Goal: Task Accomplishment & Management: Use online tool/utility

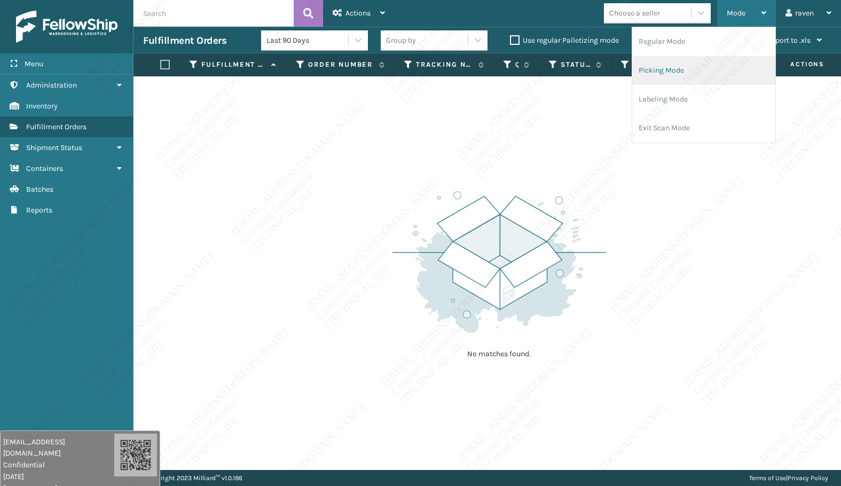
click at [681, 59] on li "Picking Mode" at bounding box center [704, 70] width 143 height 29
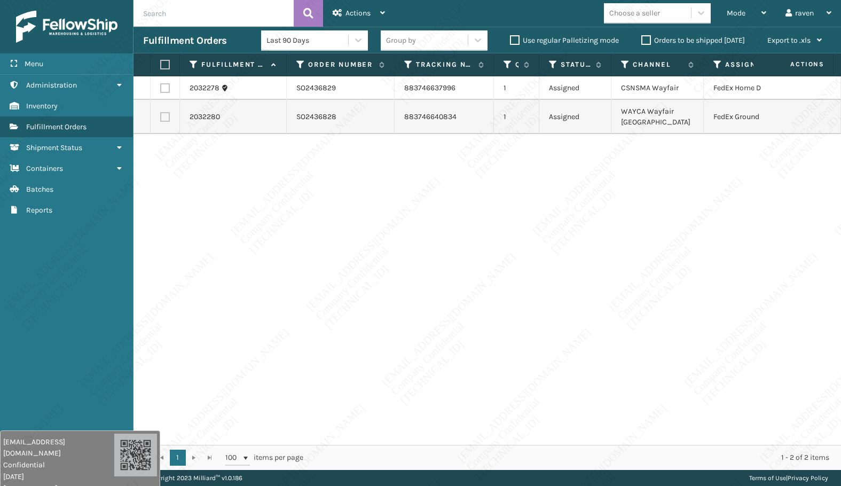
click at [528, 187] on div "2032278 SO2436829 883746637996 1 Assigned CSNSMA Wayfair FedEx Home Delivery 20…" at bounding box center [488, 260] width 708 height 369
click at [163, 84] on label at bounding box center [165, 88] width 10 height 10
click at [161, 84] on input "checkbox" at bounding box center [160, 86] width 1 height 7
checkbox input "true"
click at [352, 9] on span "Actions" at bounding box center [358, 13] width 25 height 9
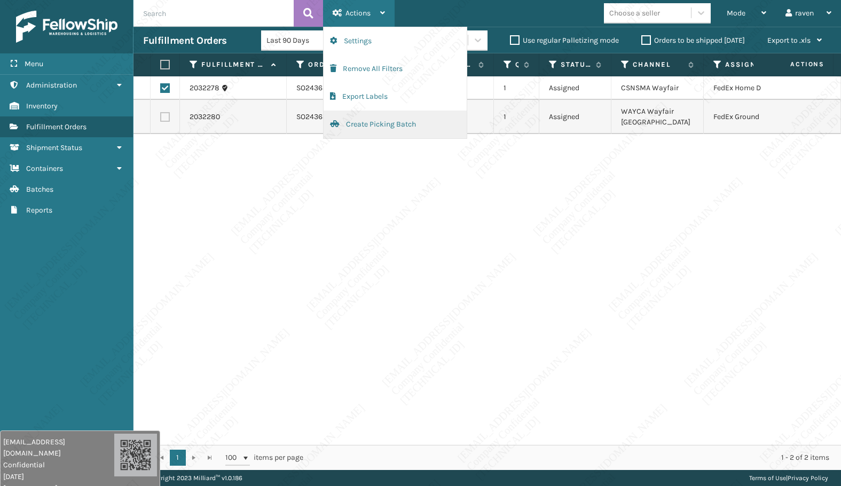
click at [372, 127] on button "Create Picking Batch" at bounding box center [395, 125] width 143 height 28
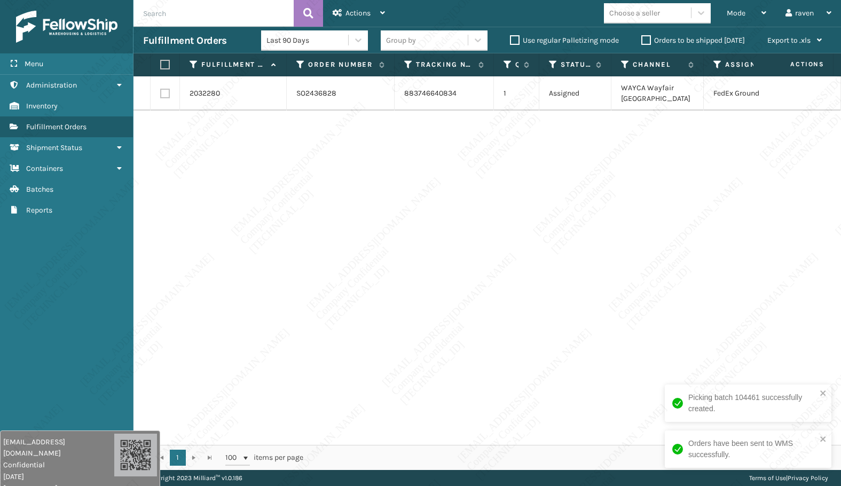
click at [604, 253] on div "2032280 SO2436828 883746640834 1 Assigned WAYCA Wayfair [GEOGRAPHIC_DATA]" at bounding box center [488, 260] width 708 height 369
click at [163, 60] on label at bounding box center [163, 65] width 6 height 10
click at [161, 61] on input "checkbox" at bounding box center [160, 64] width 1 height 7
checkbox input "true"
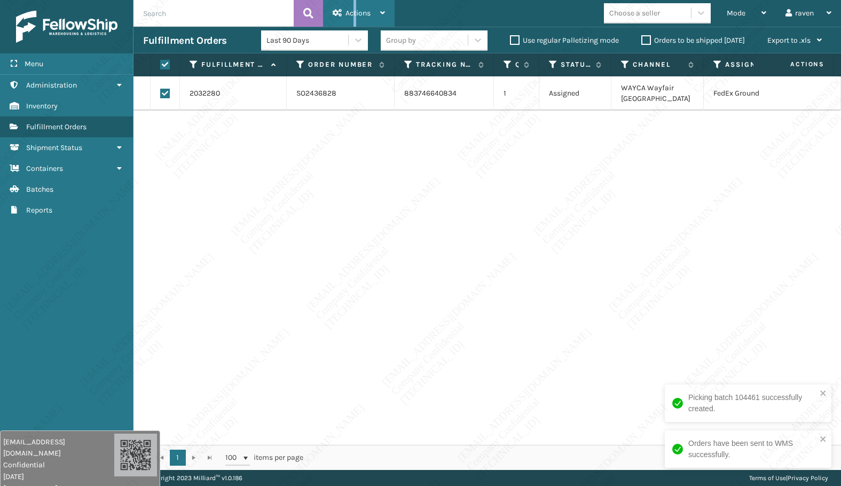
click at [355, 16] on span "Actions" at bounding box center [358, 13] width 25 height 9
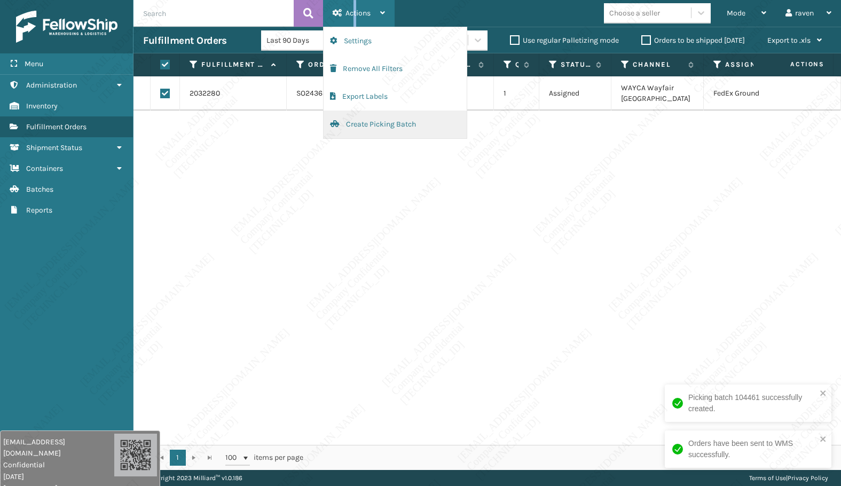
click at [398, 126] on button "Create Picking Batch" at bounding box center [395, 125] width 143 height 28
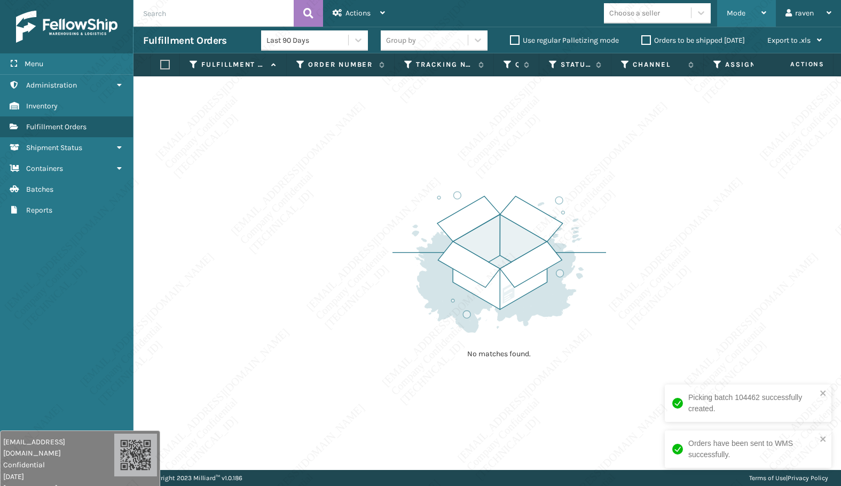
click at [724, 12] on div "Mode Regular Mode Picking Mode Labeling Mode Exit Scan Mode" at bounding box center [746, 13] width 59 height 27
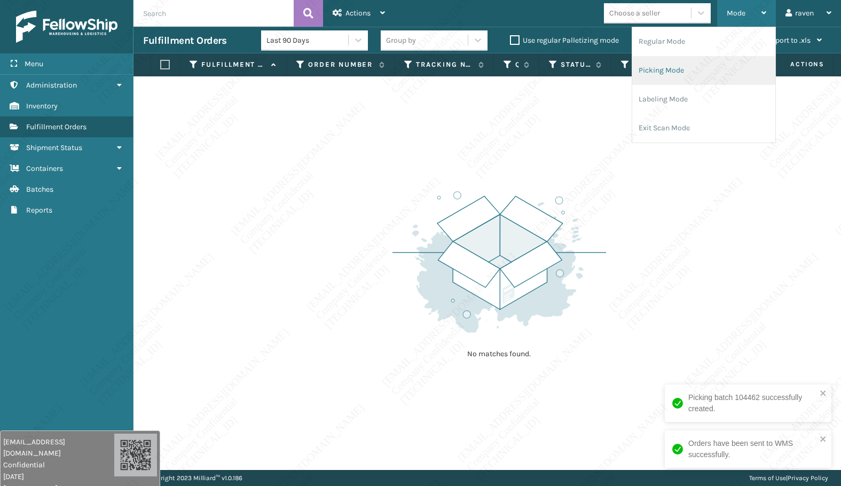
click at [679, 64] on li "Picking Mode" at bounding box center [704, 70] width 143 height 29
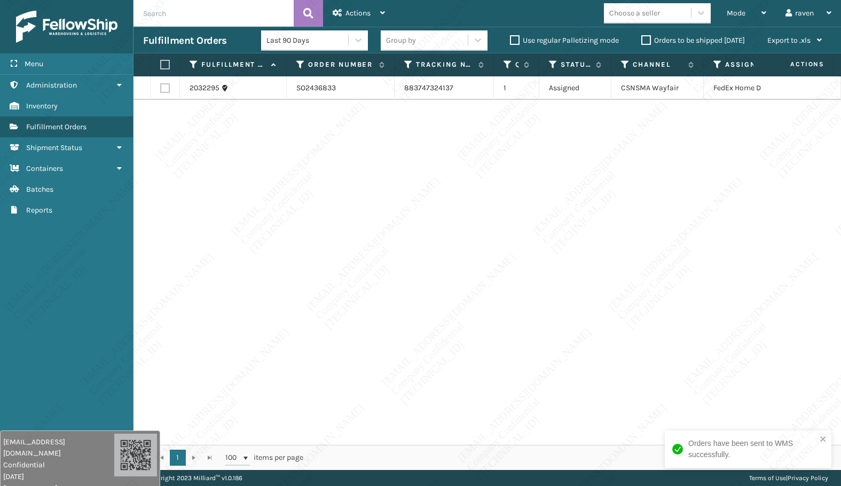
click at [692, 221] on div "2032295 SO2436833 883747324137 1 Assigned CSNSMA Wayfair FedEx Home Delivery" at bounding box center [488, 260] width 708 height 369
click at [167, 67] on label at bounding box center [163, 65] width 6 height 10
click at [161, 67] on input "checkbox" at bounding box center [160, 64] width 1 height 7
checkbox input "true"
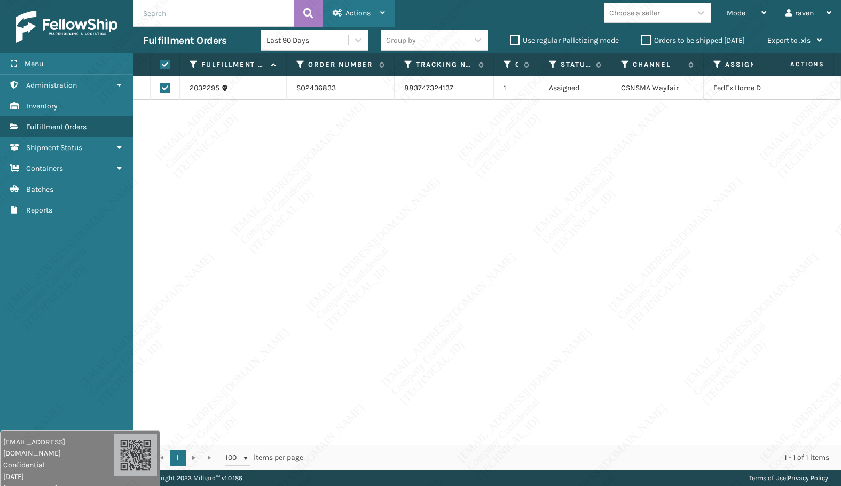
drag, startPoint x: 378, startPoint y: 29, endPoint x: 376, endPoint y: 21, distance: 8.2
click at [378, 29] on div "Last 90 Days Group by Use regular Palletizing mode Orders to be shipped [DATE] …" at bounding box center [546, 40] width 571 height 27
click at [371, 14] on span "Actions" at bounding box center [358, 13] width 25 height 9
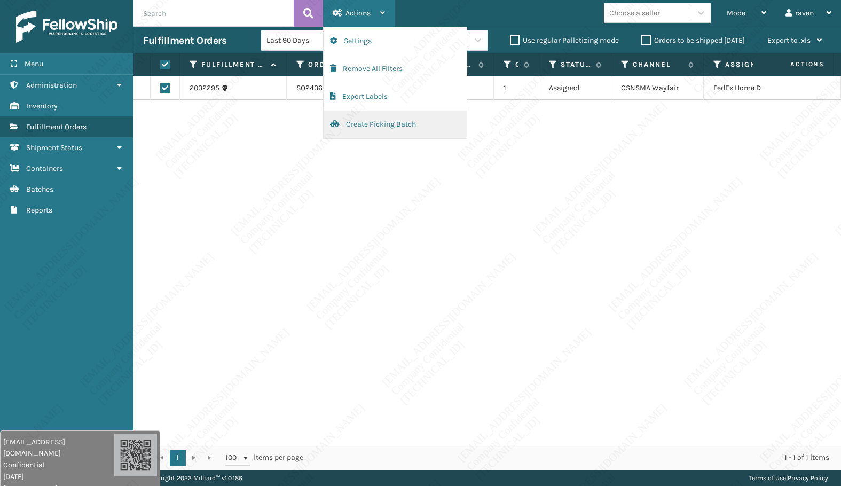
click at [357, 121] on button "Create Picking Batch" at bounding box center [395, 125] width 143 height 28
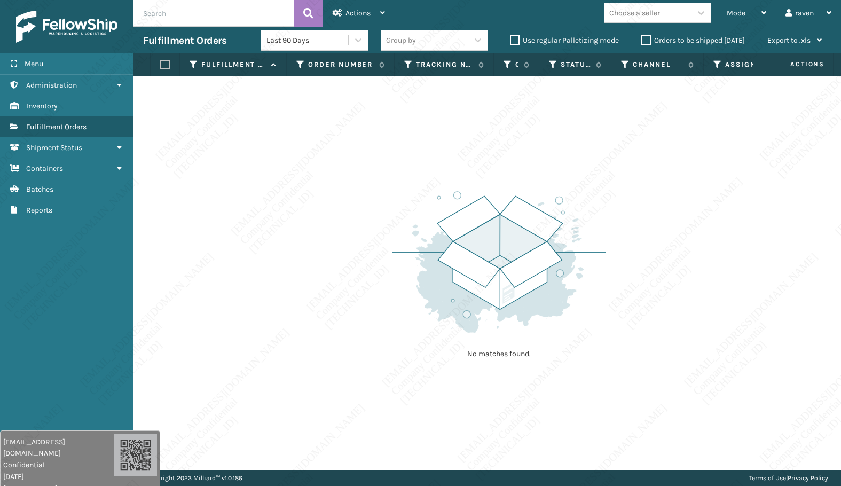
drag, startPoint x: 392, startPoint y: 249, endPoint x: 399, endPoint y: 249, distance: 7.5
click at [392, 249] on div "No matches found." at bounding box center [488, 273] width 708 height 394
click at [627, 220] on div "No matches found." at bounding box center [488, 273] width 708 height 394
click at [279, 299] on div "No matches found." at bounding box center [488, 273] width 708 height 394
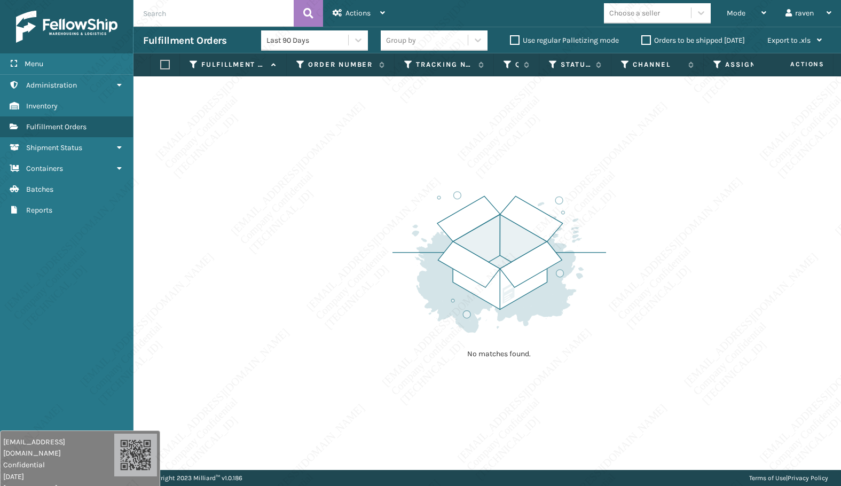
click at [402, 318] on img at bounding box center [500, 262] width 214 height 148
click at [415, 171] on div "No matches found." at bounding box center [488, 273] width 708 height 394
click at [730, 11] on span "Mode" at bounding box center [736, 13] width 19 height 9
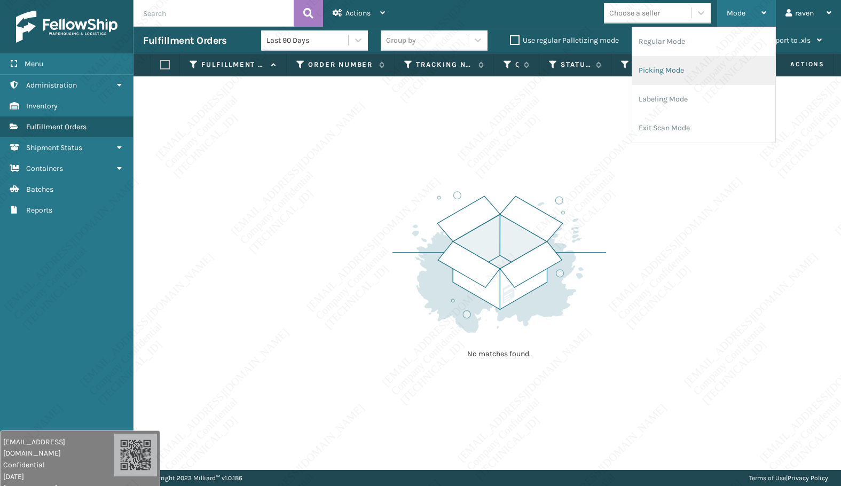
click at [681, 64] on li "Picking Mode" at bounding box center [704, 70] width 143 height 29
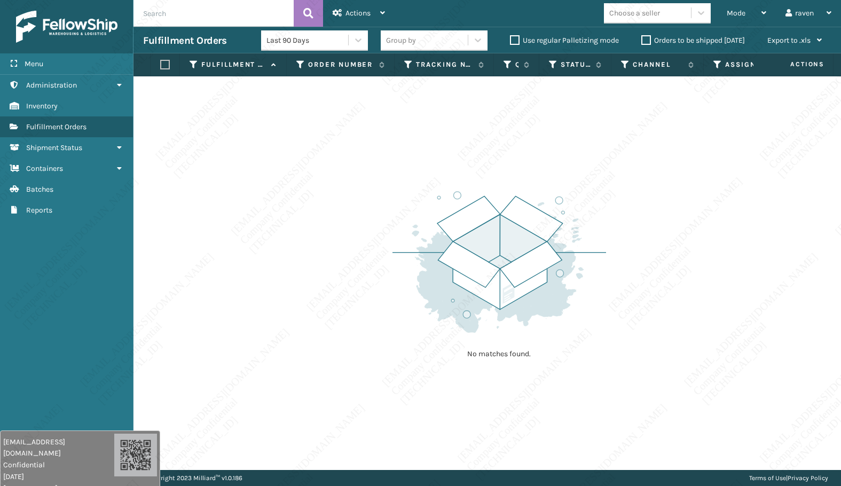
click at [735, 234] on div "No matches found." at bounding box center [488, 273] width 708 height 394
click at [465, 236] on img at bounding box center [500, 262] width 214 height 148
click at [545, 270] on img at bounding box center [500, 262] width 214 height 148
click at [604, 197] on img at bounding box center [500, 262] width 214 height 148
click at [487, 244] on img at bounding box center [500, 262] width 214 height 148
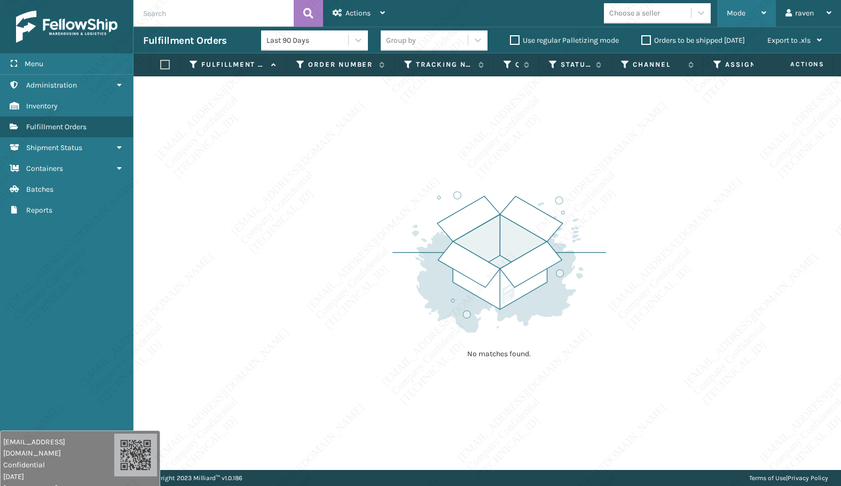
click at [731, 8] on div "Mode" at bounding box center [747, 13] width 40 height 27
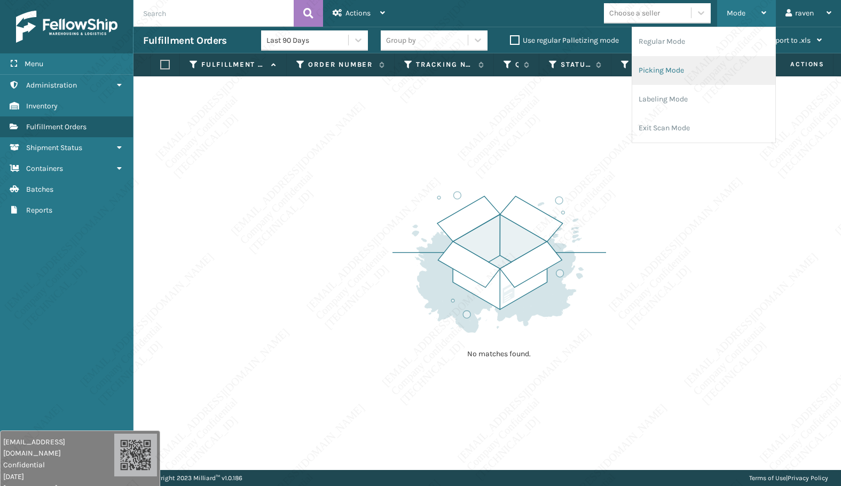
click at [685, 69] on li "Picking Mode" at bounding box center [704, 70] width 143 height 29
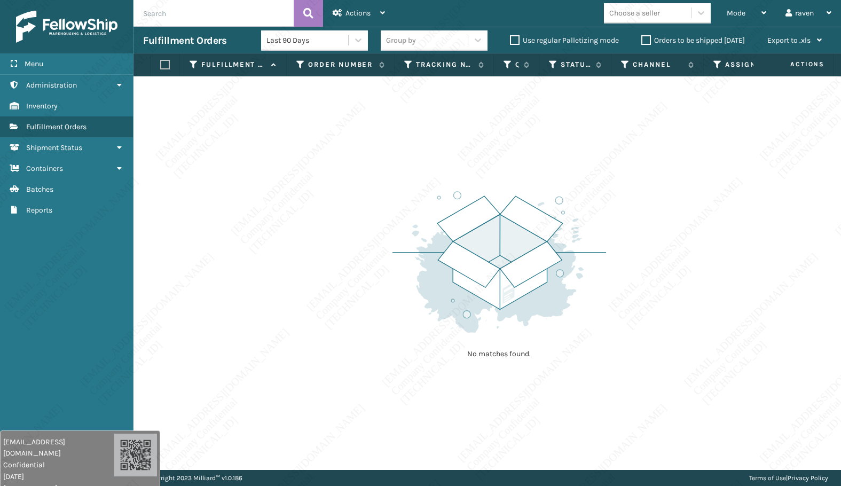
click at [297, 162] on div "No matches found." at bounding box center [488, 273] width 708 height 394
click at [471, 241] on img at bounding box center [500, 262] width 214 height 148
click at [473, 246] on img at bounding box center [500, 262] width 214 height 148
click at [532, 295] on img at bounding box center [500, 262] width 214 height 148
click at [527, 250] on img at bounding box center [500, 262] width 214 height 148
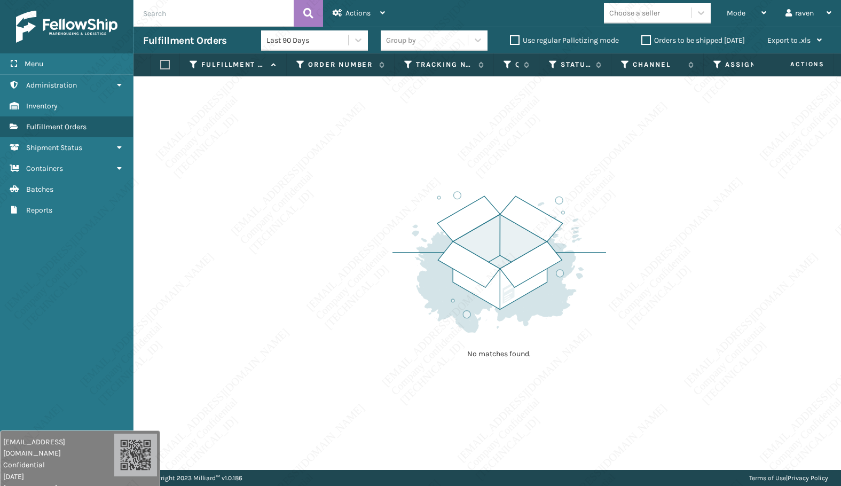
click at [528, 292] on img at bounding box center [500, 262] width 214 height 148
click at [763, 308] on div "No matches found." at bounding box center [488, 273] width 708 height 394
click at [771, 331] on div "No matches found." at bounding box center [488, 273] width 708 height 394
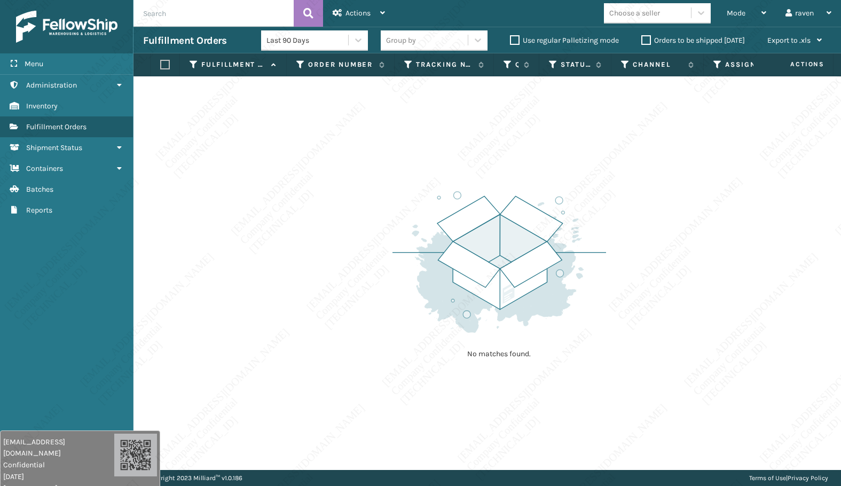
click at [771, 331] on div "No matches found." at bounding box center [488, 273] width 708 height 394
click at [776, 369] on div "No matches found." at bounding box center [488, 273] width 708 height 394
drag, startPoint x: 731, startPoint y: 369, endPoint x: 734, endPoint y: 377, distance: 8.1
click at [734, 377] on div "No matches found." at bounding box center [488, 273] width 708 height 394
click at [734, 378] on div "No matches found." at bounding box center [488, 273] width 708 height 394
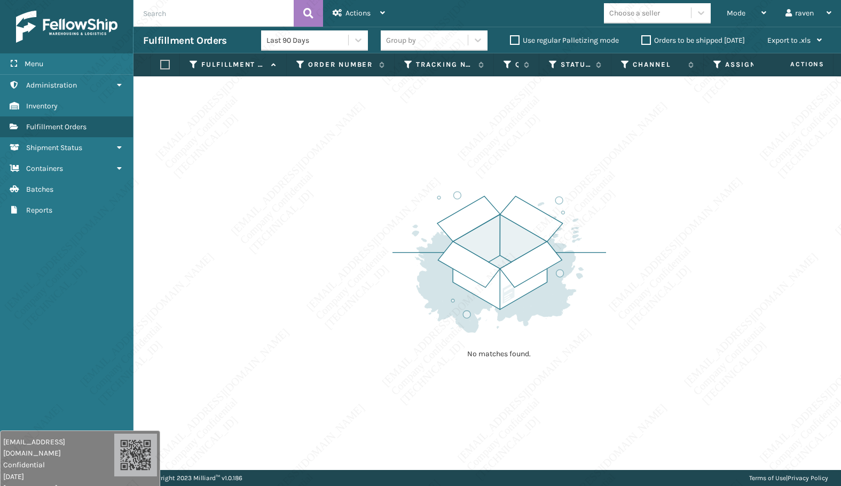
click at [821, 350] on div "No matches found." at bounding box center [488, 273] width 708 height 394
click at [612, 310] on div "No matches found." at bounding box center [488, 273] width 708 height 394
click at [643, 262] on div "No matches found." at bounding box center [488, 273] width 708 height 394
click at [575, 96] on div "No matches found." at bounding box center [488, 273] width 708 height 394
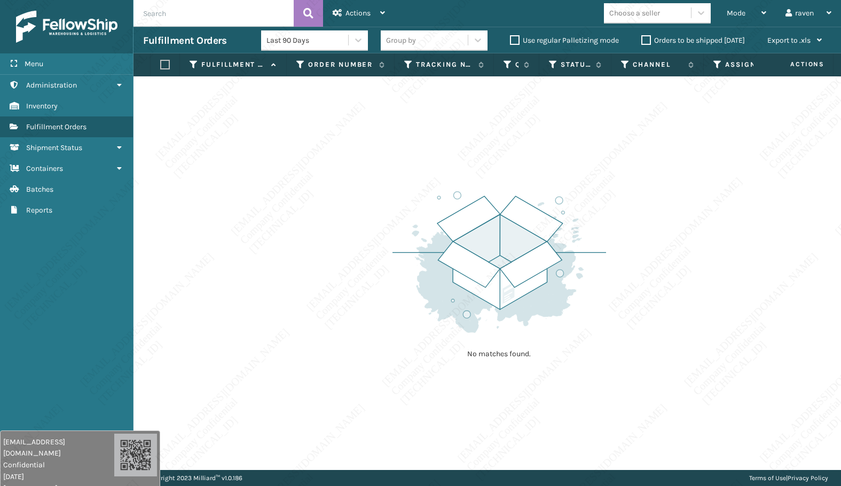
click at [575, 95] on div "No matches found." at bounding box center [488, 273] width 708 height 394
click at [579, 193] on img at bounding box center [500, 262] width 214 height 148
click at [357, 199] on div "No matches found." at bounding box center [488, 273] width 708 height 394
click at [380, 220] on div "No matches found." at bounding box center [488, 273] width 708 height 394
click at [389, 212] on div "No matches found." at bounding box center [488, 273] width 708 height 394
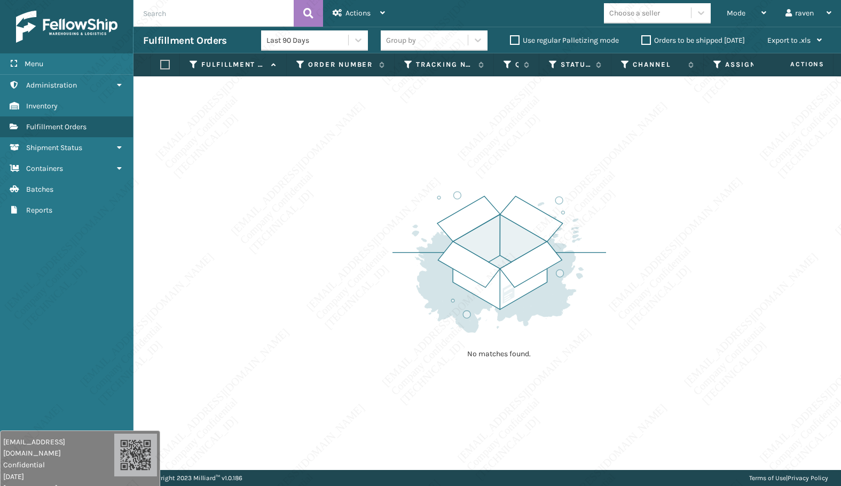
click at [389, 210] on div "No matches found." at bounding box center [488, 273] width 708 height 394
click at [558, 332] on img at bounding box center [500, 262] width 214 height 148
click at [566, 283] on img at bounding box center [500, 262] width 214 height 148
click at [567, 287] on img at bounding box center [500, 262] width 214 height 148
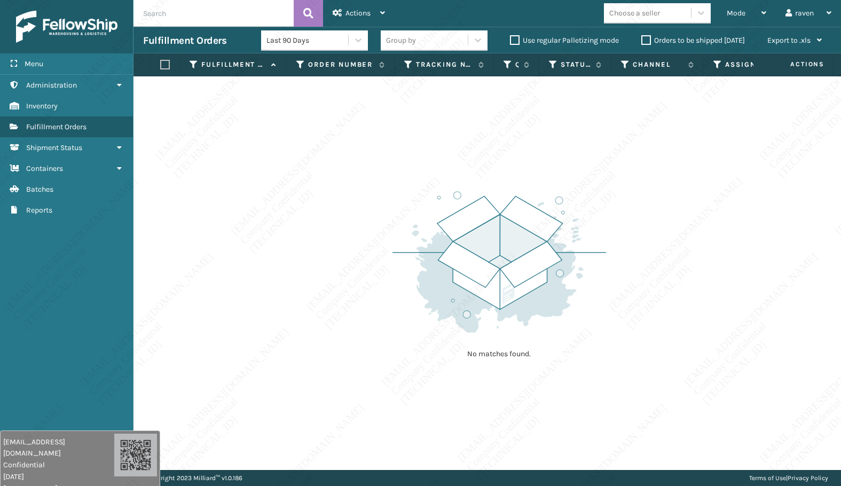
click at [663, 310] on div "No matches found." at bounding box center [488, 273] width 708 height 394
click at [662, 304] on div "No matches found." at bounding box center [488, 273] width 708 height 394
click at [662, 236] on div "No matches found." at bounding box center [488, 273] width 708 height 394
click at [592, 197] on img at bounding box center [500, 262] width 214 height 148
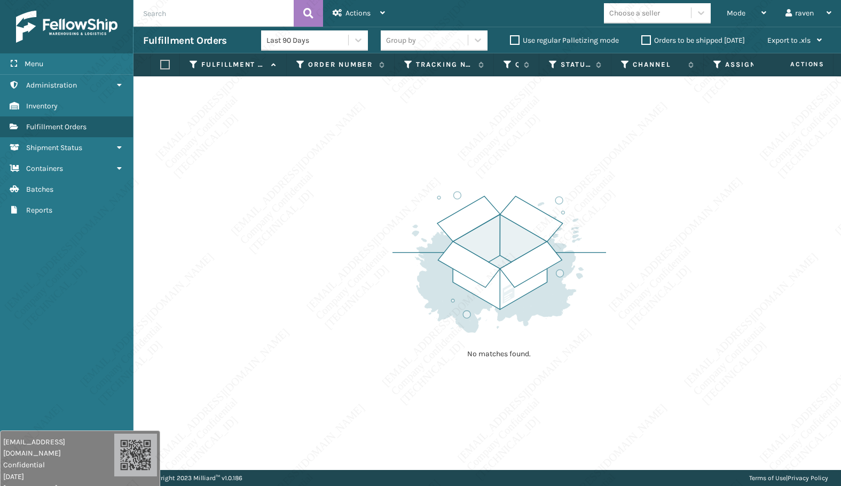
click at [592, 196] on img at bounding box center [500, 262] width 214 height 148
click at [593, 196] on img at bounding box center [500, 262] width 214 height 148
click at [594, 195] on img at bounding box center [500, 262] width 214 height 148
click at [600, 198] on img at bounding box center [500, 262] width 214 height 148
click at [627, 252] on div "No matches found." at bounding box center [488, 273] width 708 height 394
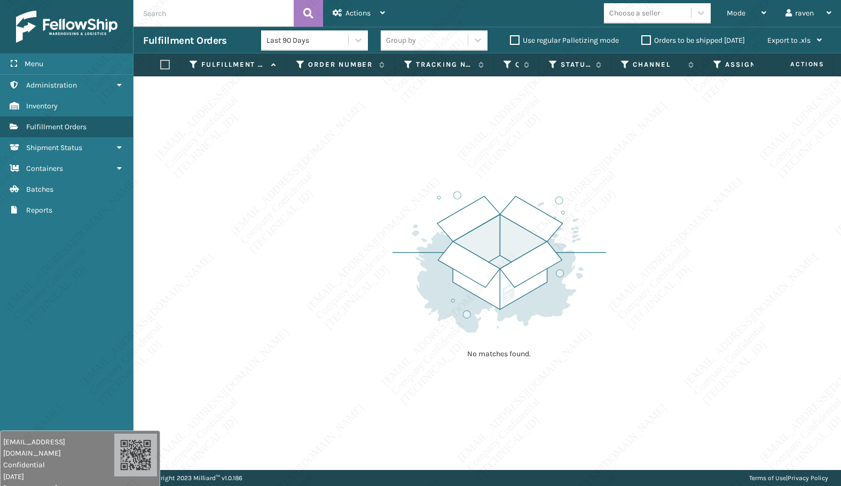
click at [623, 98] on div "No matches found." at bounding box center [488, 273] width 708 height 394
click at [583, 377] on div "No matches found." at bounding box center [488, 273] width 708 height 394
click at [616, 304] on div "No matches found." at bounding box center [488, 273] width 708 height 394
click at [621, 338] on div "No matches found." at bounding box center [488, 273] width 708 height 394
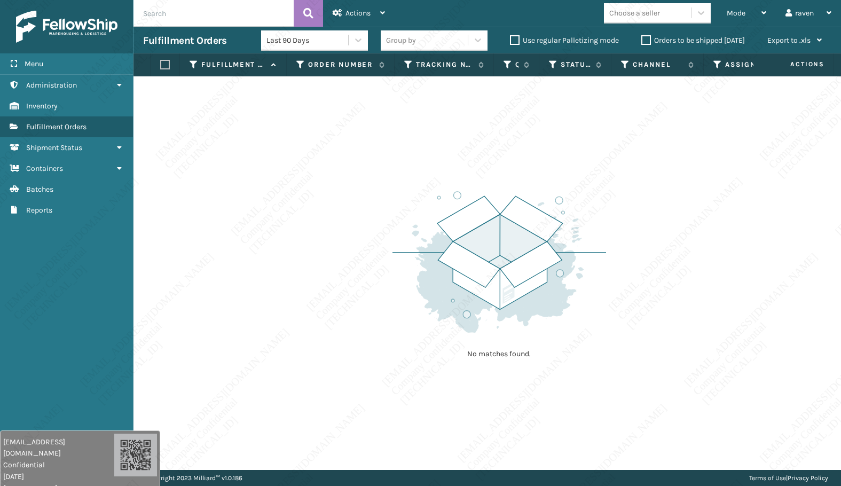
click at [621, 338] on div "No matches found." at bounding box center [488, 273] width 708 height 394
click at [765, 245] on div "No matches found." at bounding box center [488, 273] width 708 height 394
click at [766, 245] on div "No matches found." at bounding box center [488, 273] width 708 height 394
click at [761, 244] on div "No matches found." at bounding box center [488, 273] width 708 height 394
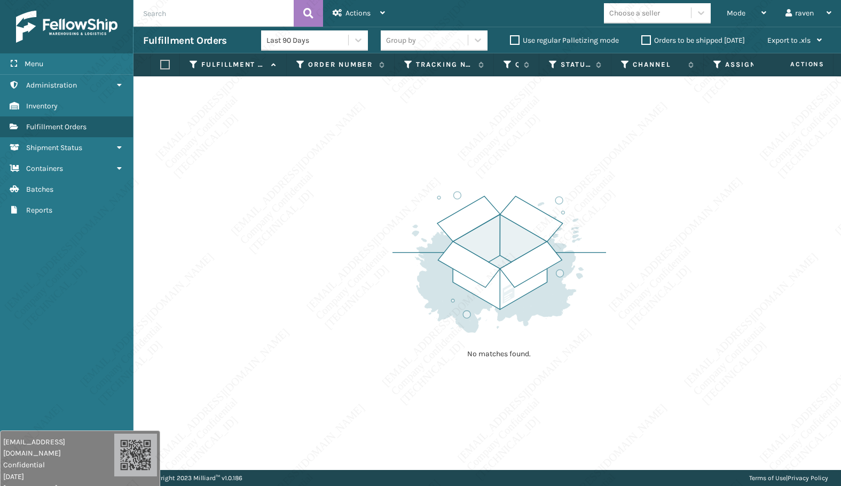
click at [761, 244] on div "No matches found." at bounding box center [488, 273] width 708 height 394
click at [760, 244] on div "No matches found." at bounding box center [488, 273] width 708 height 394
click at [540, 338] on div "No matches found." at bounding box center [500, 273] width 214 height 197
click at [542, 346] on div "No matches found." at bounding box center [500, 273] width 214 height 197
click at [556, 318] on img at bounding box center [500, 262] width 214 height 148
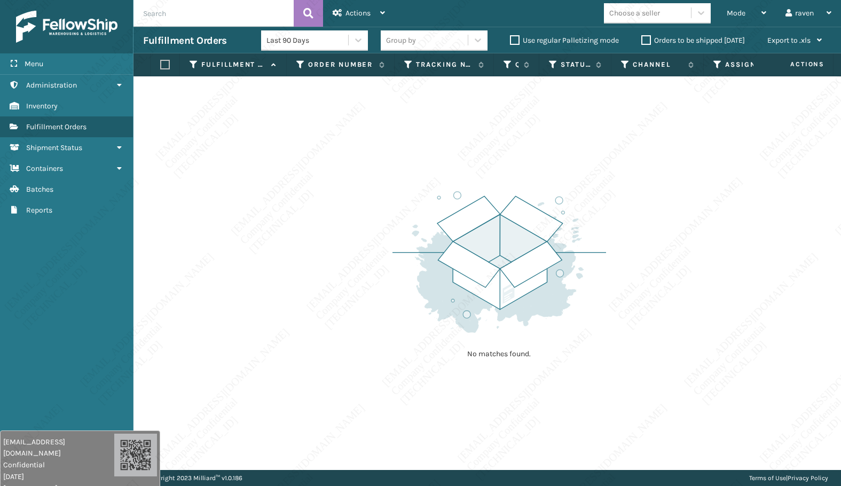
click at [716, 22] on div "Choose a seller" at bounding box center [660, 13] width 113 height 20
click at [729, 10] on span "Mode" at bounding box center [736, 13] width 19 height 9
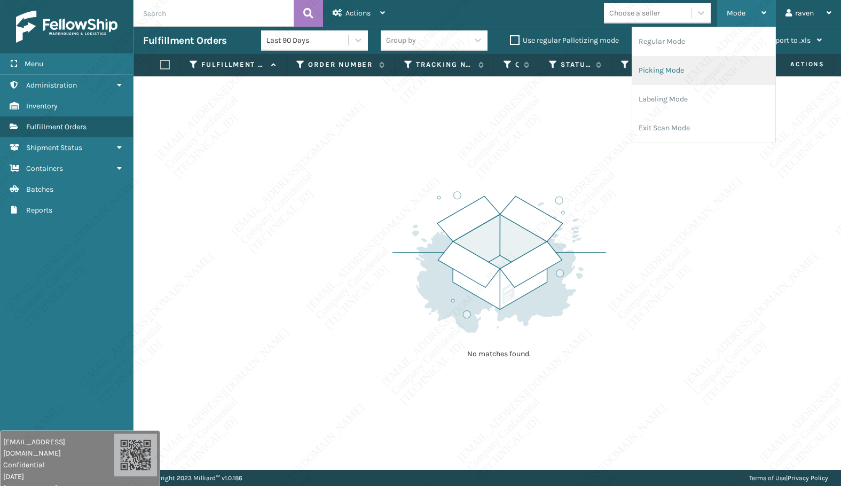
click at [699, 72] on li "Picking Mode" at bounding box center [704, 70] width 143 height 29
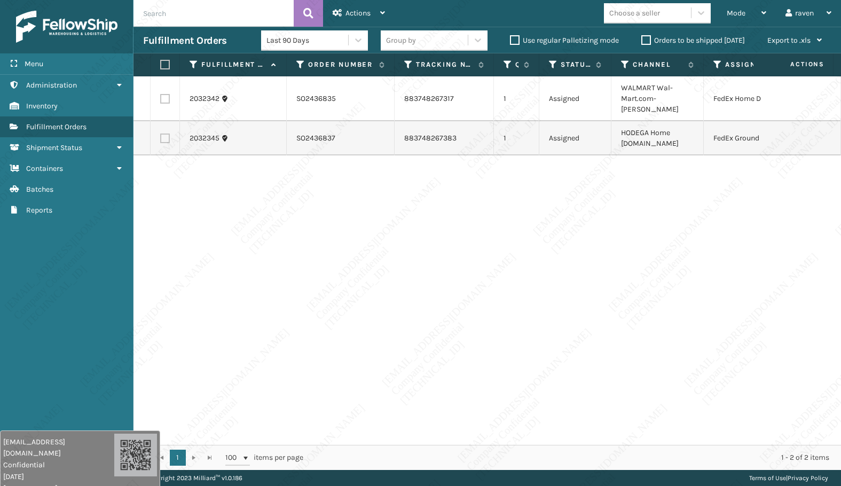
click at [168, 94] on label at bounding box center [165, 99] width 10 height 10
click at [161, 94] on input "checkbox" at bounding box center [160, 97] width 1 height 7
checkbox input "true"
click at [350, 10] on span "Actions" at bounding box center [358, 13] width 25 height 9
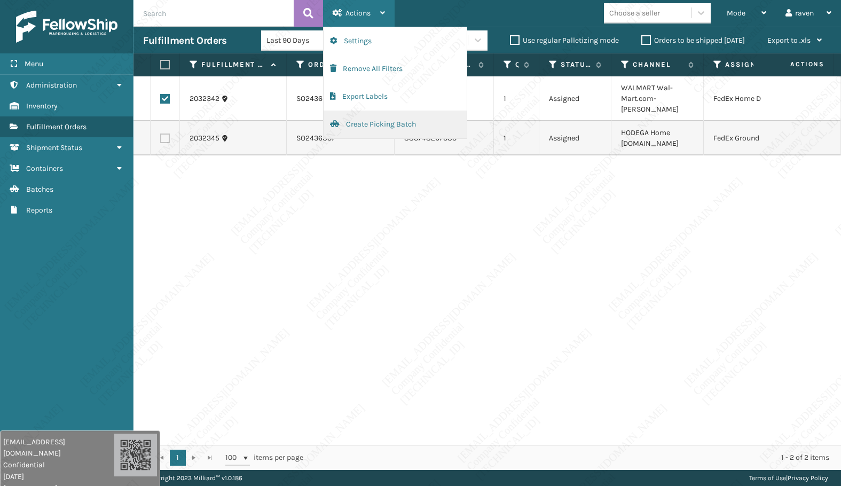
click at [364, 125] on button "Create Picking Batch" at bounding box center [395, 125] width 143 height 28
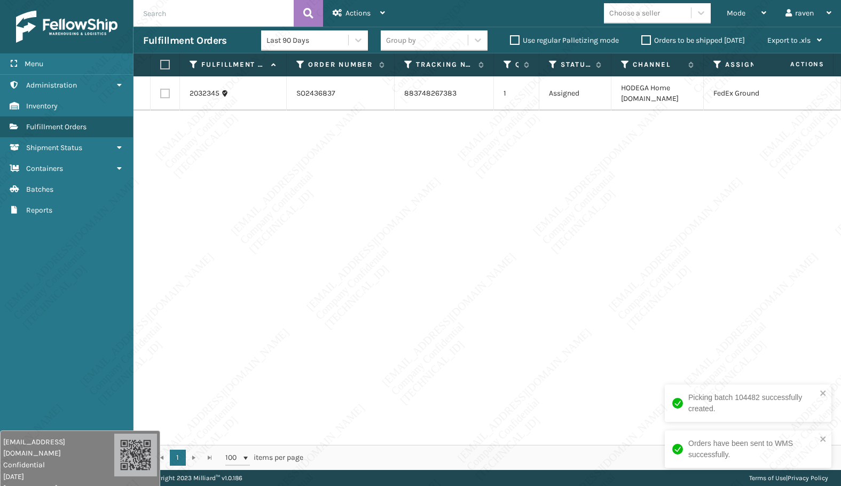
click at [167, 61] on label at bounding box center [163, 65] width 6 height 10
click at [161, 61] on input "checkbox" at bounding box center [160, 64] width 1 height 7
checkbox input "true"
click at [354, 12] on span "Actions" at bounding box center [358, 13] width 25 height 9
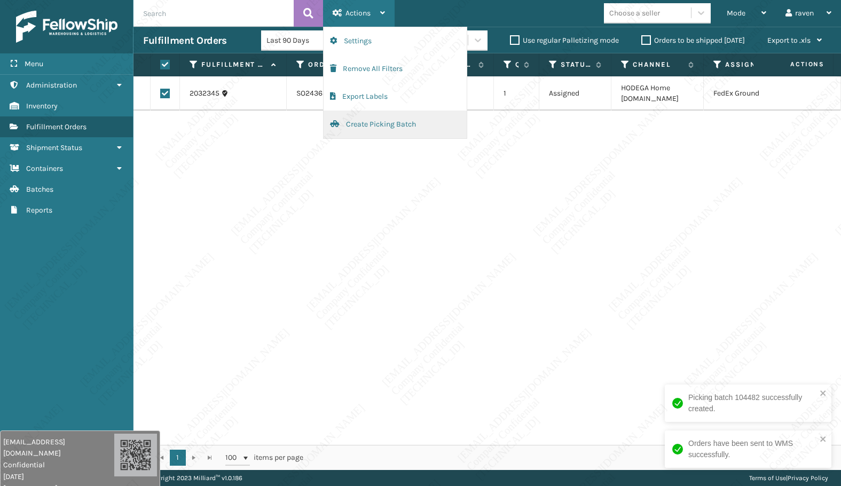
click at [379, 125] on button "Create Picking Batch" at bounding box center [395, 125] width 143 height 28
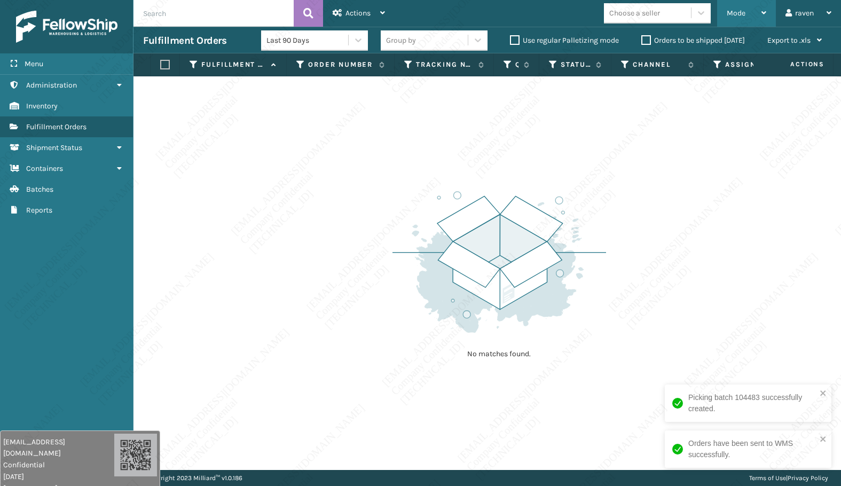
click at [745, 15] on span "Mode" at bounding box center [736, 13] width 19 height 9
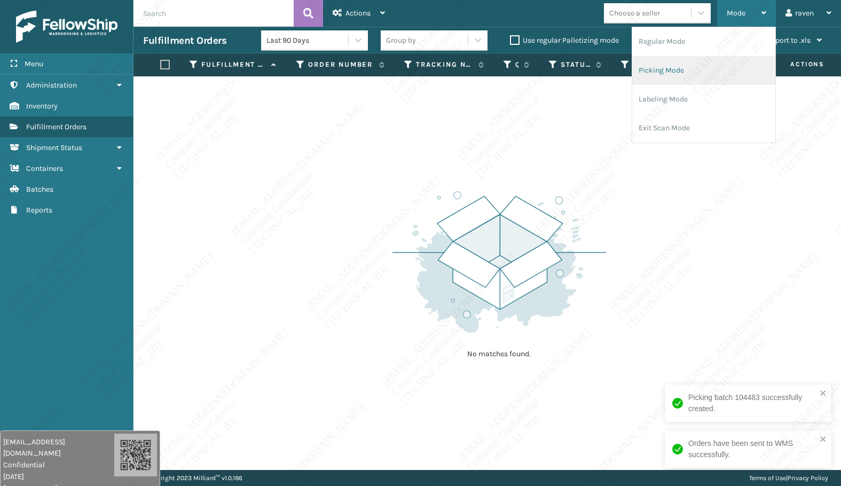
click at [699, 67] on li "Picking Mode" at bounding box center [704, 70] width 143 height 29
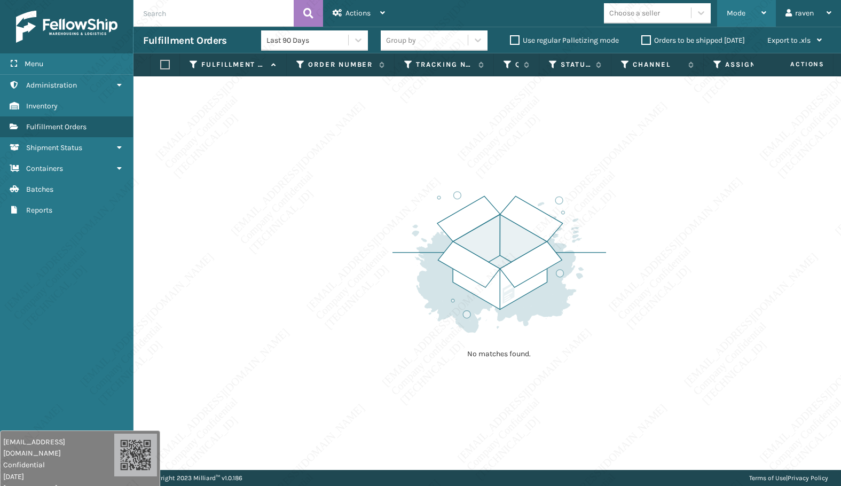
click at [735, 18] on div "Mode" at bounding box center [747, 13] width 40 height 27
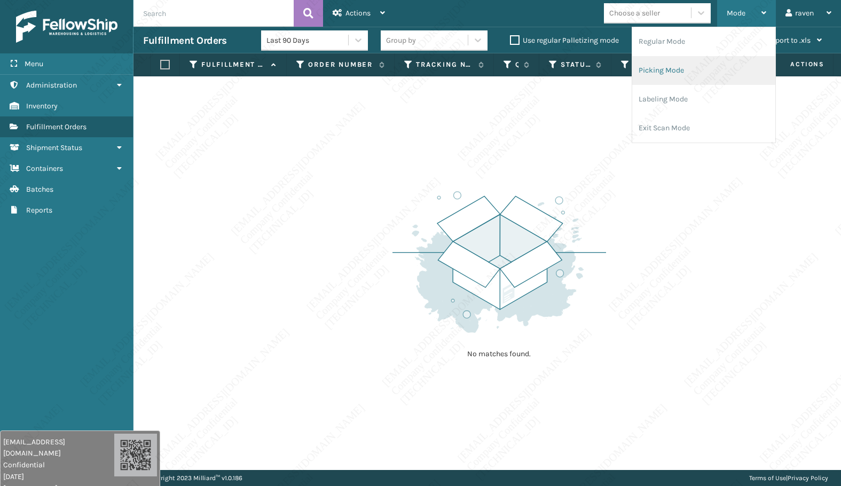
click at [705, 71] on li "Picking Mode" at bounding box center [704, 70] width 143 height 29
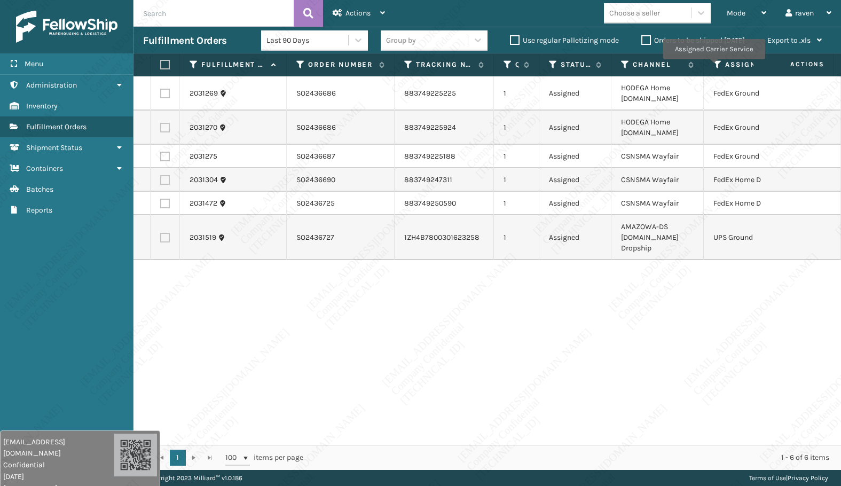
click at [717, 64] on icon at bounding box center [718, 65] width 9 height 10
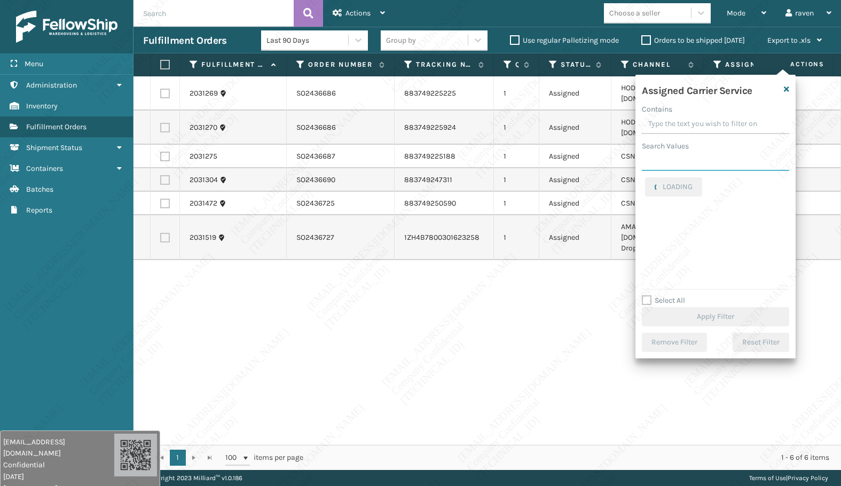
click at [675, 161] on input "Search Values" at bounding box center [715, 161] width 147 height 19
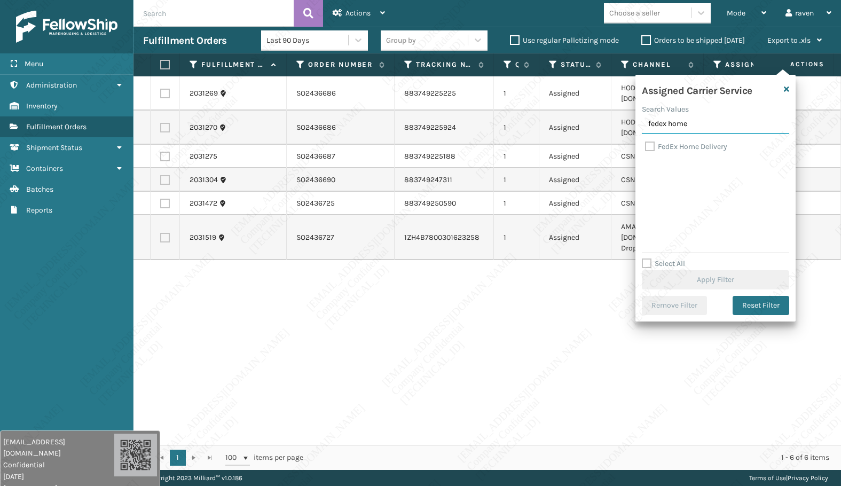
type input "fedex home"
click at [688, 151] on div "FedEx Home Delivery" at bounding box center [715, 147] width 141 height 13
click at [683, 147] on label "FedEx Home Delivery" at bounding box center [686, 146] width 82 height 9
click at [646, 147] on input "FedEx Home Delivery" at bounding box center [645, 144] width 1 height 7
checkbox input "true"
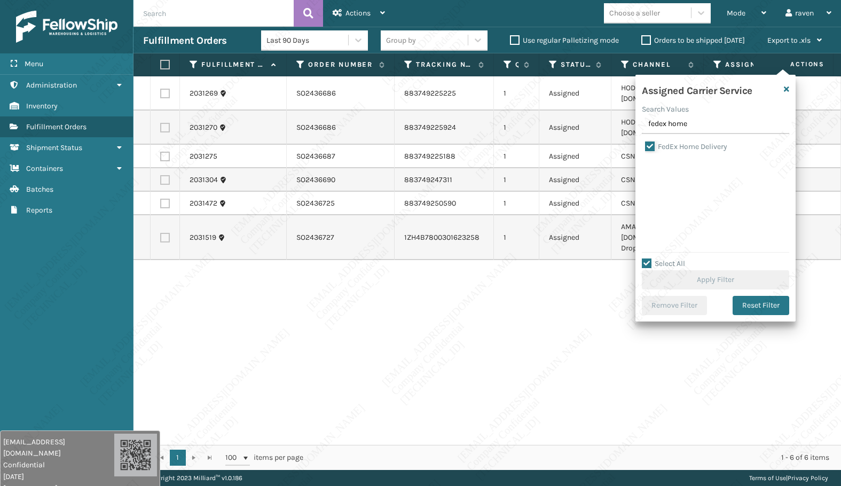
checkbox input "true"
click at [715, 282] on button "Apply Filter" at bounding box center [715, 279] width 147 height 19
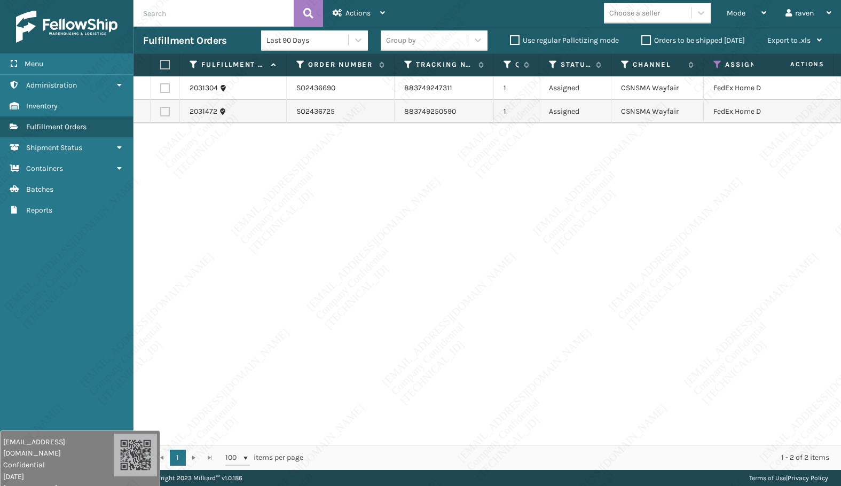
click at [168, 70] on th at bounding box center [165, 64] width 29 height 23
click at [161, 62] on label at bounding box center [163, 65] width 6 height 10
click at [161, 62] on input "checkbox" at bounding box center [160, 64] width 1 height 7
checkbox input "true"
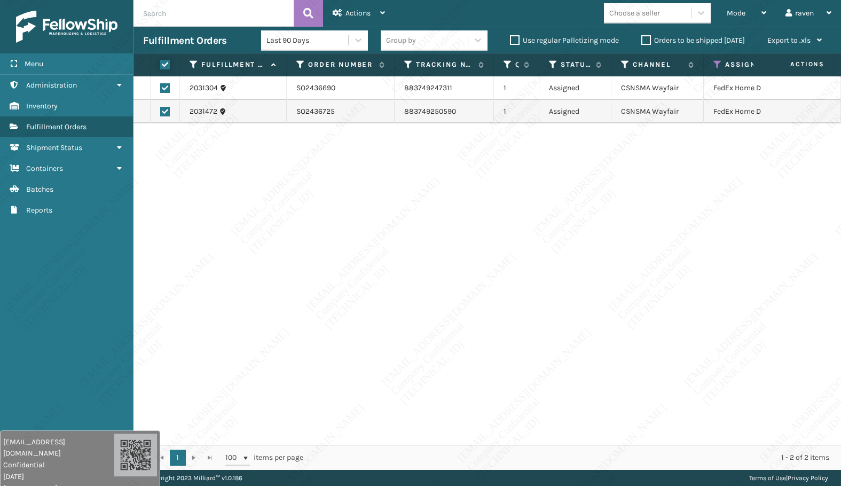
checkbox input "true"
click at [346, 6] on div "Actions" at bounding box center [359, 13] width 52 height 27
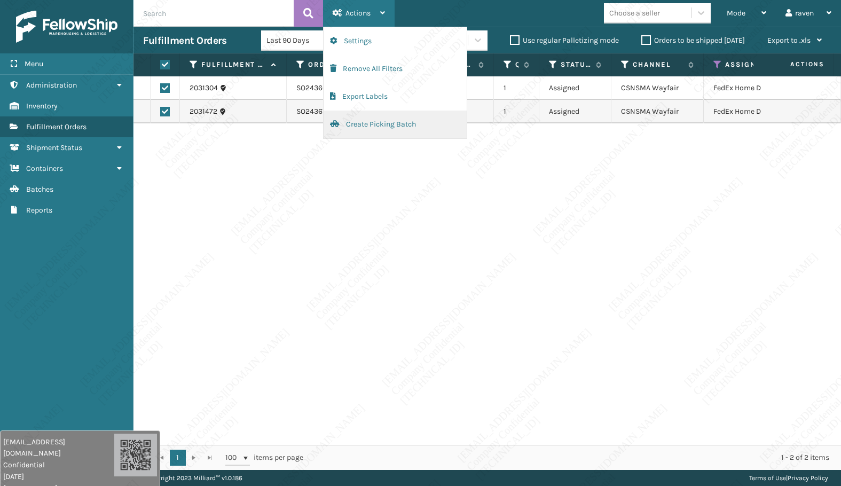
click at [364, 125] on button "Create Picking Batch" at bounding box center [395, 125] width 143 height 28
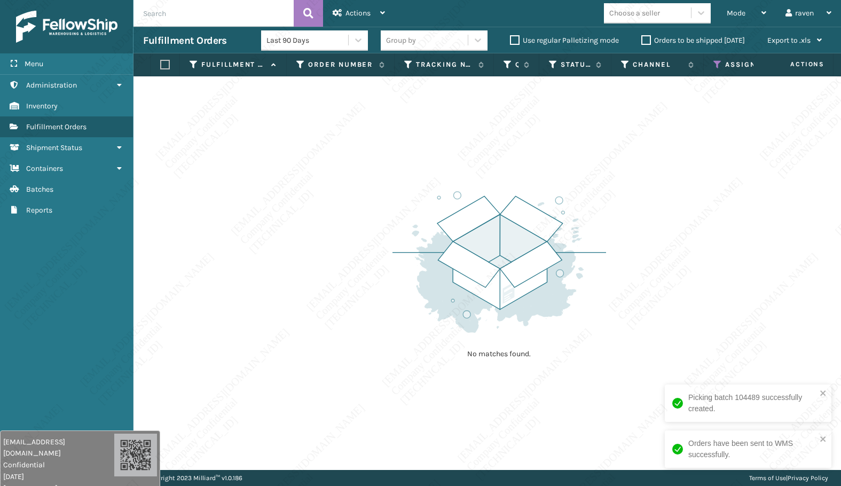
click at [716, 62] on icon at bounding box center [718, 65] width 9 height 10
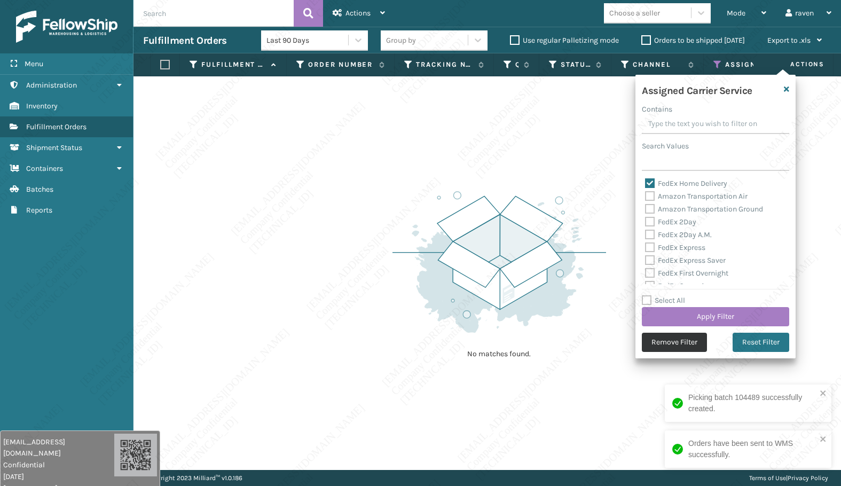
click at [681, 346] on button "Remove Filter" at bounding box center [674, 342] width 65 height 19
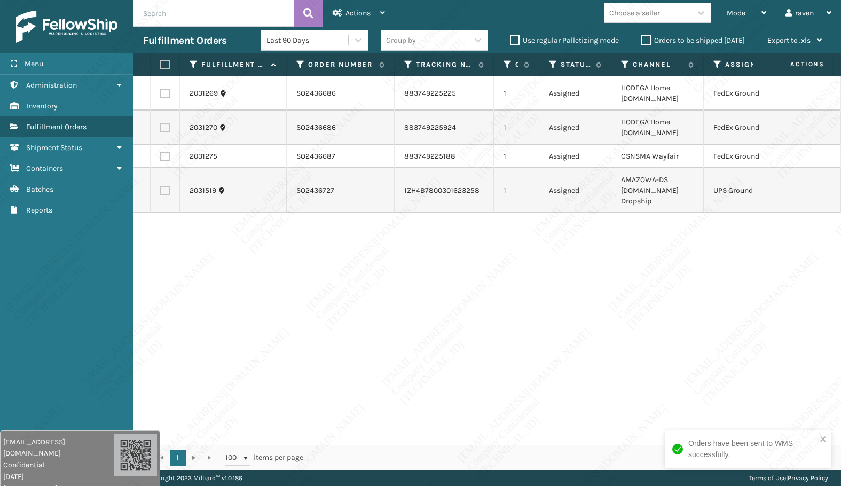
click at [165, 91] on label at bounding box center [165, 94] width 10 height 10
click at [161, 91] on input "checkbox" at bounding box center [160, 92] width 1 height 7
checkbox input "true"
click at [164, 126] on label at bounding box center [165, 128] width 10 height 10
click at [161, 126] on input "checkbox" at bounding box center [160, 126] width 1 height 7
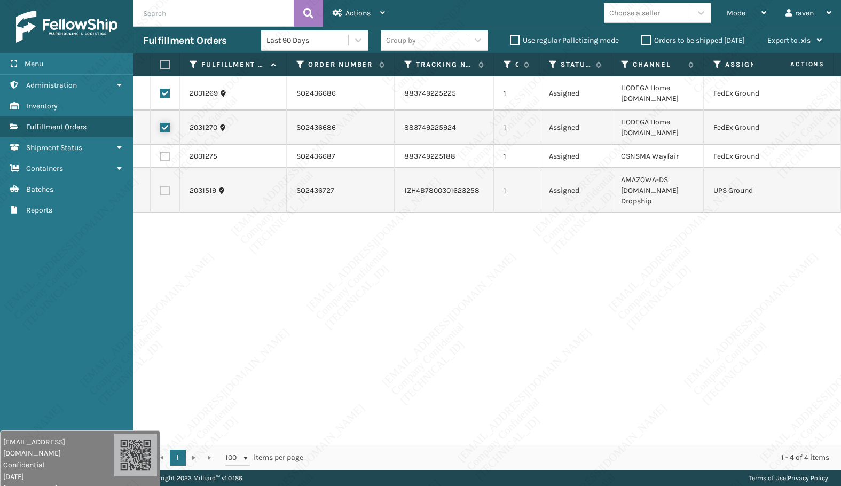
checkbox input "true"
click at [164, 149] on td at bounding box center [165, 157] width 29 height 24
click at [161, 153] on label at bounding box center [165, 157] width 10 height 10
click at [161, 153] on input "checkbox" at bounding box center [160, 155] width 1 height 7
checkbox input "true"
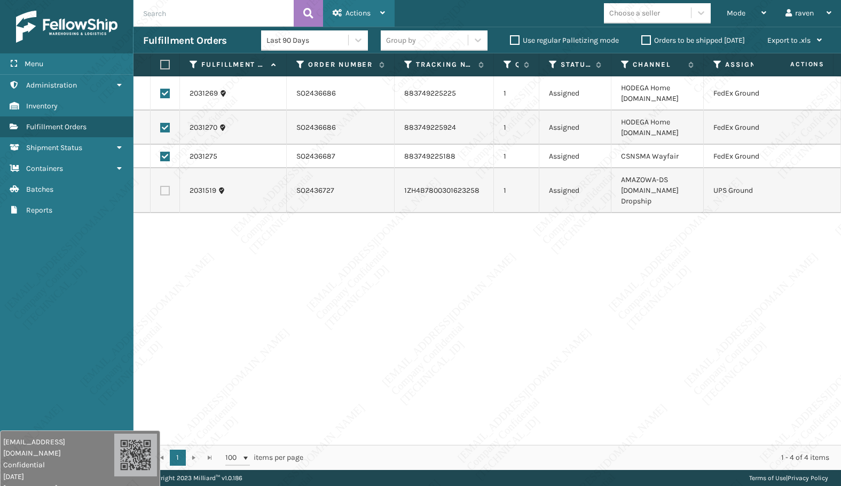
drag, startPoint x: 377, startPoint y: 12, endPoint x: 395, endPoint y: 29, distance: 24.6
click at [377, 12] on div "Actions" at bounding box center [359, 13] width 52 height 27
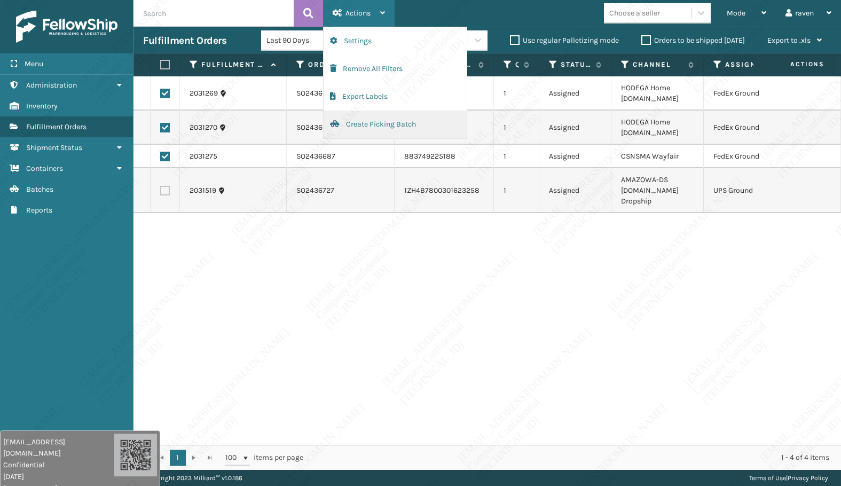
click at [383, 126] on button "Create Picking Batch" at bounding box center [395, 125] width 143 height 28
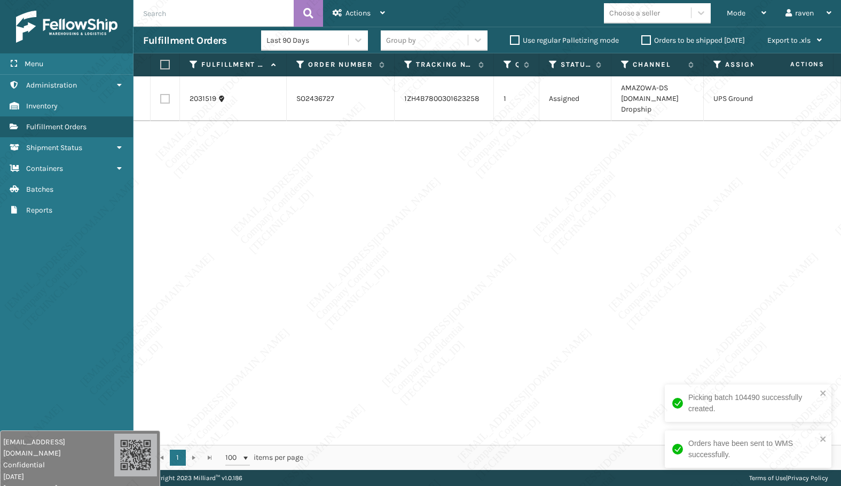
click at [163, 63] on label at bounding box center [163, 65] width 6 height 10
click at [161, 63] on input "checkbox" at bounding box center [160, 64] width 1 height 7
checkbox input "true"
click at [355, 19] on div "Actions" at bounding box center [359, 13] width 52 height 27
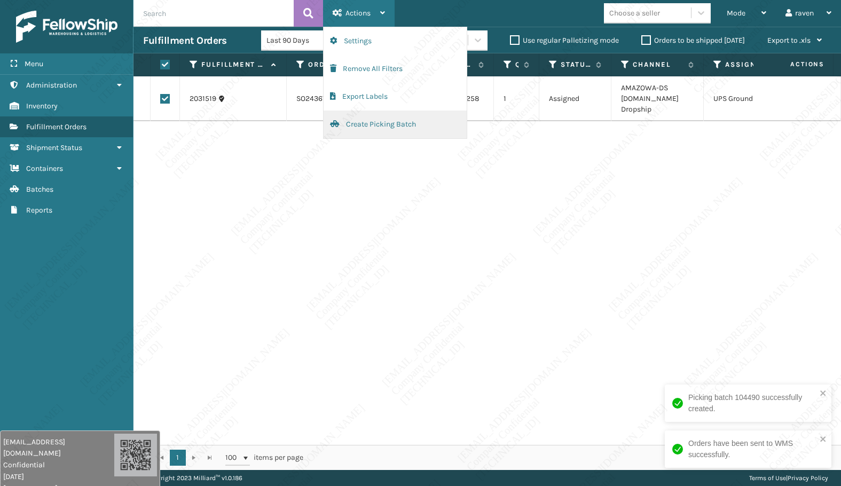
click at [380, 124] on button "Create Picking Batch" at bounding box center [395, 125] width 143 height 28
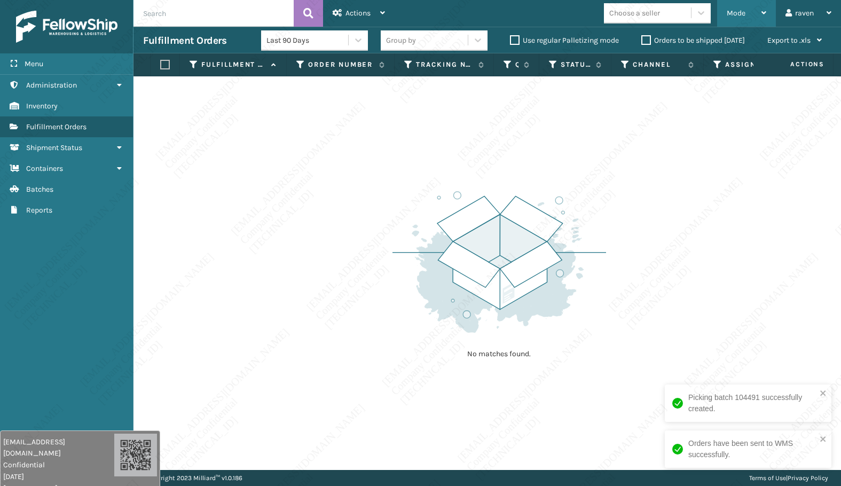
click at [731, 12] on span "Mode" at bounding box center [736, 13] width 19 height 9
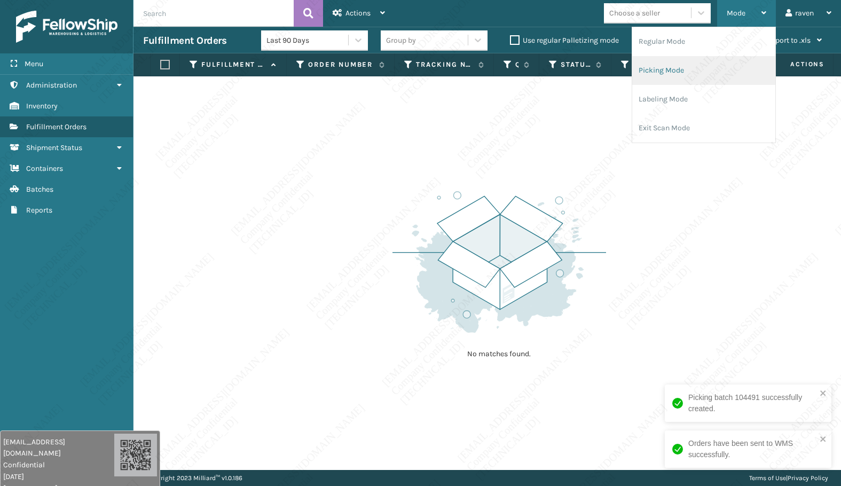
click at [698, 71] on li "Picking Mode" at bounding box center [704, 70] width 143 height 29
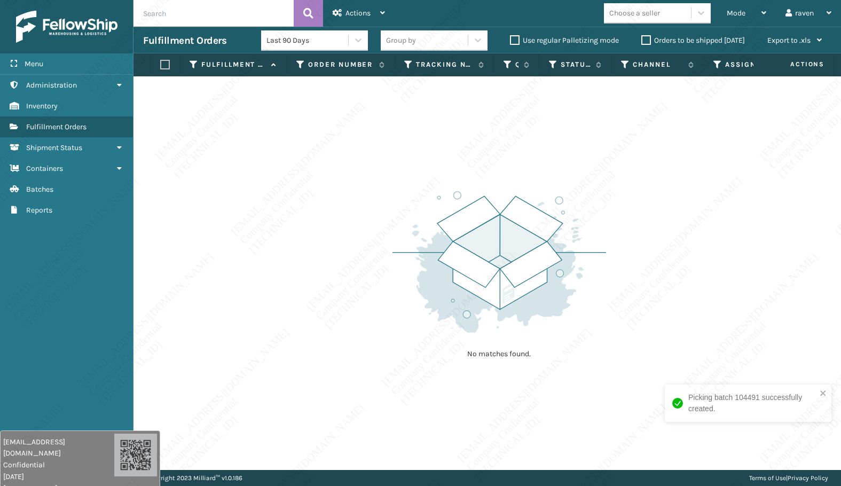
click at [699, 273] on div "No matches found." at bounding box center [488, 273] width 708 height 394
click at [287, 144] on div "No matches found." at bounding box center [488, 273] width 708 height 394
click at [750, 14] on div "Mode" at bounding box center [747, 13] width 40 height 27
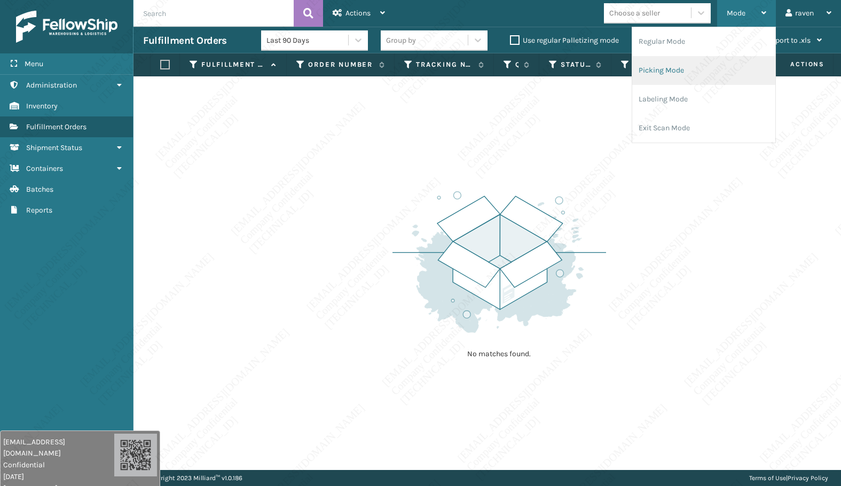
click at [709, 63] on li "Picking Mode" at bounding box center [704, 70] width 143 height 29
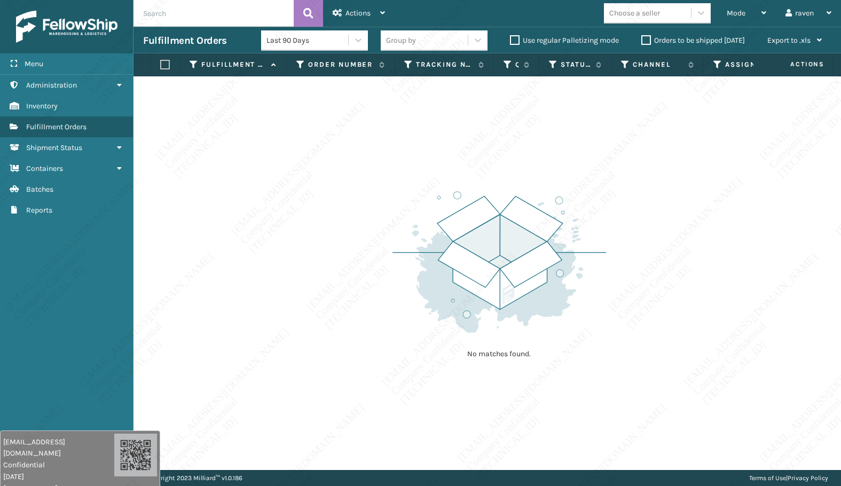
click at [447, 156] on div "No matches found." at bounding box center [488, 273] width 708 height 394
click at [747, 16] on div "Mode" at bounding box center [747, 13] width 40 height 27
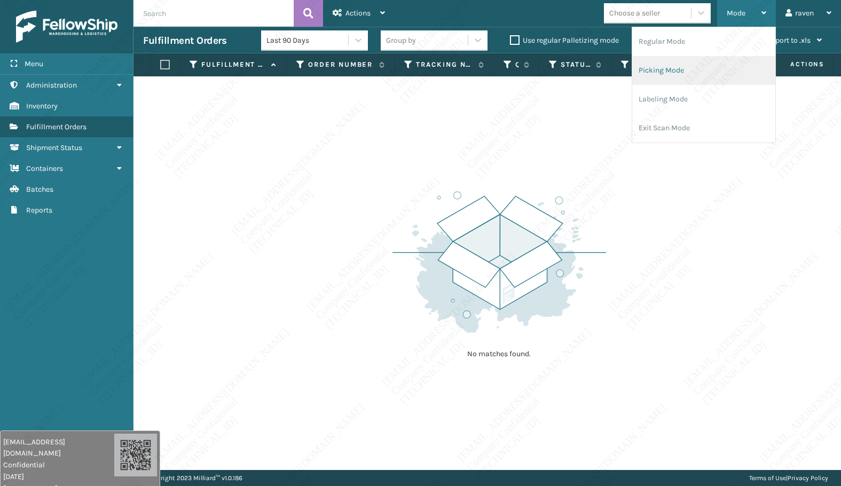
click at [698, 72] on li "Picking Mode" at bounding box center [704, 70] width 143 height 29
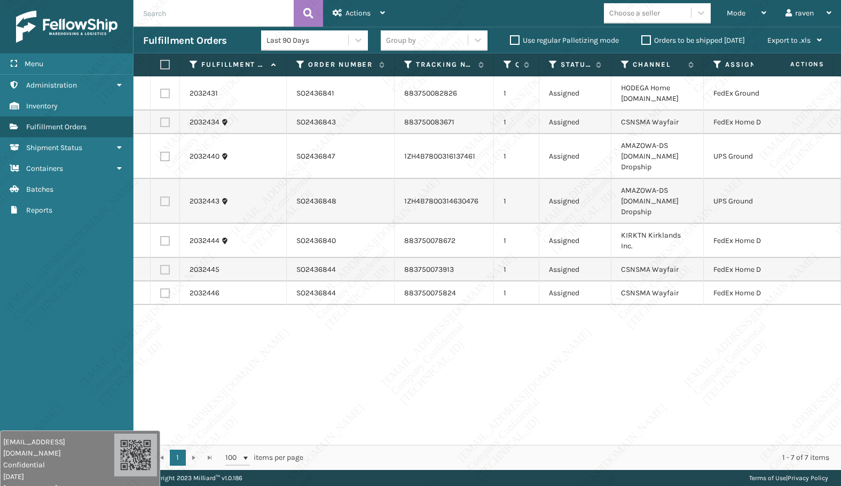
click at [720, 58] on th "Assigned Carrier Service" at bounding box center [755, 64] width 102 height 23
click at [712, 65] on th "Assigned Carrier Service" at bounding box center [755, 64] width 102 height 23
click at [715, 63] on icon at bounding box center [718, 65] width 9 height 10
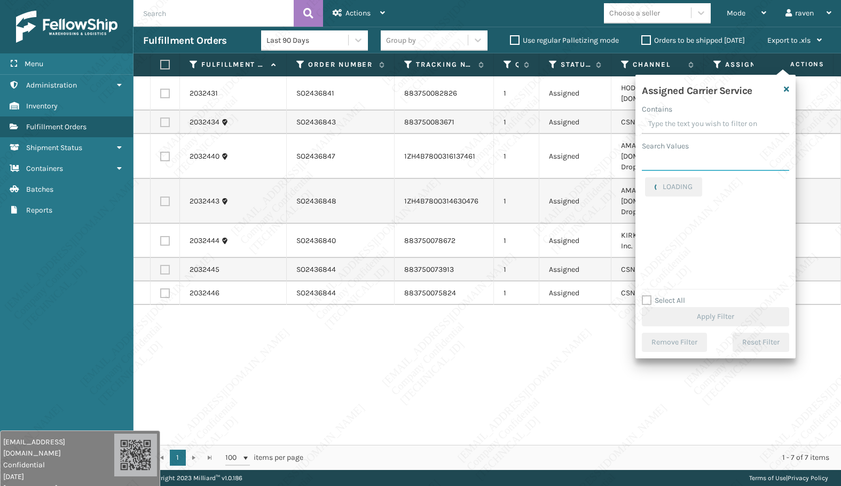
click at [692, 161] on input "Search Values" at bounding box center [715, 161] width 147 height 19
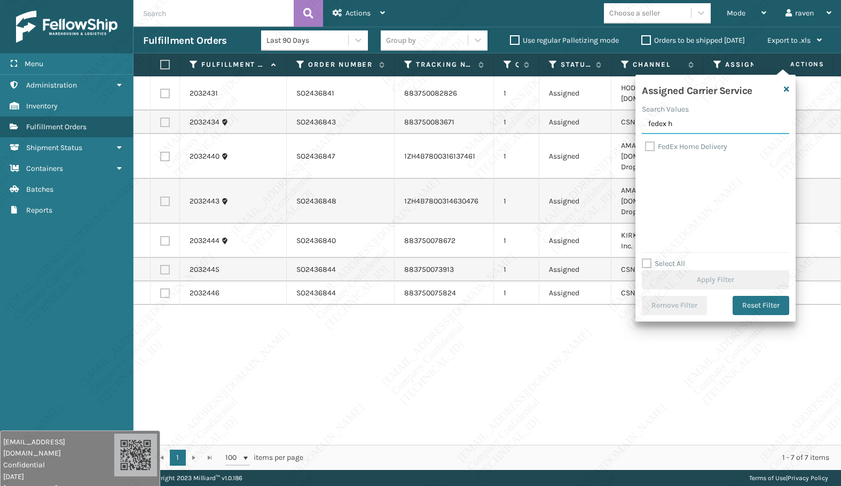
type input "fedex h"
click at [675, 143] on label "FedEx Home Delivery" at bounding box center [686, 146] width 82 height 9
click at [646, 143] on input "FedEx Home Delivery" at bounding box center [645, 144] width 1 height 7
checkbox input "true"
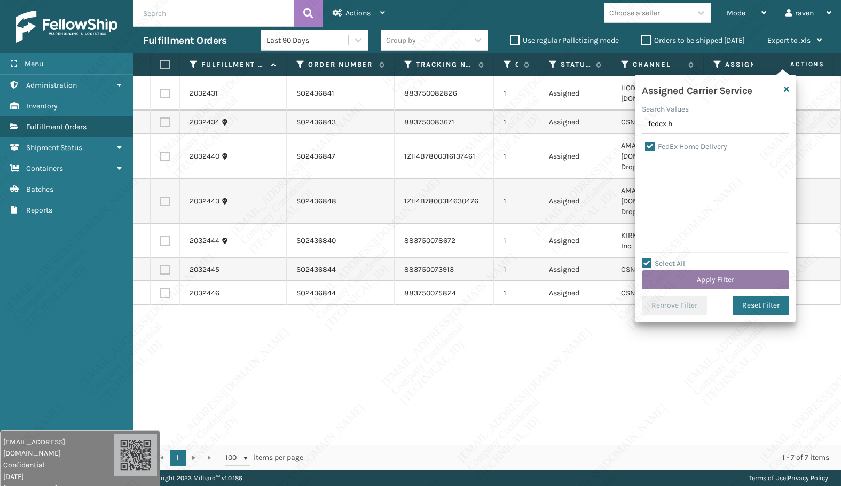
click at [698, 281] on button "Apply Filter" at bounding box center [715, 279] width 147 height 19
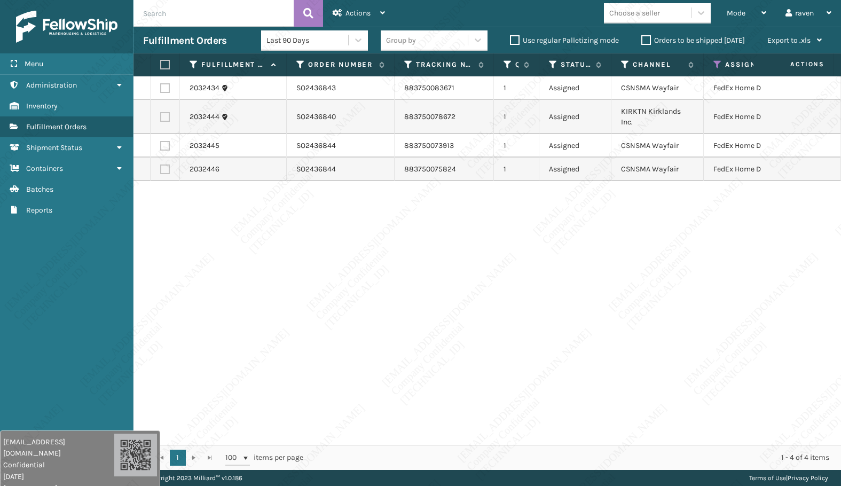
click at [167, 65] on label at bounding box center [163, 65] width 6 height 10
click at [161, 65] on input "checkbox" at bounding box center [160, 64] width 1 height 7
checkbox input "true"
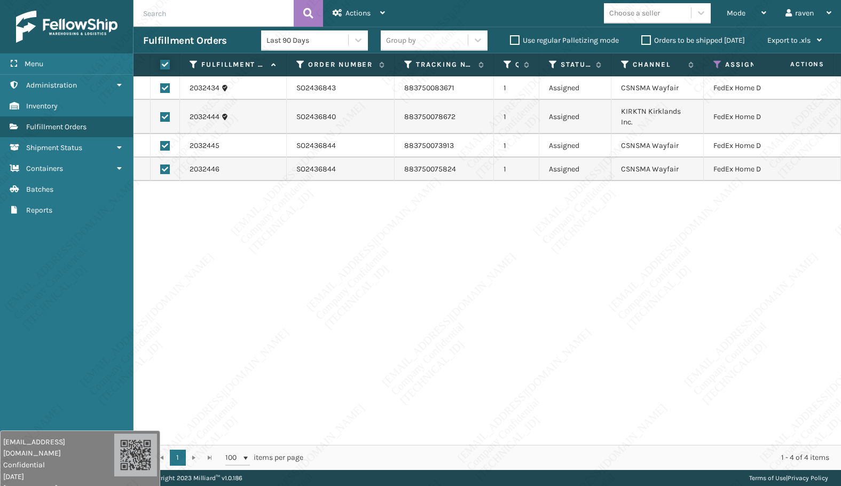
checkbox input "true"
click at [345, 14] on div "Actions" at bounding box center [359, 13] width 52 height 27
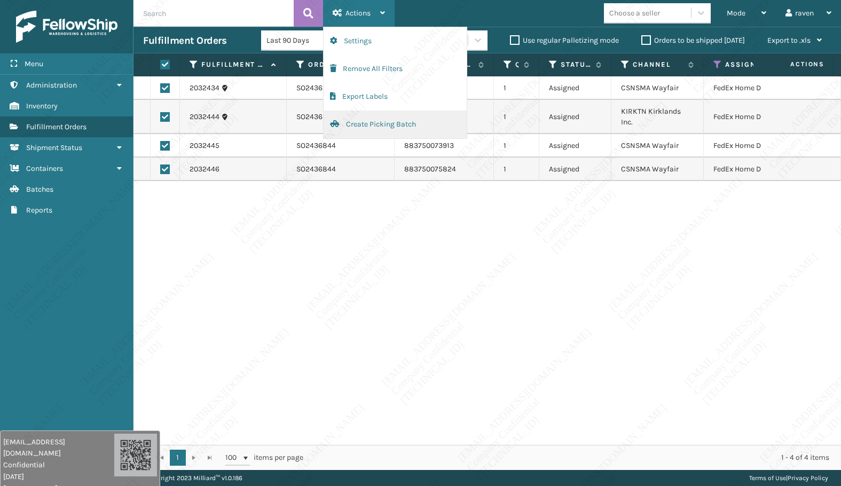
click at [373, 127] on button "Create Picking Batch" at bounding box center [395, 125] width 143 height 28
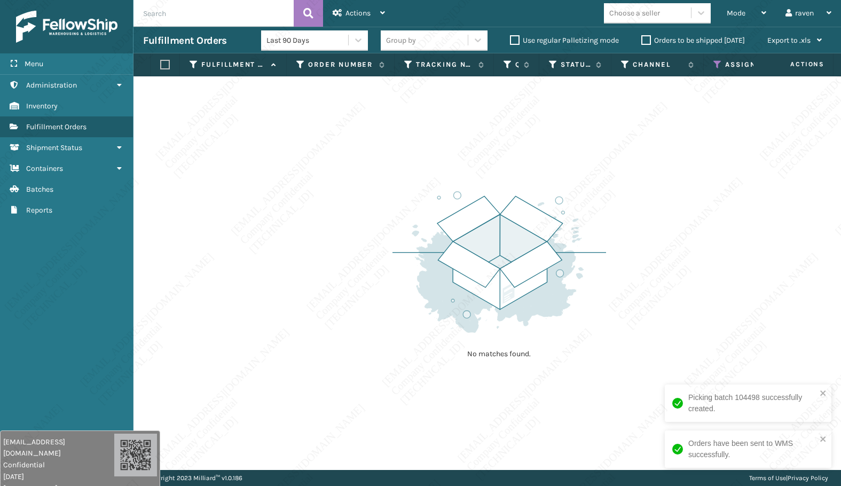
click at [718, 65] on icon at bounding box center [718, 65] width 9 height 10
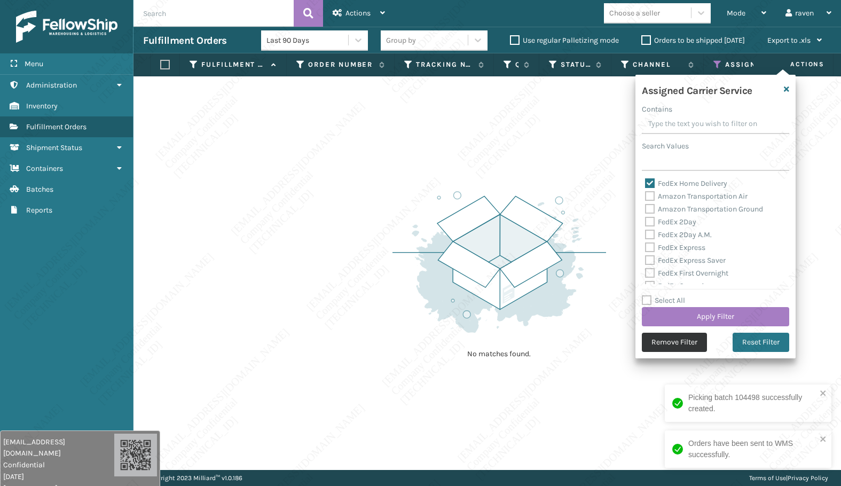
click at [687, 337] on button "Remove Filter" at bounding box center [674, 342] width 65 height 19
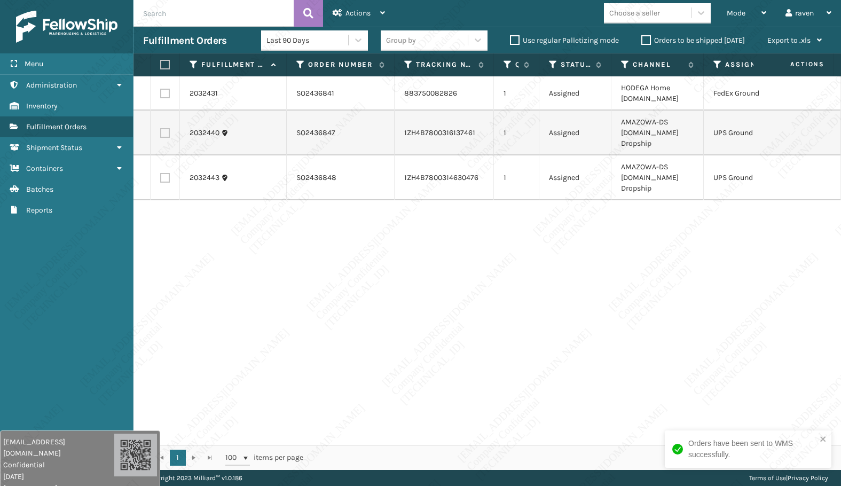
click at [163, 64] on label at bounding box center [163, 65] width 6 height 10
click at [161, 64] on input "checkbox" at bounding box center [160, 64] width 1 height 7
checkbox input "true"
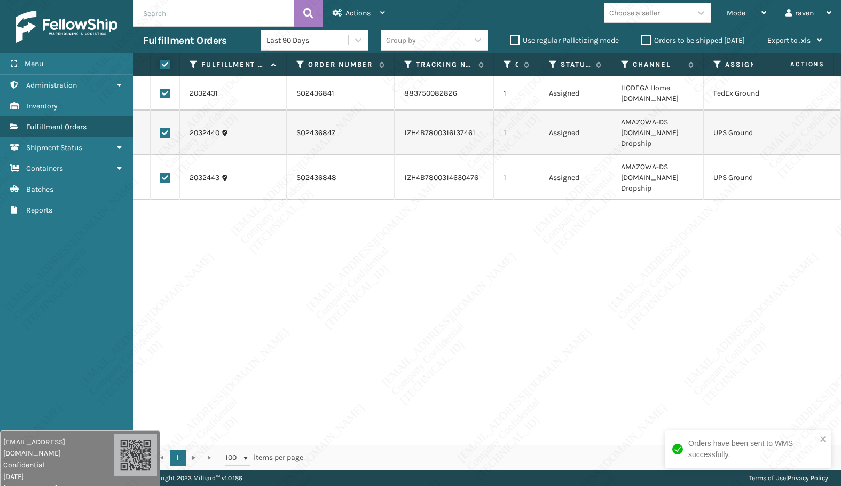
checkbox input "true"
click at [367, 9] on span "Actions" at bounding box center [358, 13] width 25 height 9
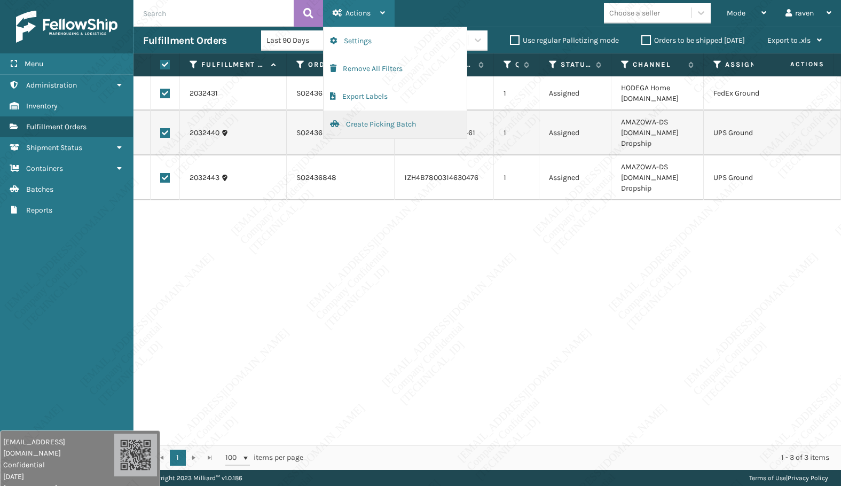
click at [363, 131] on button "Create Picking Batch" at bounding box center [395, 125] width 143 height 28
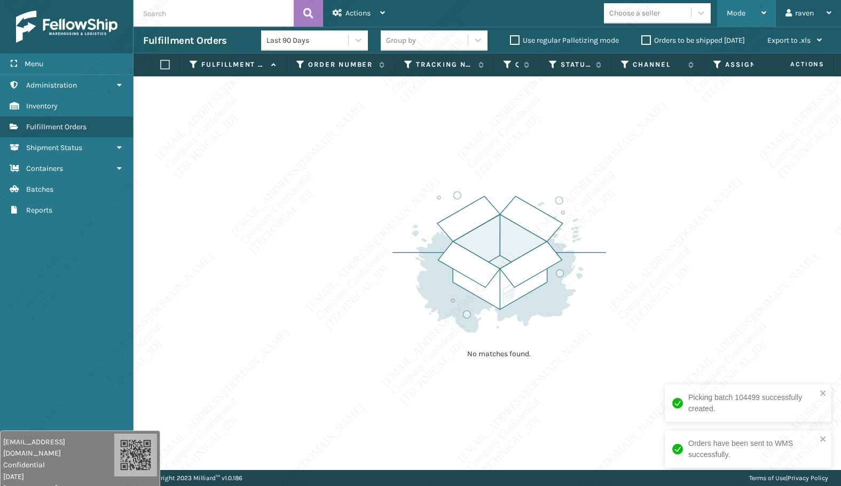
click at [737, 12] on span "Mode" at bounding box center [736, 13] width 19 height 9
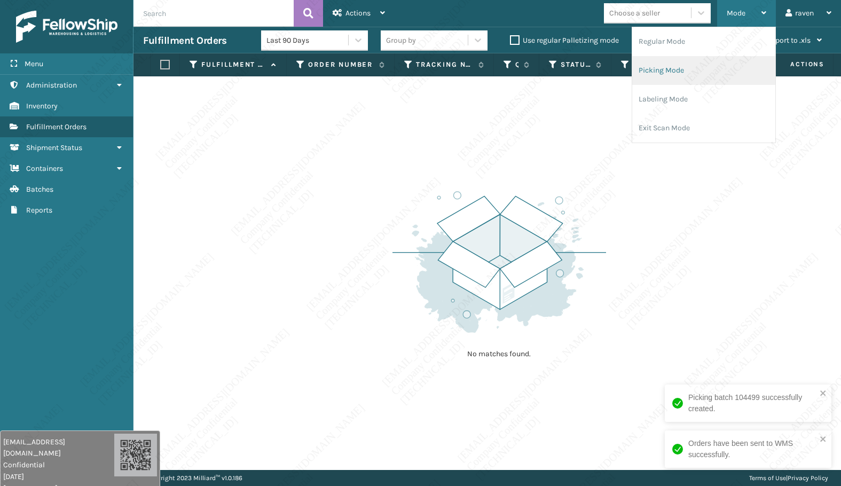
click at [676, 69] on li "Picking Mode" at bounding box center [704, 70] width 143 height 29
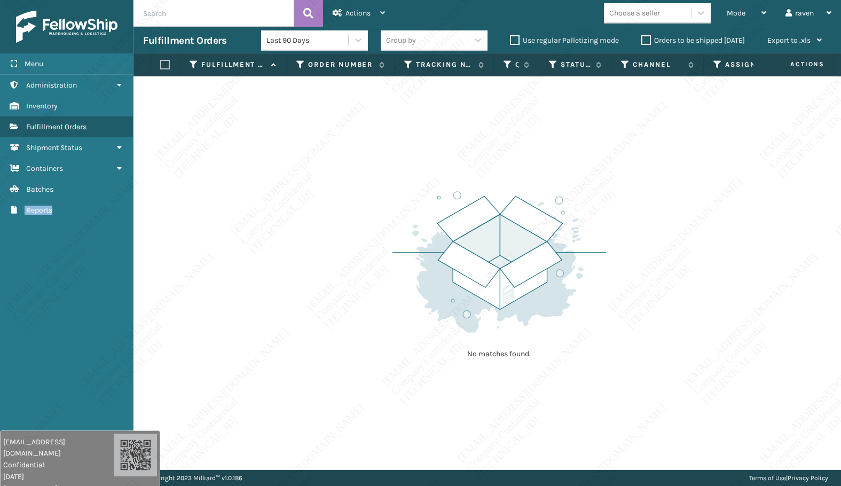
click at [51, 294] on div "Menu Fulfillment Orders Administration Fulfillment Orders Inventory Fulfillment…" at bounding box center [67, 243] width 134 height 486
click at [11, 419] on div "Menu Fulfillment Orders Administration Fulfillment Orders Inventory Fulfillment…" at bounding box center [67, 243] width 134 height 486
click at [12, 419] on div "Menu Fulfillment Orders Administration Fulfillment Orders Inventory Fulfillment…" at bounding box center [67, 243] width 134 height 486
click at [13, 419] on div "Menu Fulfillment Orders Administration Fulfillment Orders Inventory Fulfillment…" at bounding box center [67, 243] width 134 height 486
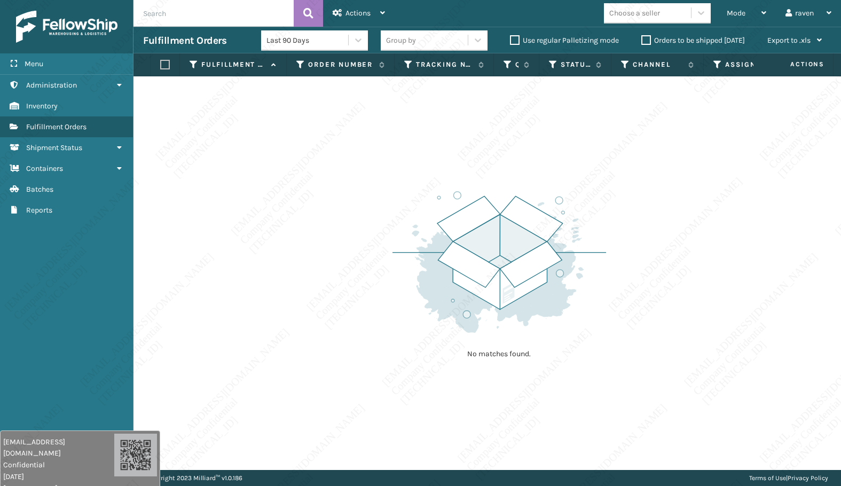
click at [13, 419] on div "Menu Fulfillment Orders Administration Fulfillment Orders Inventory Fulfillment…" at bounding box center [67, 243] width 134 height 486
click at [14, 420] on div "Menu Fulfillment Orders Administration Fulfillment Orders Inventory Fulfillment…" at bounding box center [67, 243] width 134 height 486
click at [15, 423] on div "Menu Fulfillment Orders Administration Fulfillment Orders Inventory Fulfillment…" at bounding box center [67, 243] width 134 height 486
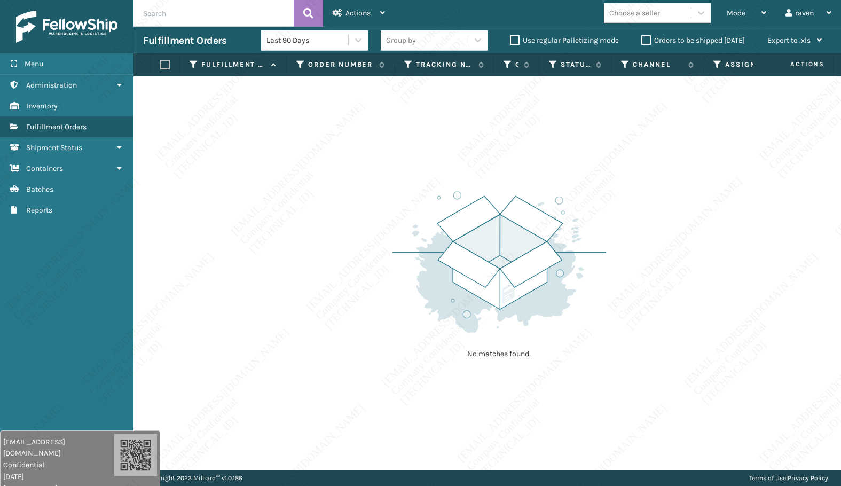
click at [15, 423] on div "Menu Fulfillment Orders Administration Fulfillment Orders Inventory Fulfillment…" at bounding box center [67, 243] width 134 height 486
click at [16, 423] on div "Menu Fulfillment Orders Administration Fulfillment Orders Inventory Fulfillment…" at bounding box center [67, 243] width 134 height 486
click at [17, 424] on div "Menu Fulfillment Orders Administration Fulfillment Orders Inventory Fulfillment…" at bounding box center [67, 243] width 134 height 486
click at [17, 425] on div "Menu Fulfillment Orders Administration Fulfillment Orders Inventory Fulfillment…" at bounding box center [67, 243] width 134 height 486
click at [18, 425] on div "Menu Fulfillment Orders Administration Fulfillment Orders Inventory Fulfillment…" at bounding box center [67, 243] width 134 height 486
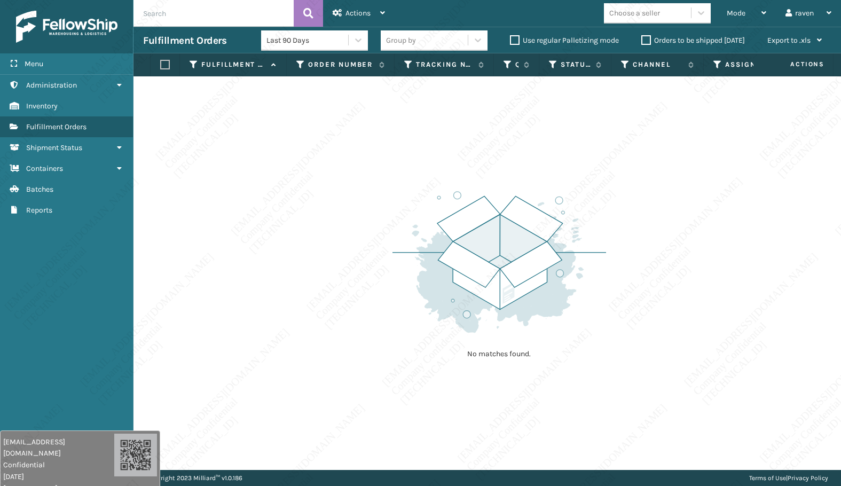
click at [20, 426] on div "Menu Fulfillment Orders Administration Fulfillment Orders Inventory Fulfillment…" at bounding box center [67, 243] width 134 height 486
click at [9, 390] on div "Menu Fulfillment Orders Administration Fulfillment Orders Inventory Fulfillment…" at bounding box center [67, 243] width 134 height 486
click at [17, 404] on div "Menu Fulfillment Orders Administration Fulfillment Orders Inventory Fulfillment…" at bounding box center [67, 243] width 134 height 486
click at [18, 405] on div "Menu Fulfillment Orders Administration Fulfillment Orders Inventory Fulfillment…" at bounding box center [67, 243] width 134 height 486
click at [20, 408] on div "Menu Fulfillment Orders Administration Fulfillment Orders Inventory Fulfillment…" at bounding box center [67, 243] width 134 height 486
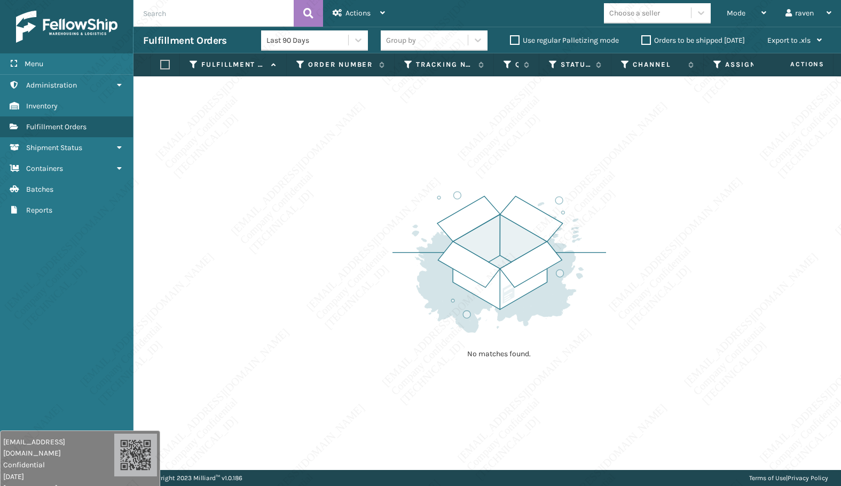
click at [29, 416] on div "Menu Fulfillment Orders Administration Fulfillment Orders Inventory Fulfillment…" at bounding box center [67, 243] width 134 height 486
click at [49, 429] on div "Menu Fulfillment Orders Administration Fulfillment Orders Inventory Fulfillment…" at bounding box center [67, 243] width 134 height 486
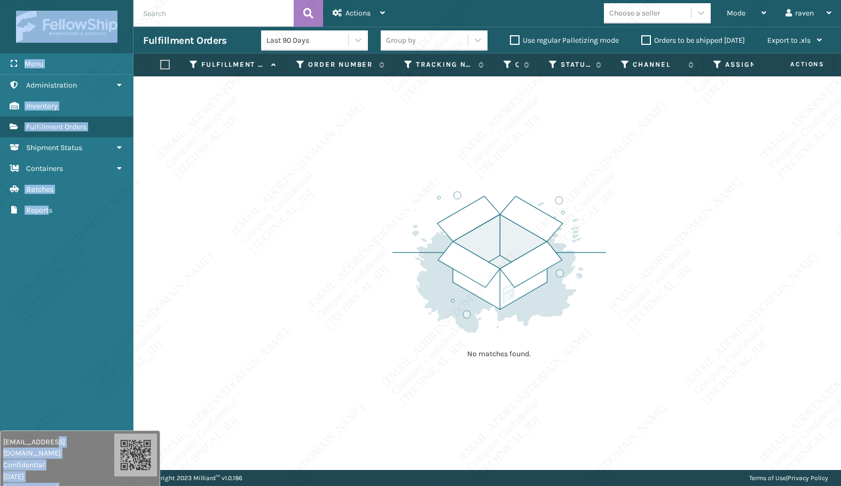
click at [51, 432] on body "[EMAIL_ADDRESS][DOMAIN_NAME] Confidential [DATE] [TECHNICAL_ID] [EMAIL_ADDRESS]…" at bounding box center [420, 243] width 841 height 486
click at [56, 434] on div "[EMAIL_ADDRESS][DOMAIN_NAME] Confidential [DATE] [TECHNICAL_ID]" at bounding box center [80, 464] width 160 height 67
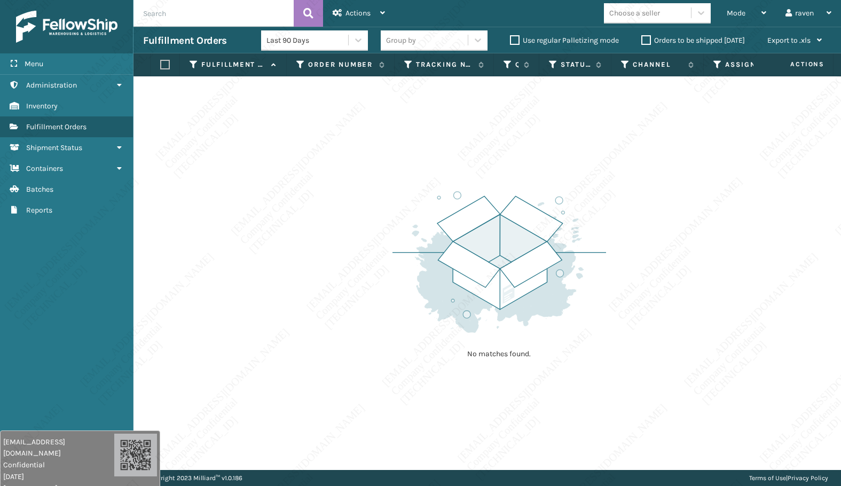
click at [55, 431] on div "[EMAIL_ADDRESS][DOMAIN_NAME] Confidential [DATE] [TECHNICAL_ID]" at bounding box center [80, 464] width 160 height 67
click at [135, 206] on div "No matches found." at bounding box center [488, 273] width 708 height 394
click at [142, 213] on div "No matches found." at bounding box center [488, 273] width 708 height 394
click at [144, 212] on div "No matches found." at bounding box center [488, 273] width 708 height 394
click at [145, 213] on div "No matches found." at bounding box center [488, 273] width 708 height 394
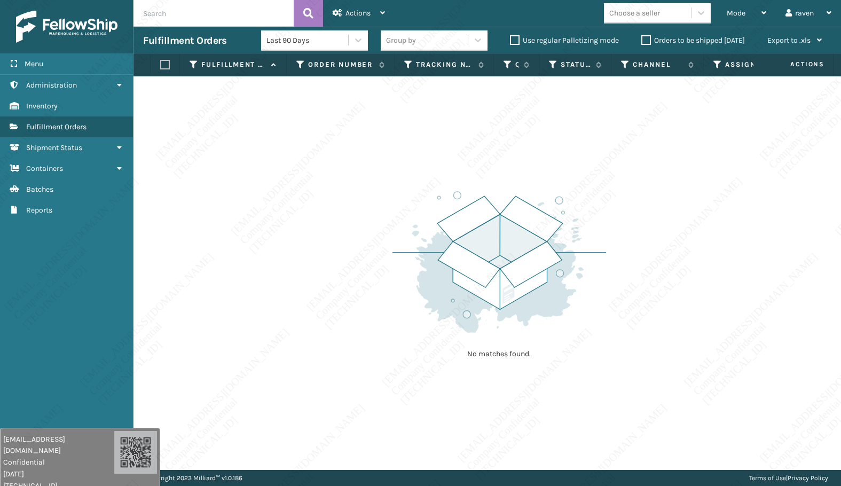
click at [146, 213] on div "No matches found." at bounding box center [488, 273] width 708 height 394
click at [159, 224] on div "No matches found." at bounding box center [488, 273] width 708 height 394
click at [91, 237] on div "Menu Fulfillment Orders Administration Fulfillment Orders Inventory Fulfillment…" at bounding box center [67, 243] width 134 height 486
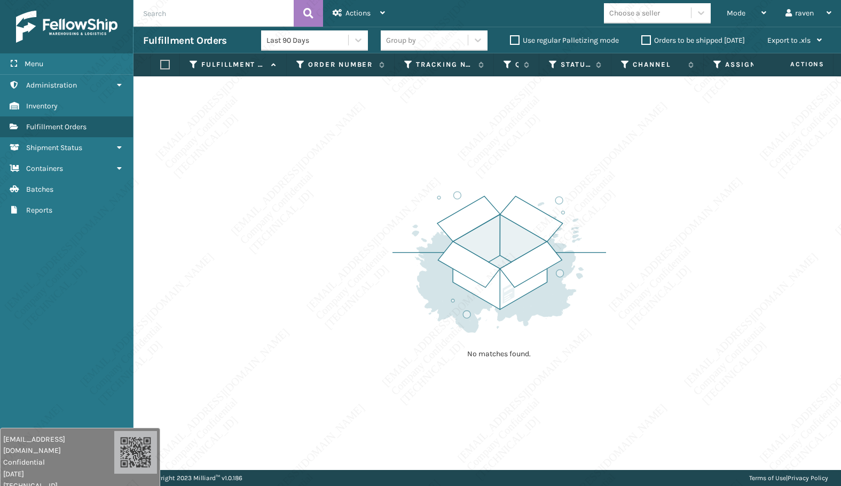
click at [70, 340] on div "Menu Fulfillment Orders Administration Fulfillment Orders Inventory Fulfillment…" at bounding box center [67, 243] width 134 height 486
click at [69, 339] on div "Menu Fulfillment Orders Administration Fulfillment Orders Inventory Fulfillment…" at bounding box center [67, 243] width 134 height 486
click at [721, 9] on div "Mode Regular Mode Picking Mode Labeling Mode Exit Scan Mode" at bounding box center [746, 13] width 59 height 27
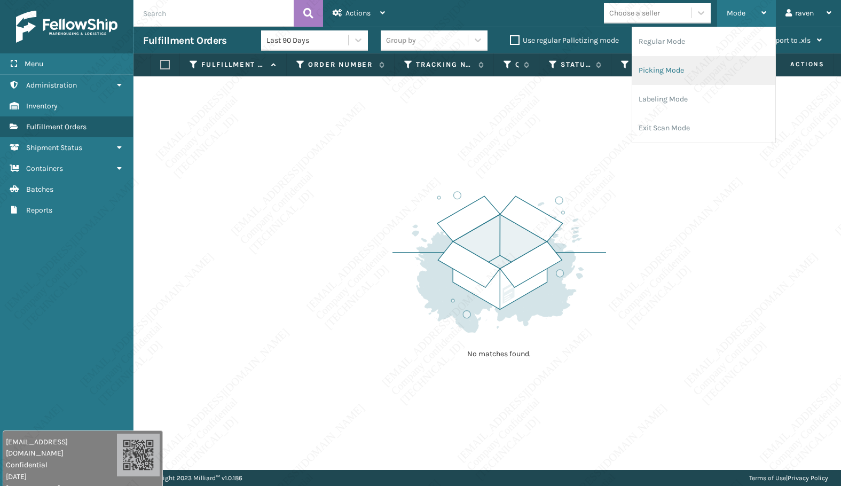
click at [684, 63] on li "Picking Mode" at bounding box center [704, 70] width 143 height 29
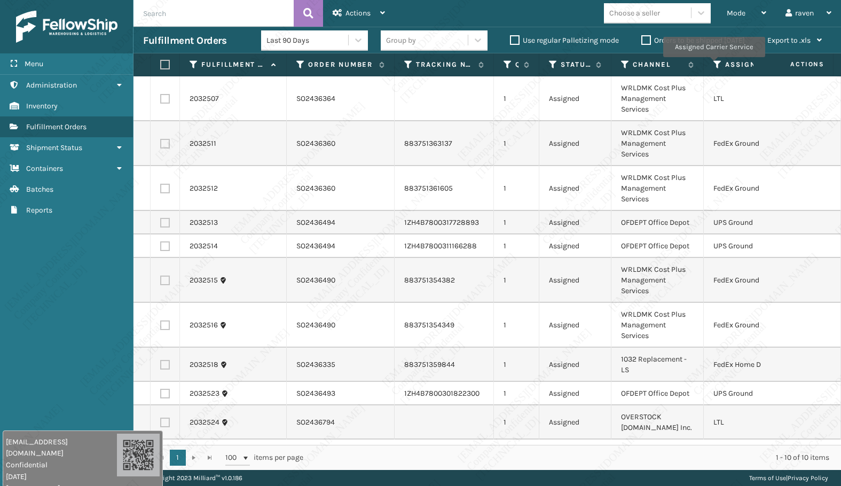
click at [714, 65] on icon at bounding box center [718, 65] width 9 height 10
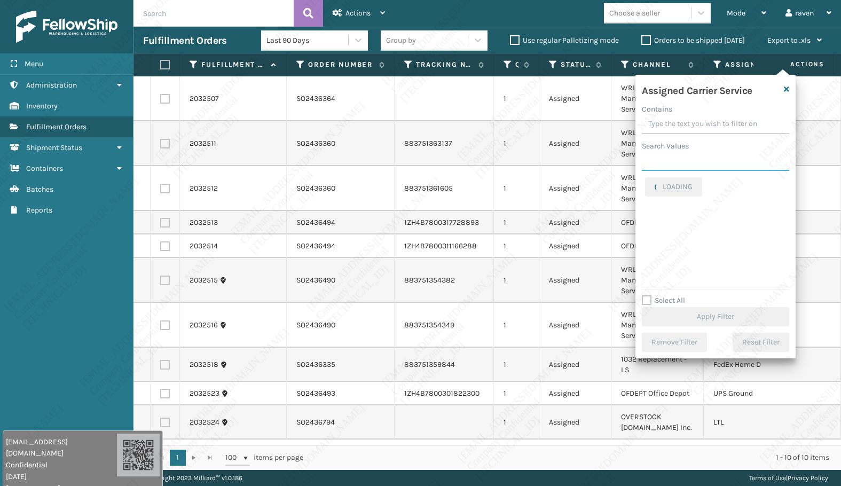
click at [688, 161] on input "Search Values" at bounding box center [715, 161] width 147 height 19
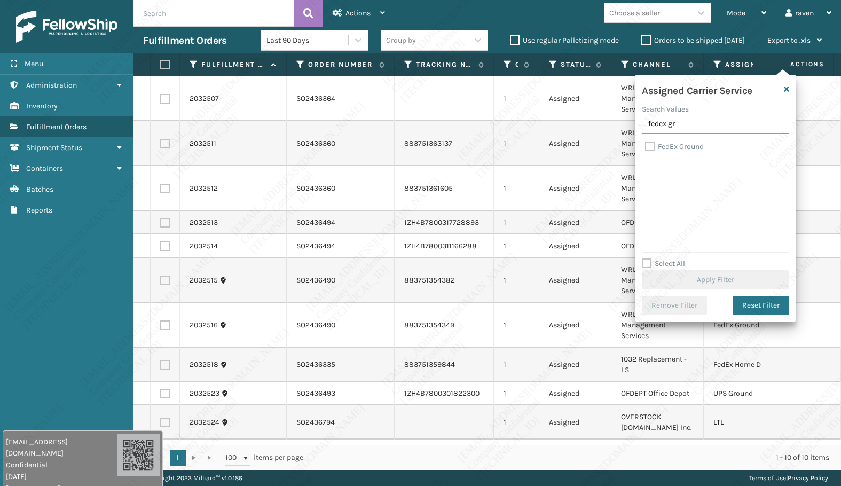
type input "fedex gr"
click at [683, 146] on label "FedEx Ground" at bounding box center [674, 146] width 59 height 9
click at [646, 147] on label "FedEx Ground" at bounding box center [674, 146] width 59 height 9
click at [646, 147] on input "FedEx Ground" at bounding box center [645, 144] width 1 height 7
checkbox input "true"
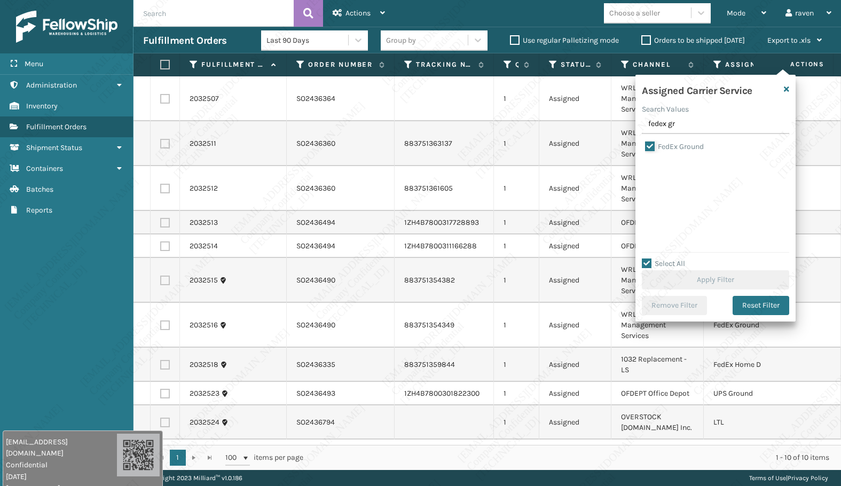
checkbox input "true"
click at [701, 274] on button "Apply Filter" at bounding box center [715, 279] width 147 height 19
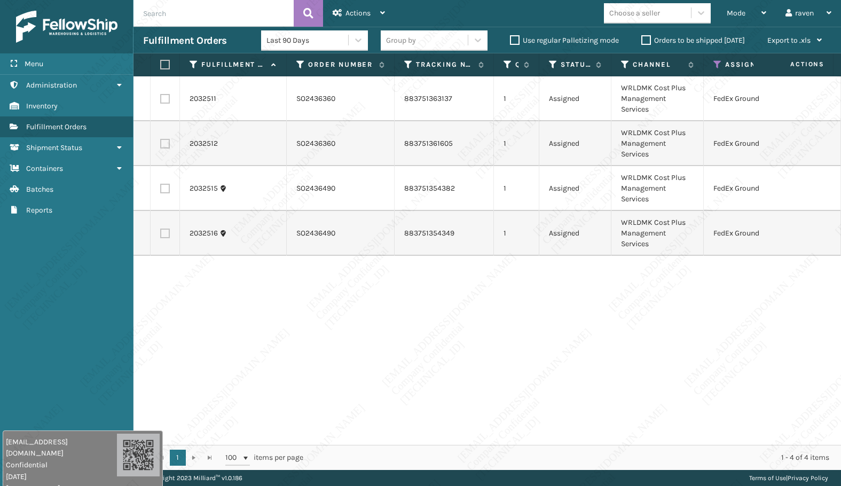
click at [160, 65] on th at bounding box center [165, 64] width 29 height 23
click at [165, 64] on label at bounding box center [163, 65] width 6 height 10
click at [161, 64] on input "checkbox" at bounding box center [160, 64] width 1 height 7
checkbox input "true"
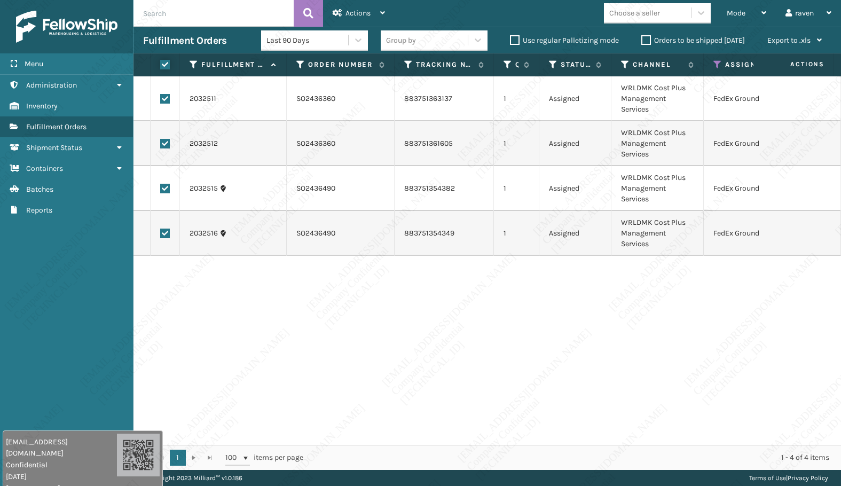
checkbox input "true"
click at [352, 11] on span "Actions" at bounding box center [358, 13] width 25 height 9
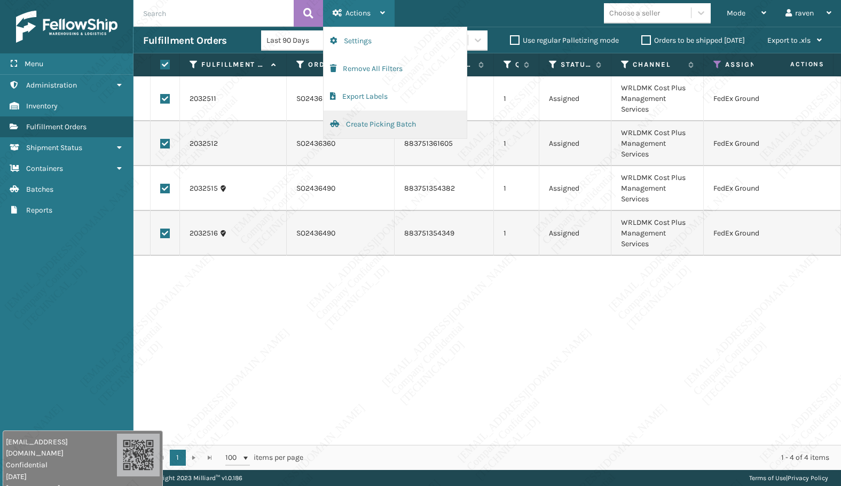
click at [363, 119] on button "Create Picking Batch" at bounding box center [395, 125] width 143 height 28
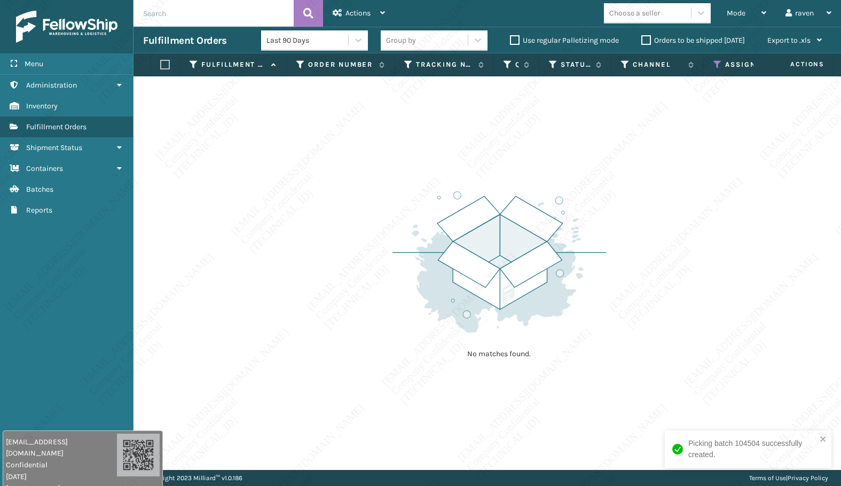
click at [713, 58] on th "Assigned Carrier Service" at bounding box center [755, 64] width 102 height 23
click at [712, 63] on th "Assigned Carrier Service" at bounding box center [755, 64] width 102 height 23
click at [716, 64] on icon at bounding box center [718, 65] width 9 height 10
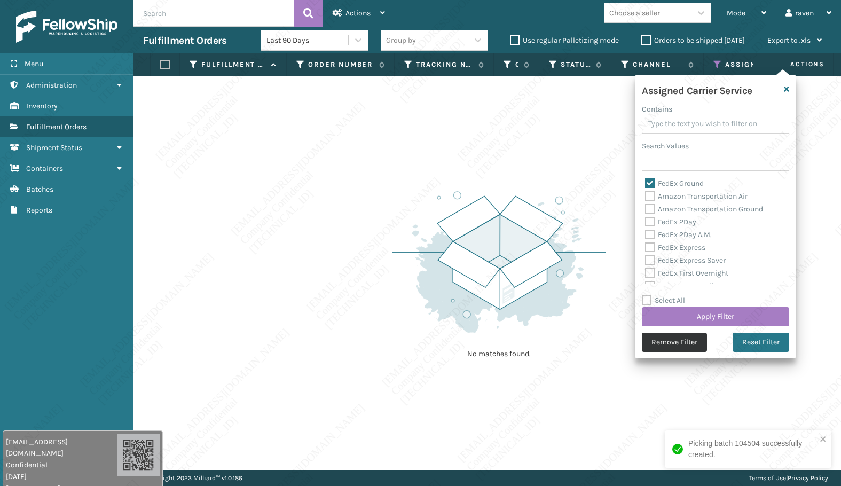
click at [681, 345] on button "Remove Filter" at bounding box center [674, 342] width 65 height 19
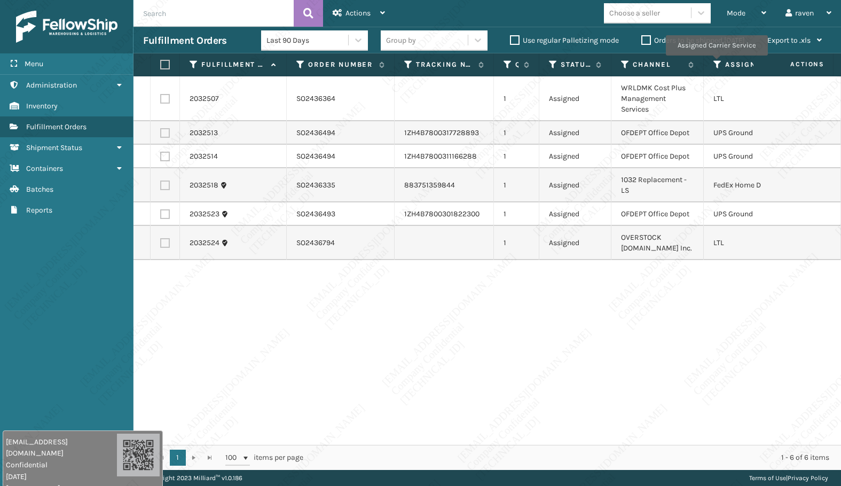
click at [716, 63] on icon at bounding box center [718, 65] width 9 height 10
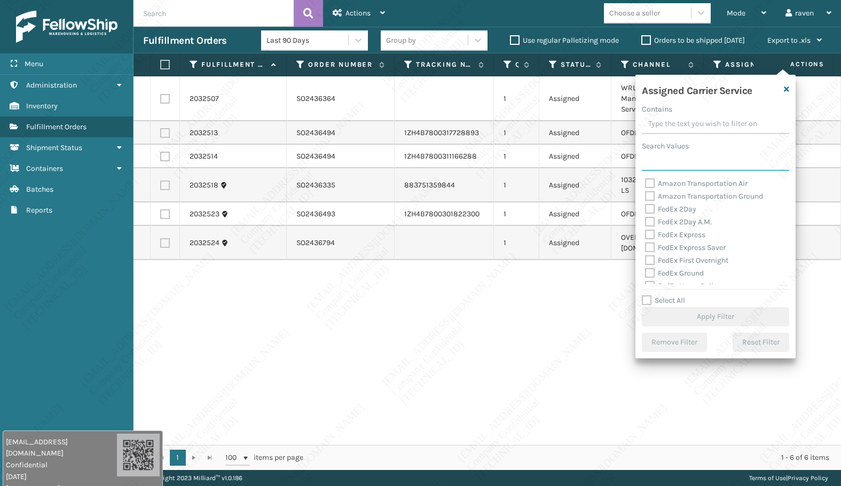
click at [687, 168] on input "Search Values" at bounding box center [715, 161] width 147 height 19
click at [670, 163] on input "Search Values" at bounding box center [715, 161] width 147 height 19
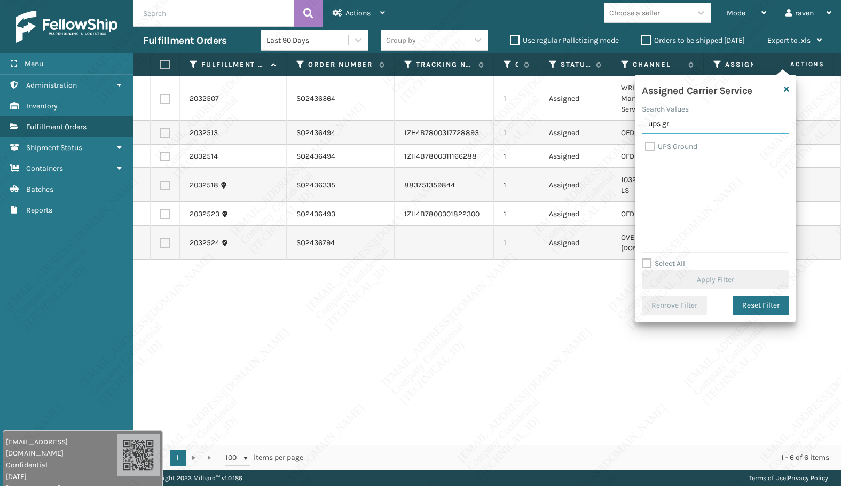
type input "ups gr"
click at [677, 142] on div "UPS Ground" at bounding box center [715, 147] width 141 height 13
click at [677, 146] on label "UPS Ground" at bounding box center [671, 146] width 52 height 9
click at [646, 146] on input "UPS Ground" at bounding box center [645, 144] width 1 height 7
checkbox input "true"
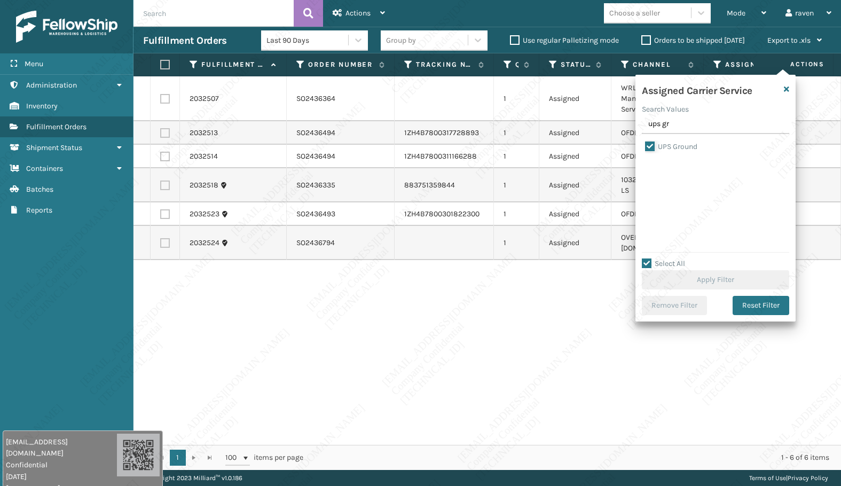
checkbox input "true"
click at [707, 276] on button "Apply Filter" at bounding box center [715, 279] width 147 height 19
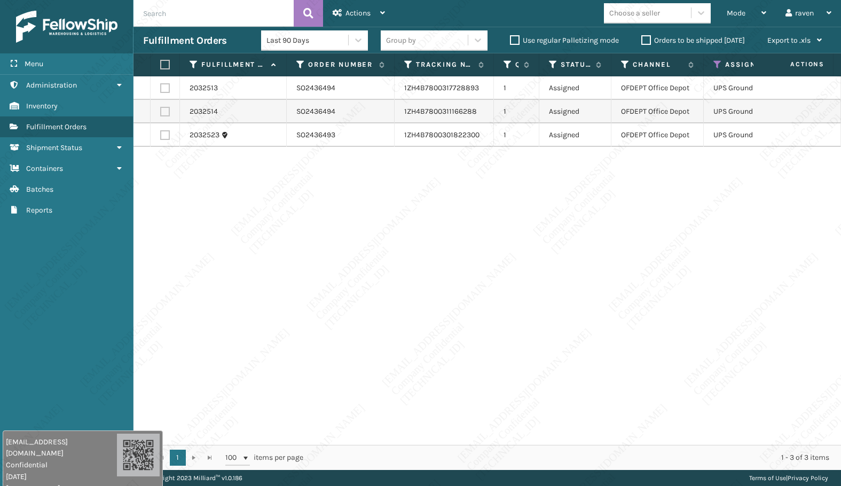
click at [162, 61] on label at bounding box center [163, 65] width 6 height 10
click at [161, 61] on input "checkbox" at bounding box center [160, 64] width 1 height 7
checkbox input "true"
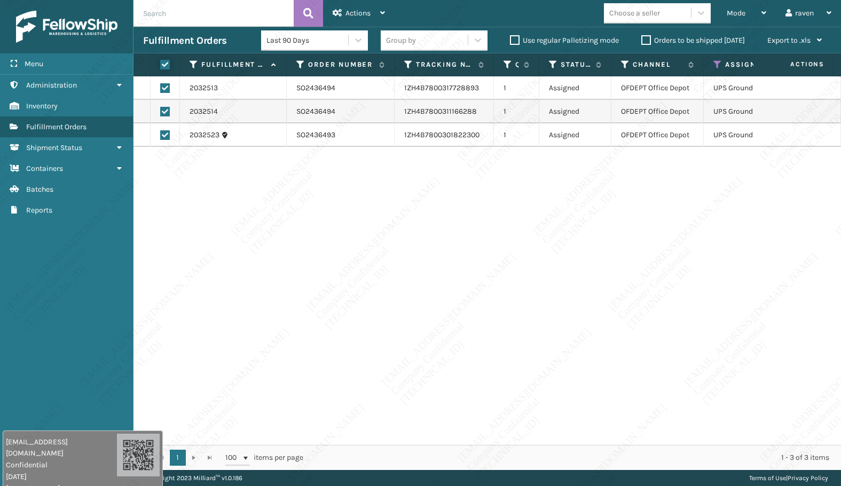
checkbox input "true"
click at [345, 15] on div "Actions" at bounding box center [359, 13] width 52 height 27
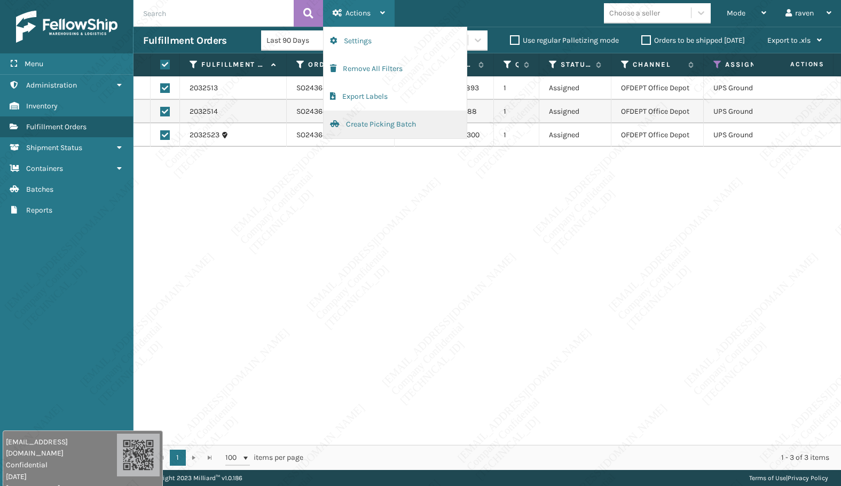
click at [363, 123] on button "Create Picking Batch" at bounding box center [395, 125] width 143 height 28
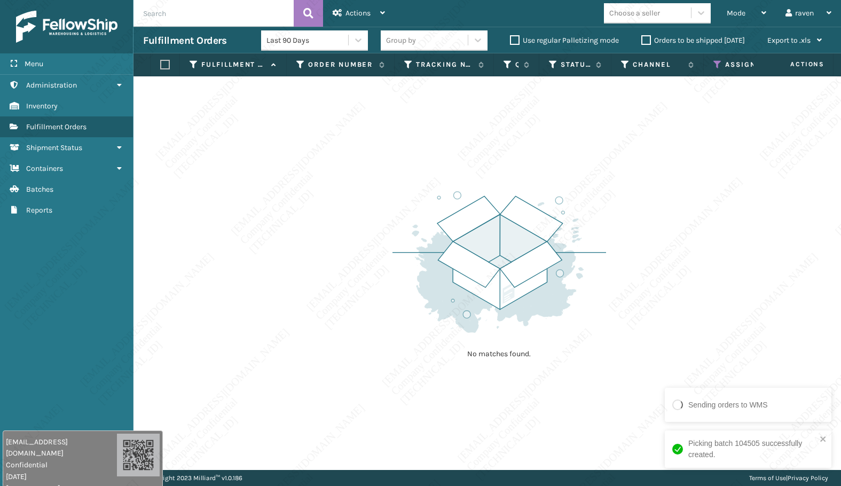
click at [714, 65] on icon at bounding box center [718, 65] width 9 height 10
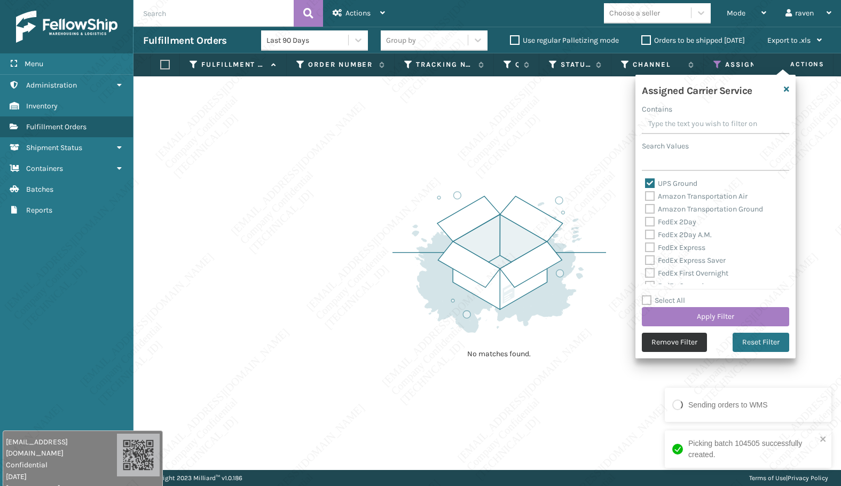
click at [682, 336] on button "Remove Filter" at bounding box center [674, 342] width 65 height 19
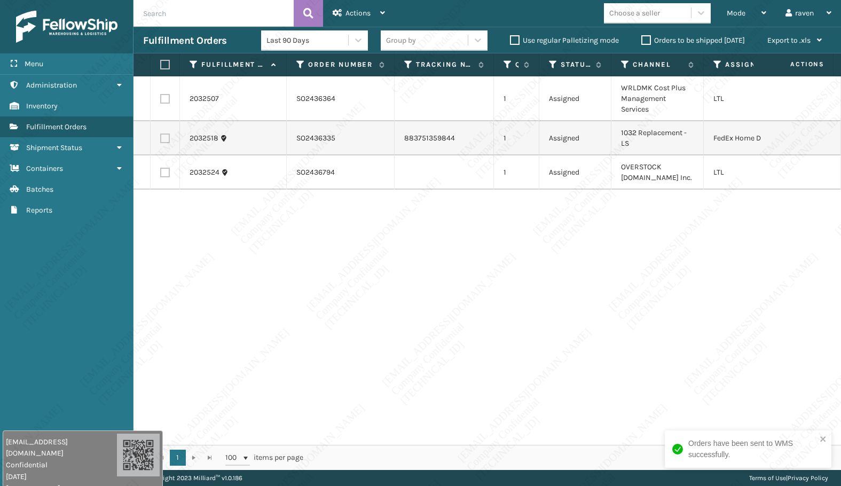
drag, startPoint x: 167, startPoint y: 141, endPoint x: 183, endPoint y: 129, distance: 19.9
click at [167, 141] on label at bounding box center [165, 139] width 10 height 10
click at [161, 141] on input "checkbox" at bounding box center [160, 137] width 1 height 7
checkbox input "true"
click at [339, 13] on icon at bounding box center [338, 12] width 10 height 7
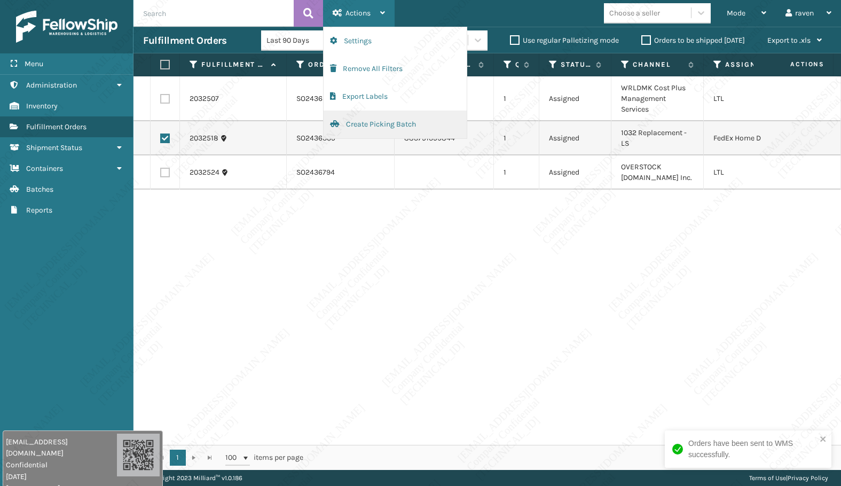
click at [357, 125] on button "Create Picking Batch" at bounding box center [395, 125] width 143 height 28
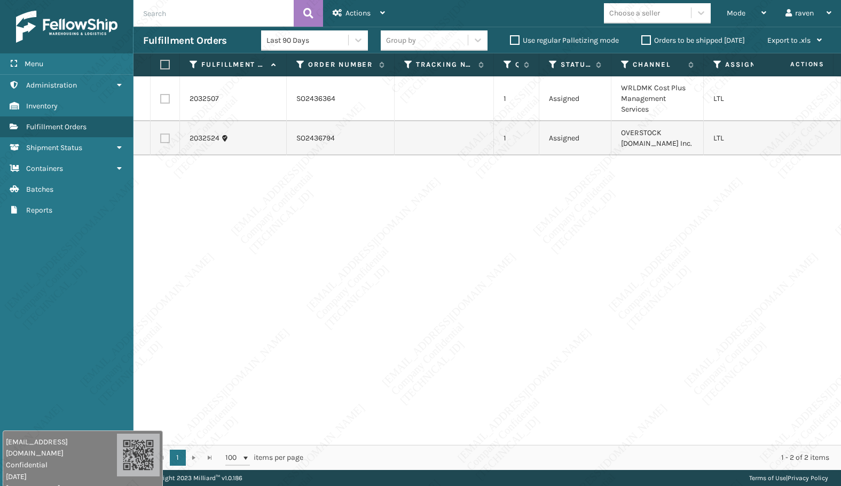
click at [167, 98] on label at bounding box center [165, 99] width 10 height 10
click at [161, 98] on input "checkbox" at bounding box center [160, 97] width 1 height 7
checkbox input "true"
click at [349, 12] on span "Actions" at bounding box center [358, 13] width 25 height 9
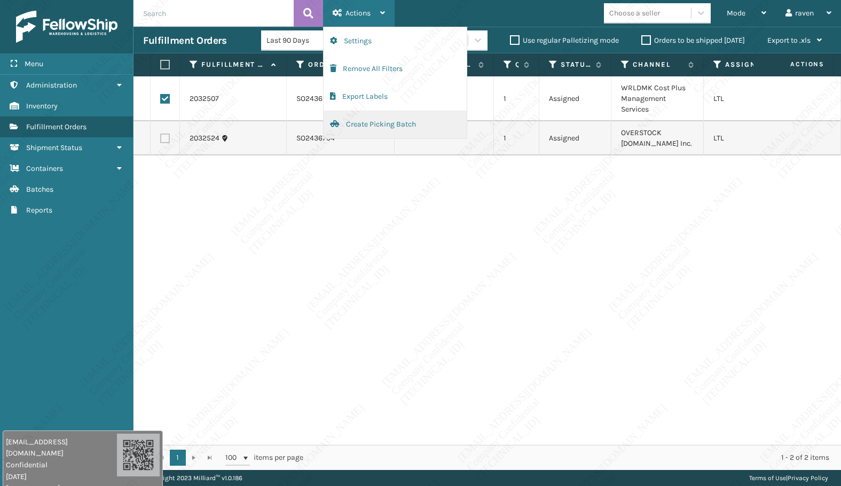
click at [349, 127] on button "Create Picking Batch" at bounding box center [395, 125] width 143 height 28
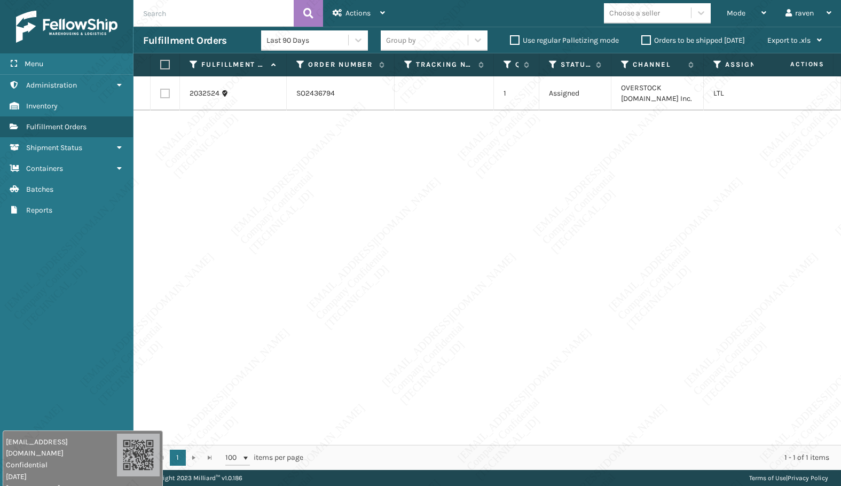
click at [678, 200] on div "2032524 SO2436794 1 Assigned OVERSTOCK [DOMAIN_NAME] Inc. LTL" at bounding box center [488, 260] width 708 height 369
click at [167, 65] on label at bounding box center [163, 65] width 6 height 10
click at [161, 65] on input "checkbox" at bounding box center [160, 64] width 1 height 7
checkbox input "true"
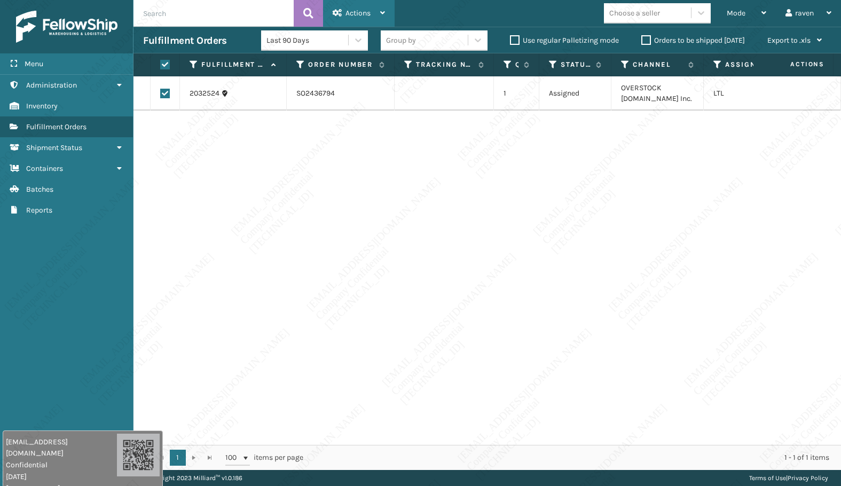
click at [339, 14] on icon at bounding box center [338, 12] width 10 height 7
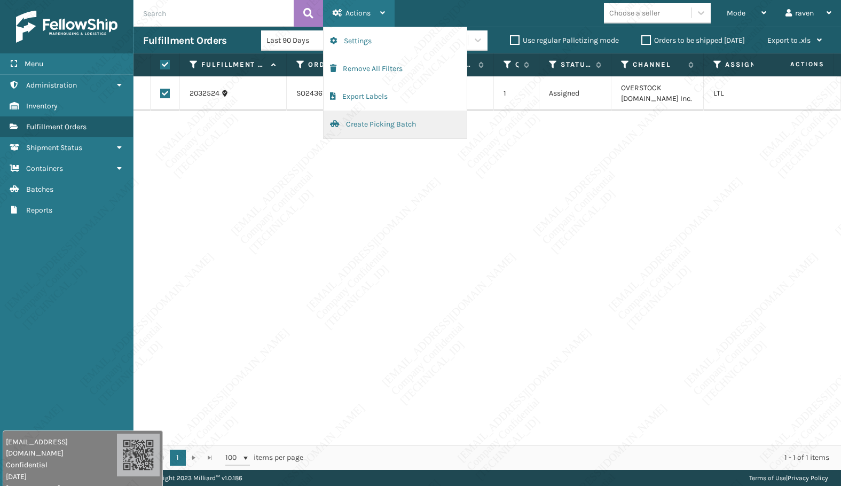
click at [368, 124] on button "Create Picking Batch" at bounding box center [395, 125] width 143 height 28
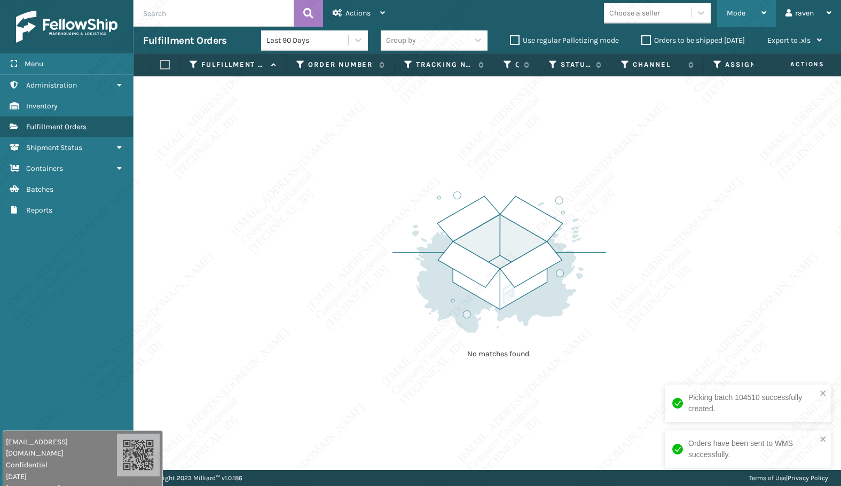
click at [735, 10] on span "Mode" at bounding box center [736, 13] width 19 height 9
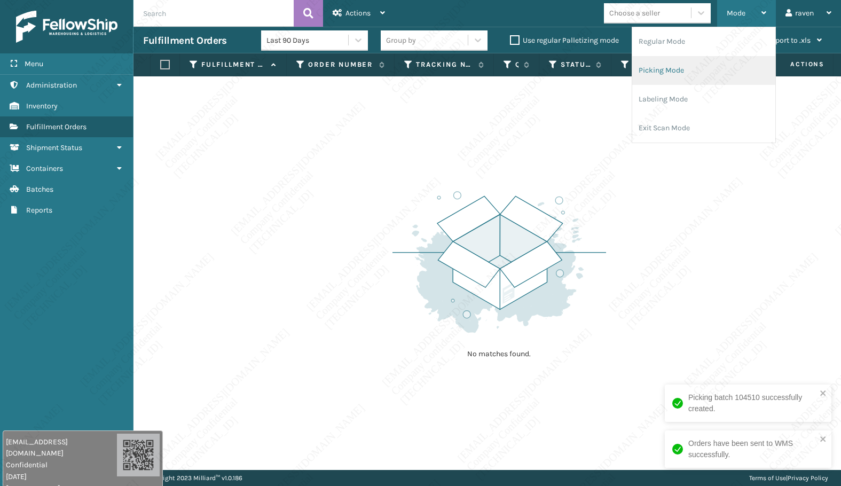
click at [656, 60] on li "Picking Mode" at bounding box center [704, 70] width 143 height 29
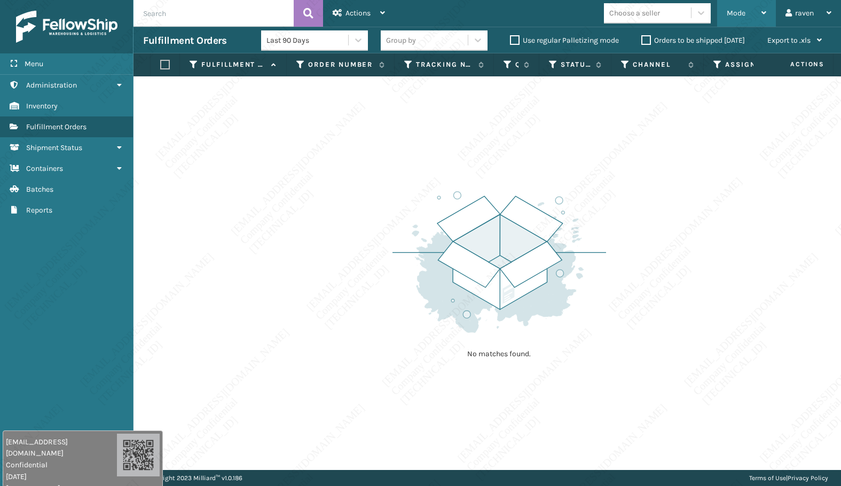
click at [736, 12] on span "Mode" at bounding box center [736, 13] width 19 height 9
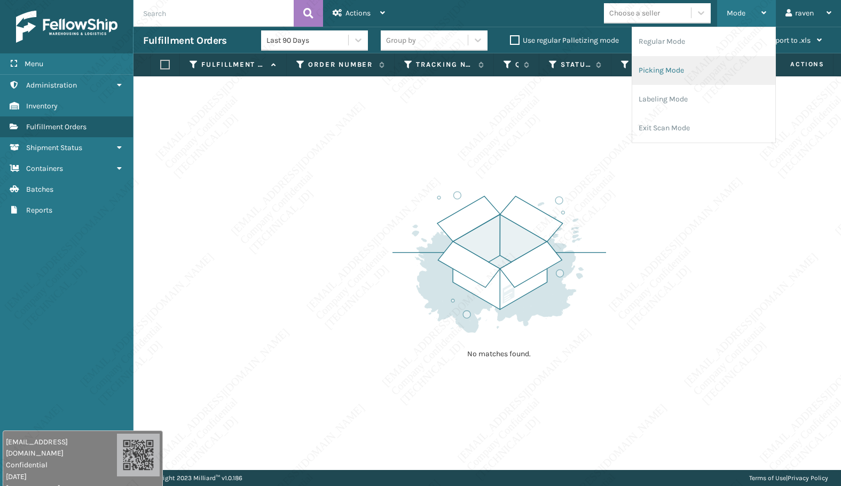
click at [698, 71] on li "Picking Mode" at bounding box center [704, 70] width 143 height 29
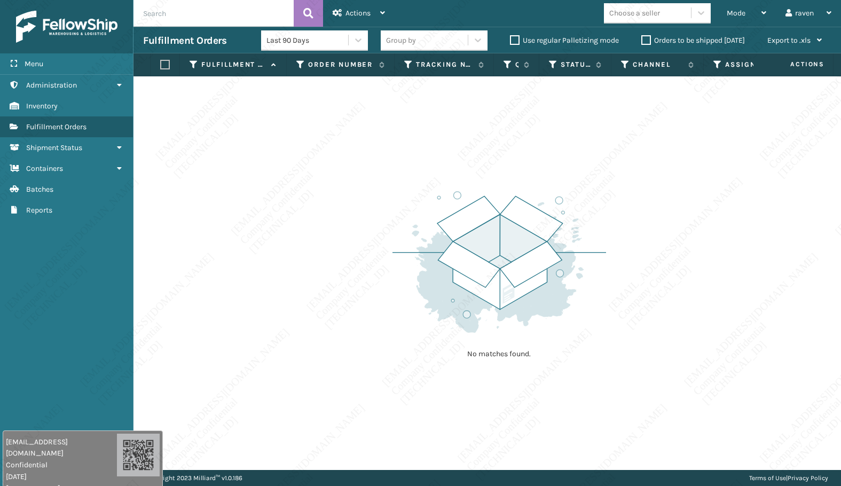
drag, startPoint x: 108, startPoint y: 230, endPoint x: 11, endPoint y: 33, distance: 219.8
click at [107, 227] on div "Menu Batches Administration Batches Inventory Batches Fulfillment Orders Batche…" at bounding box center [67, 243] width 134 height 486
drag, startPoint x: 165, startPoint y: 255, endPoint x: 124, endPoint y: 177, distance: 87.2
click at [161, 253] on div "No matches found." at bounding box center [488, 273] width 708 height 394
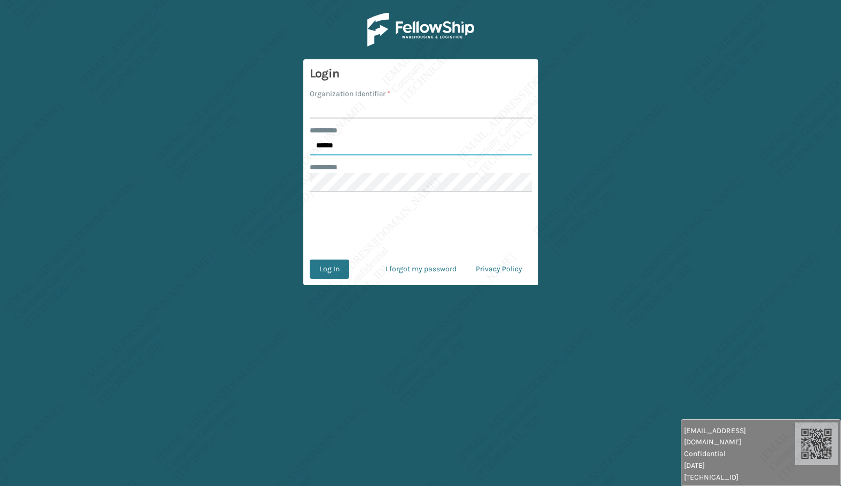
click at [369, 150] on input "******" at bounding box center [421, 145] width 222 height 19
type input "*****"
click at [353, 117] on input "Organization Identifier *" at bounding box center [421, 108] width 222 height 19
type input "Ladson"
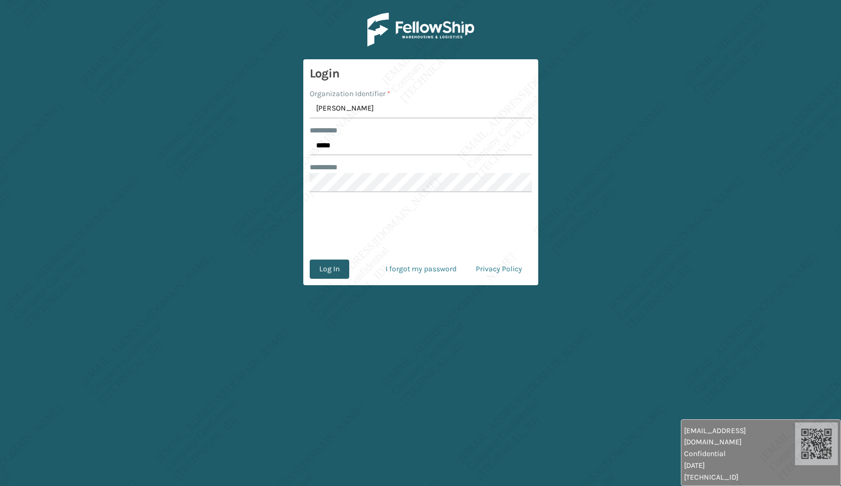
click at [332, 265] on button "Log In" at bounding box center [330, 269] width 40 height 19
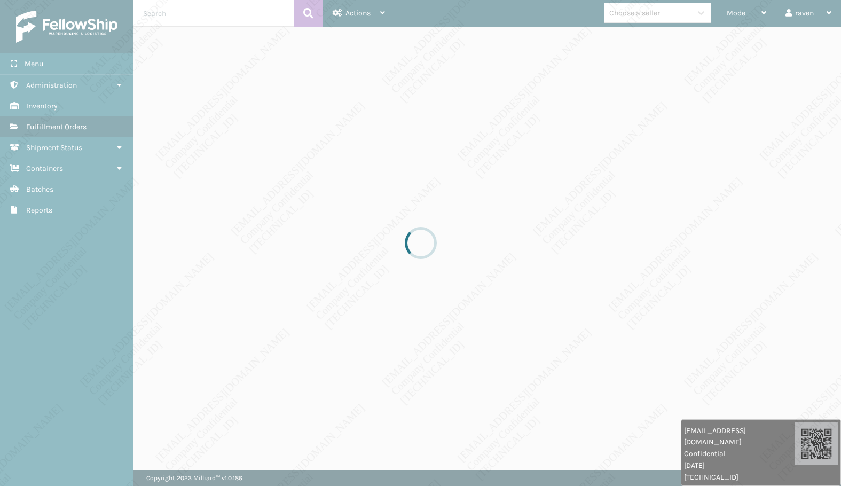
click at [563, 386] on div at bounding box center [420, 243] width 841 height 486
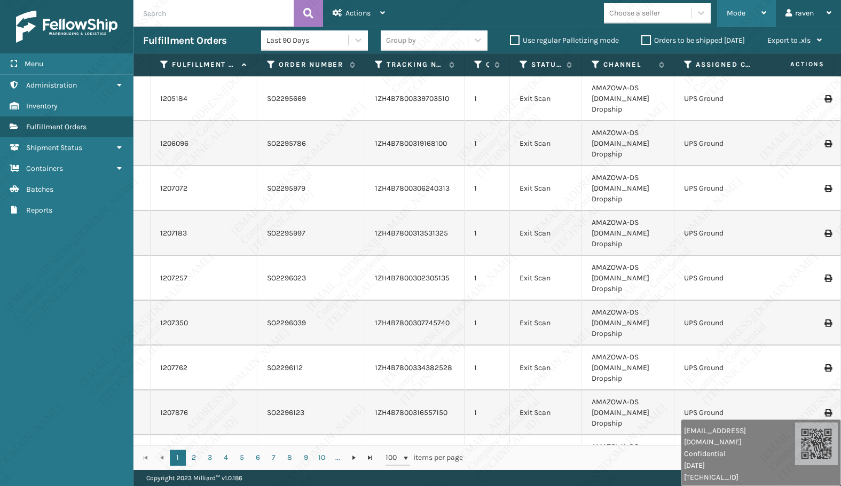
click at [738, 8] on div "Mode" at bounding box center [747, 13] width 40 height 27
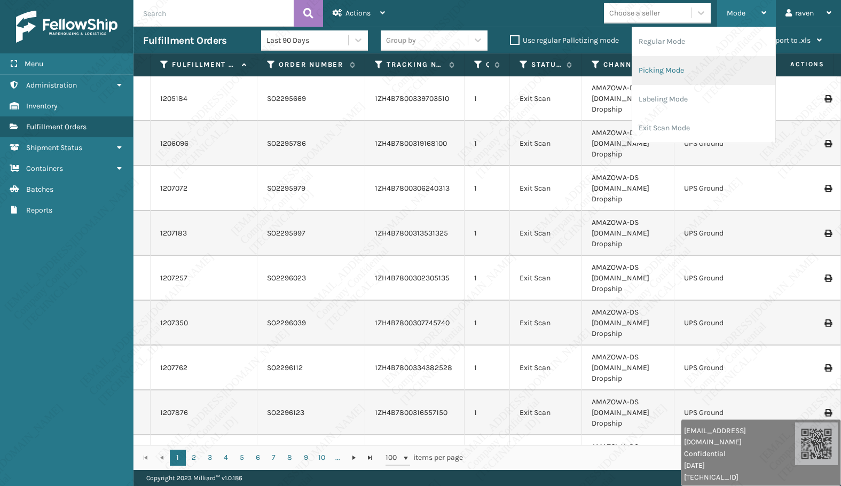
click at [691, 59] on li "Picking Mode" at bounding box center [704, 70] width 143 height 29
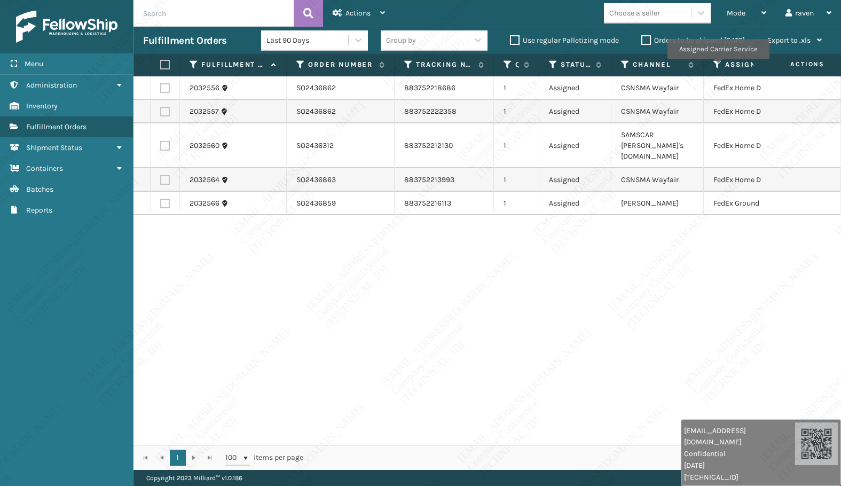
click at [718, 63] on icon at bounding box center [718, 65] width 9 height 10
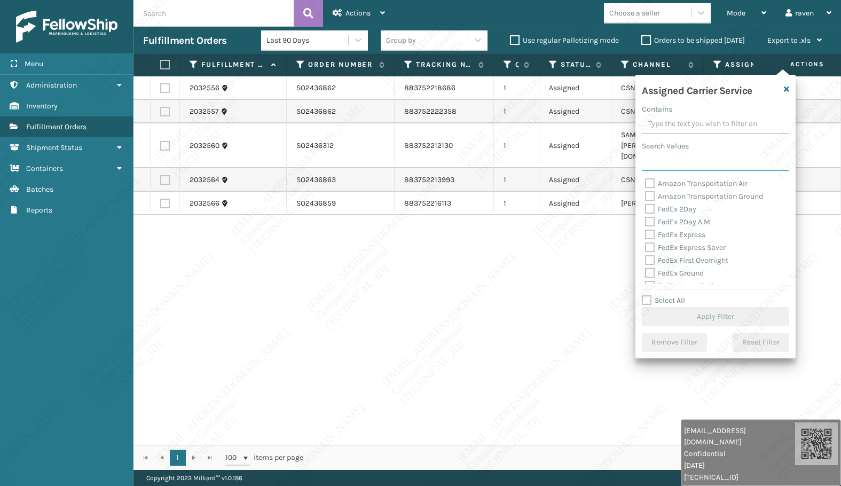
click at [691, 161] on input "Search Values" at bounding box center [715, 161] width 147 height 19
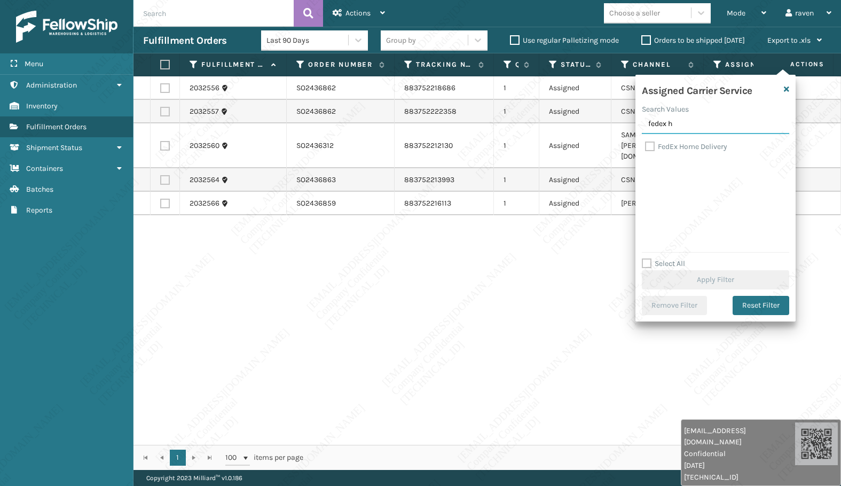
type input "fedex h"
click at [683, 145] on label "FedEx Home Delivery" at bounding box center [686, 146] width 82 height 9
click at [646, 145] on input "FedEx Home Delivery" at bounding box center [645, 144] width 1 height 7
checkbox input "true"
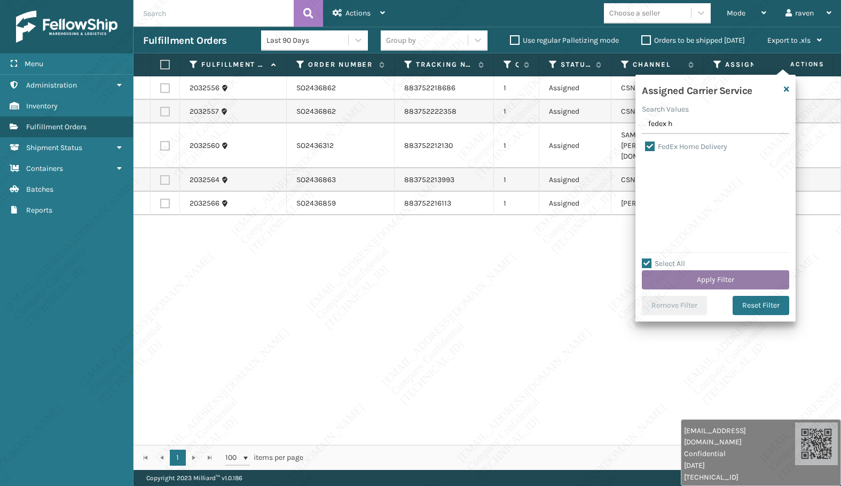
click at [720, 274] on button "Apply Filter" at bounding box center [715, 279] width 147 height 19
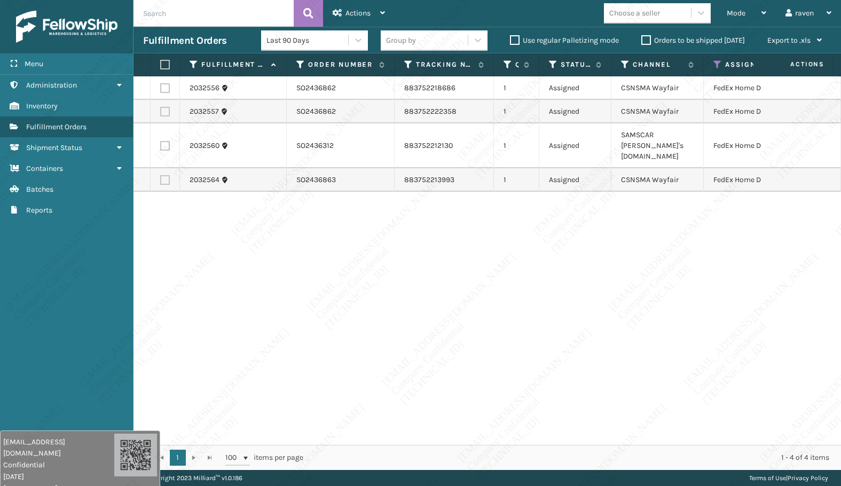
drag, startPoint x: 720, startPoint y: 455, endPoint x: 19, endPoint y: 458, distance: 700.4
click at [0, 479] on html "raven.urot@valoroo.com Confidential 8/21/2025 136.158.32.112 raven.urot@valoroo…" at bounding box center [420, 243] width 841 height 486
click at [159, 66] on th at bounding box center [165, 64] width 29 height 23
click at [163, 62] on label at bounding box center [163, 65] width 6 height 10
click at [161, 62] on input "checkbox" at bounding box center [160, 64] width 1 height 7
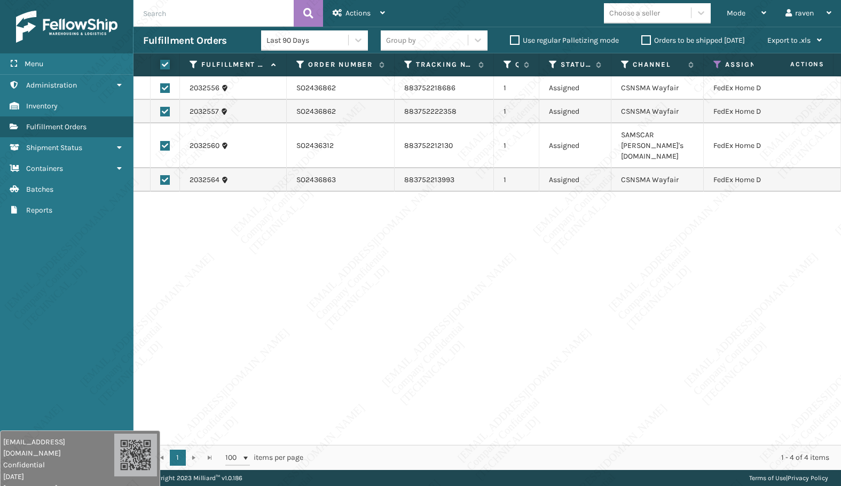
checkbox input "true"
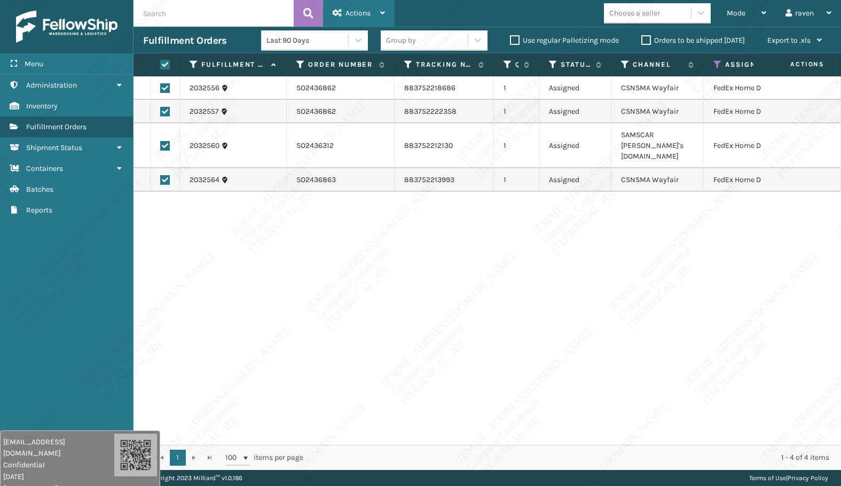
click at [365, 16] on span "Actions" at bounding box center [358, 13] width 25 height 9
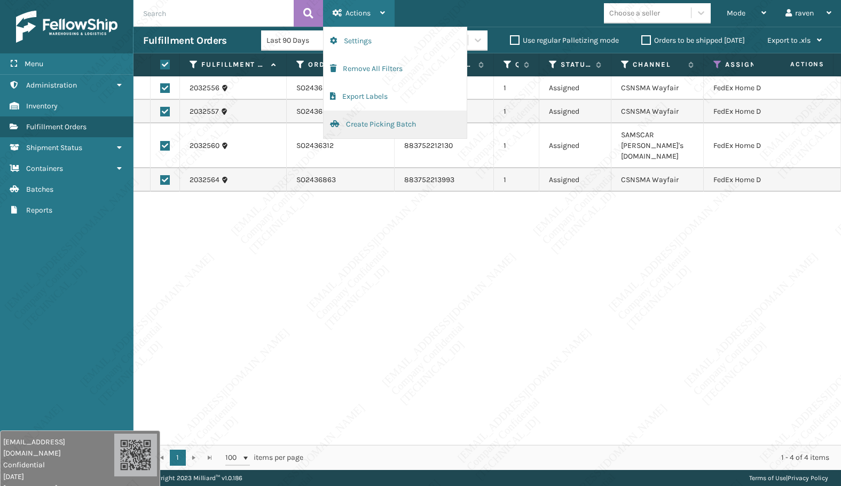
click at [371, 126] on button "Create Picking Batch" at bounding box center [395, 125] width 143 height 28
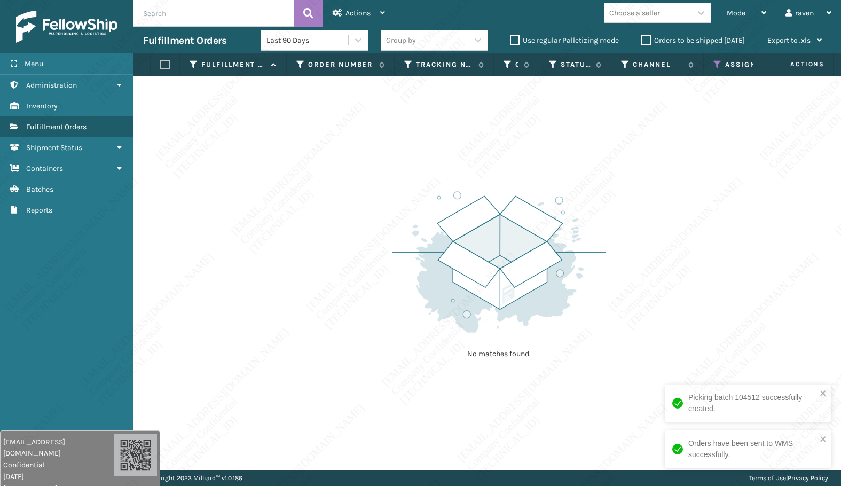
click at [722, 64] on div "Assigned Carrier Service" at bounding box center [755, 65] width 82 height 10
click at [719, 66] on icon at bounding box center [718, 65] width 9 height 10
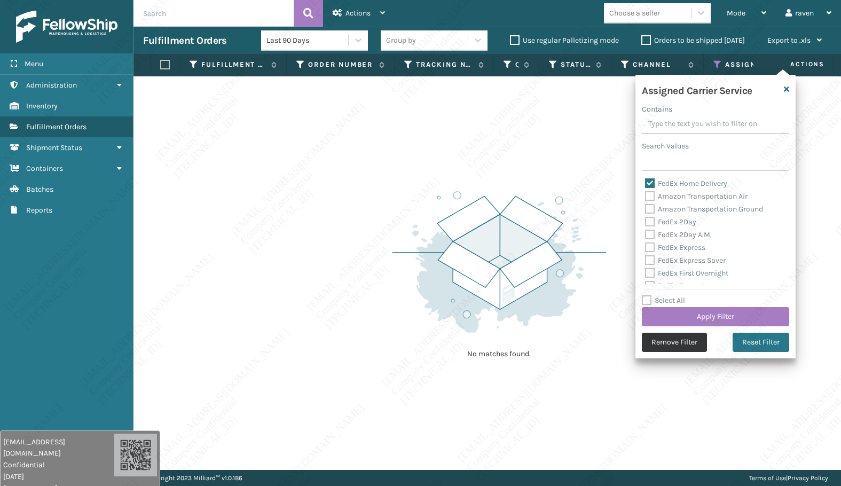
click at [681, 335] on button "Remove Filter" at bounding box center [674, 342] width 65 height 19
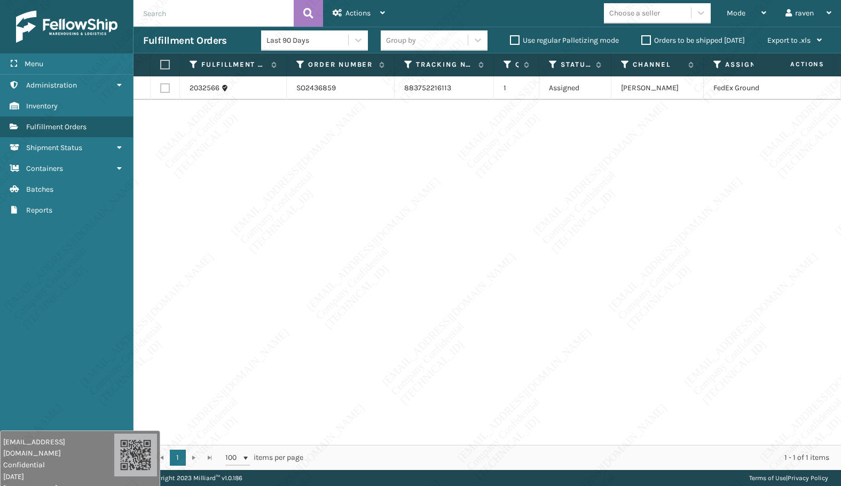
click at [165, 59] on th at bounding box center [165, 64] width 29 height 23
click at [167, 65] on label at bounding box center [163, 65] width 6 height 10
click at [161, 65] on input "checkbox" at bounding box center [160, 64] width 1 height 7
checkbox input "true"
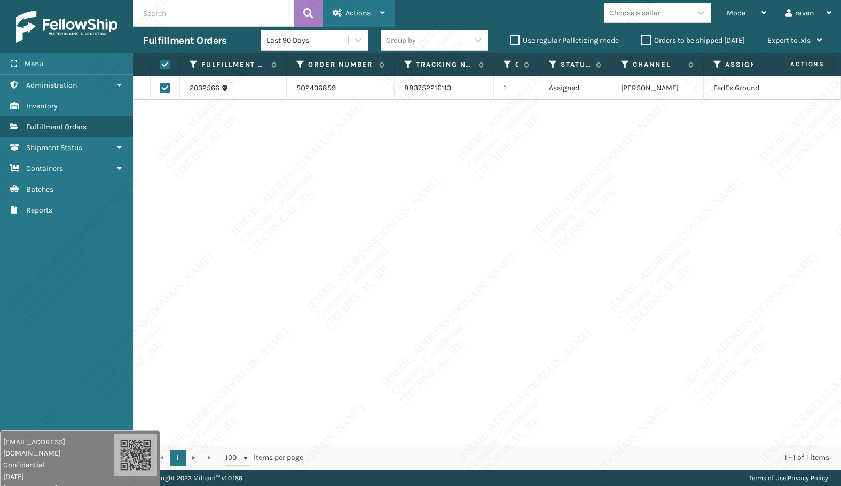
click at [356, 13] on span "Actions" at bounding box center [358, 13] width 25 height 9
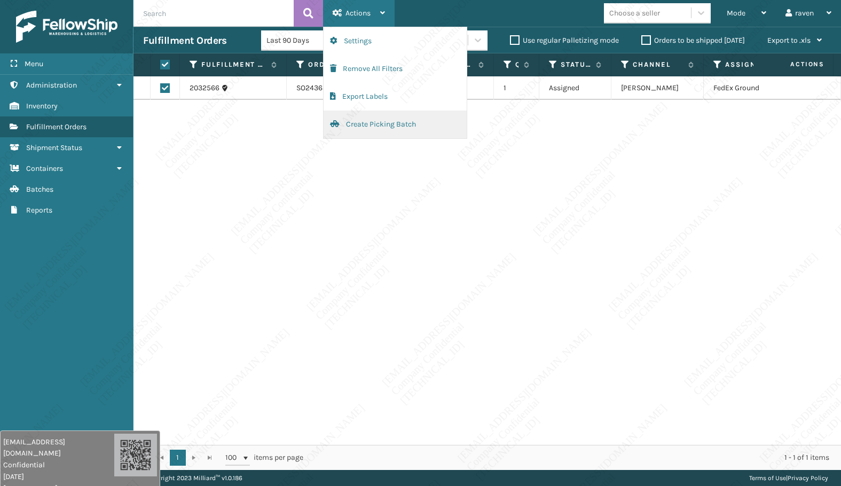
click at [360, 123] on button "Create Picking Batch" at bounding box center [395, 125] width 143 height 28
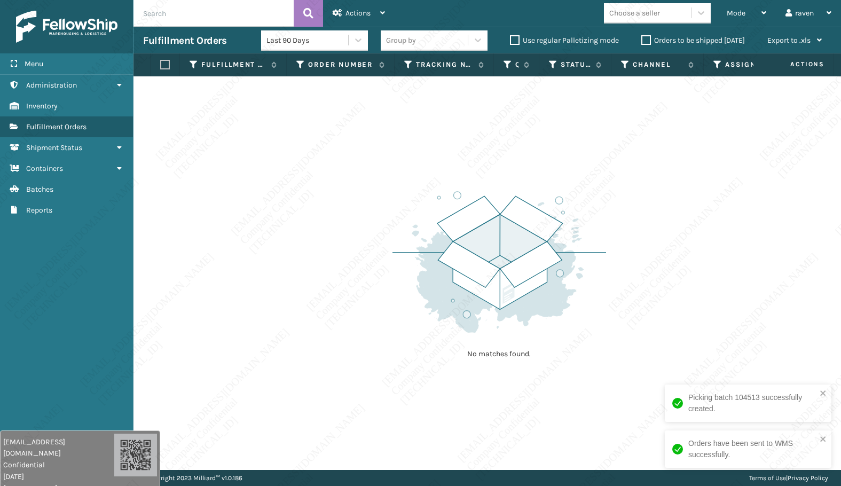
click at [450, 343] on div "No matches found." at bounding box center [500, 273] width 214 height 197
click at [573, 189] on img at bounding box center [500, 262] width 214 height 148
click at [490, 318] on img at bounding box center [500, 262] width 214 height 148
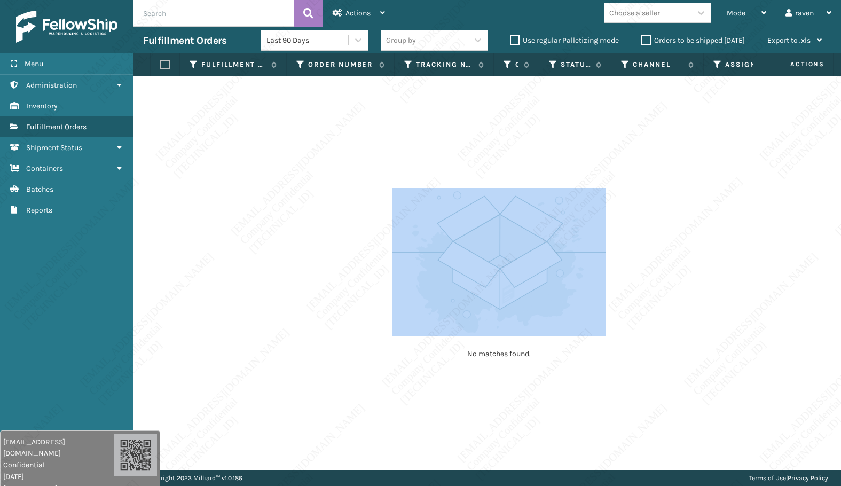
drag, startPoint x: 423, startPoint y: 340, endPoint x: 416, endPoint y: 347, distance: 10.6
click at [417, 341] on div "No matches found." at bounding box center [500, 273] width 214 height 197
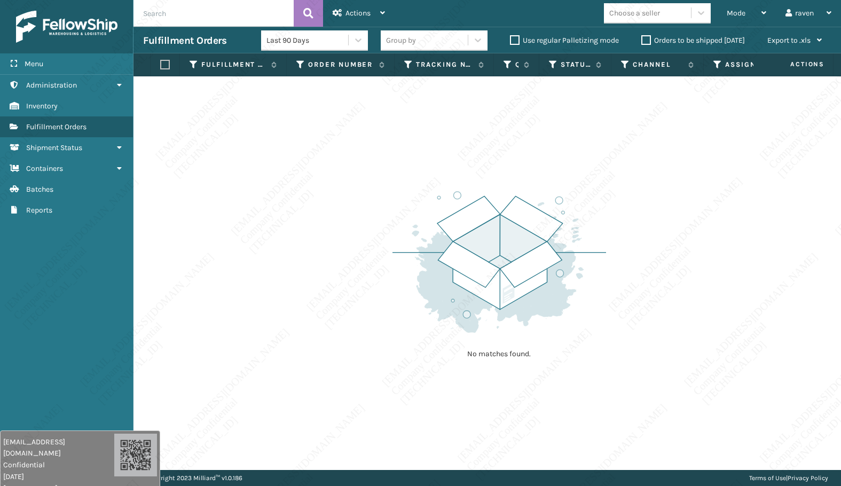
click at [338, 280] on div "No matches found." at bounding box center [488, 273] width 708 height 394
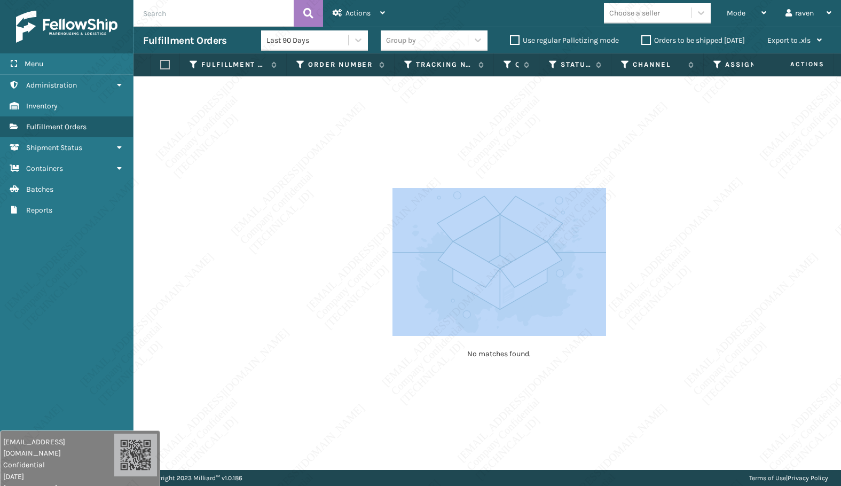
click at [338, 280] on div "No matches found." at bounding box center [488, 273] width 708 height 394
click at [332, 288] on div "No matches found." at bounding box center [488, 273] width 708 height 394
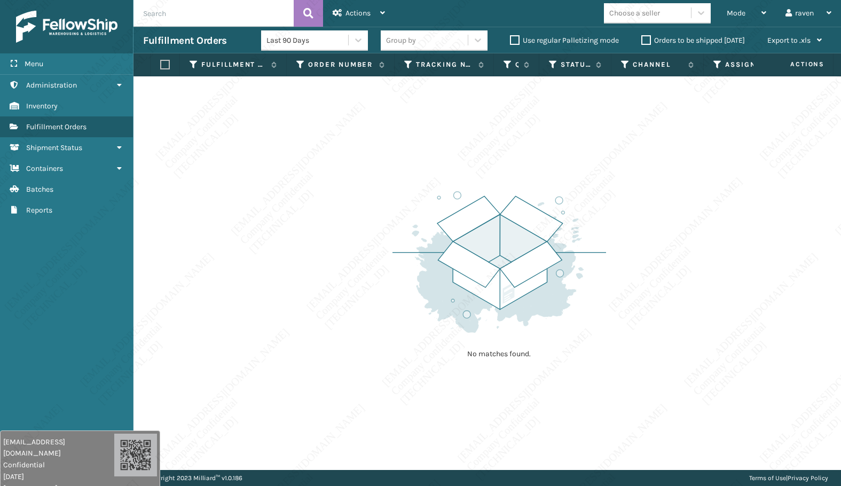
click at [332, 288] on div "No matches found." at bounding box center [488, 273] width 708 height 394
click at [339, 264] on div "No matches found." at bounding box center [488, 273] width 708 height 394
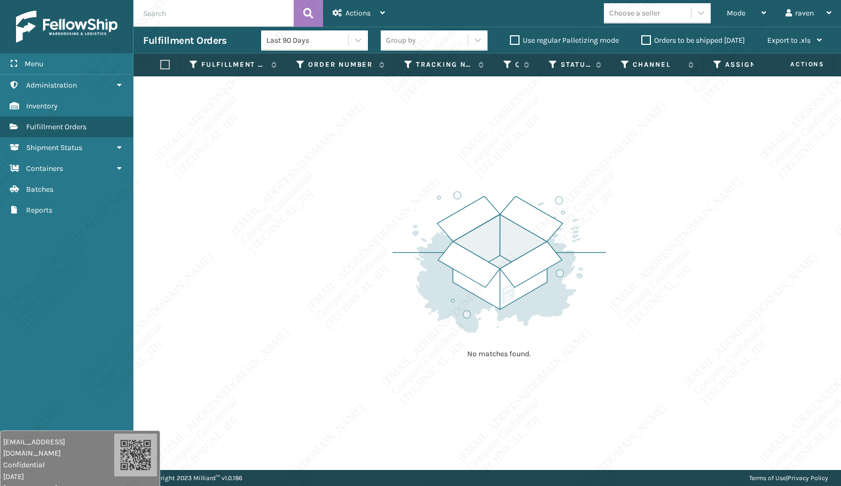
click at [339, 264] on div "No matches found." at bounding box center [488, 273] width 708 height 394
click at [339, 265] on div "No matches found." at bounding box center [488, 273] width 708 height 394
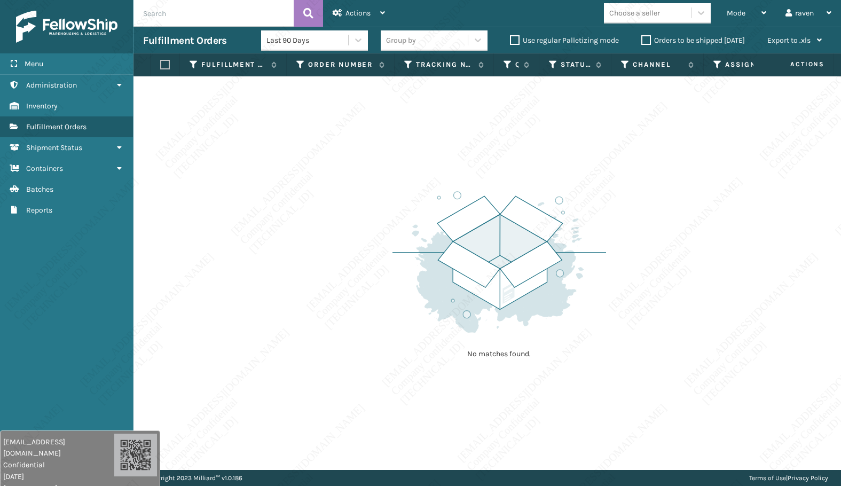
click at [339, 265] on div "No matches found." at bounding box center [488, 273] width 708 height 394
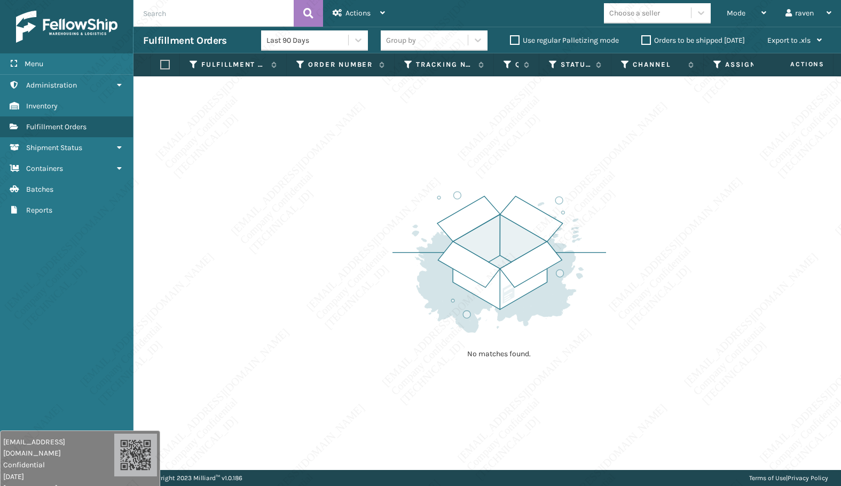
click at [339, 265] on div "No matches found." at bounding box center [488, 273] width 708 height 394
click at [339, 266] on div "No matches found." at bounding box center [488, 273] width 708 height 394
click at [338, 267] on div "No matches found." at bounding box center [488, 273] width 708 height 394
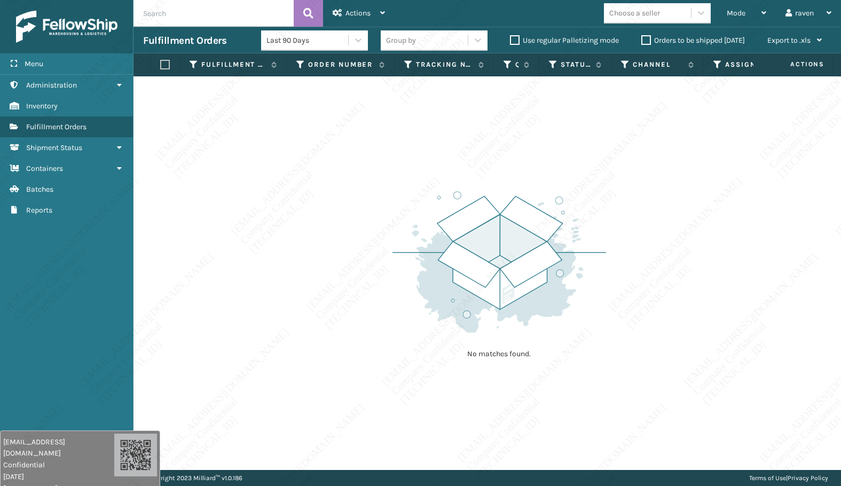
drag, startPoint x: 338, startPoint y: 267, endPoint x: 323, endPoint y: 266, distance: 14.5
click at [338, 267] on div "No matches found." at bounding box center [488, 273] width 708 height 394
click at [323, 266] on div "No matches found." at bounding box center [488, 273] width 708 height 394
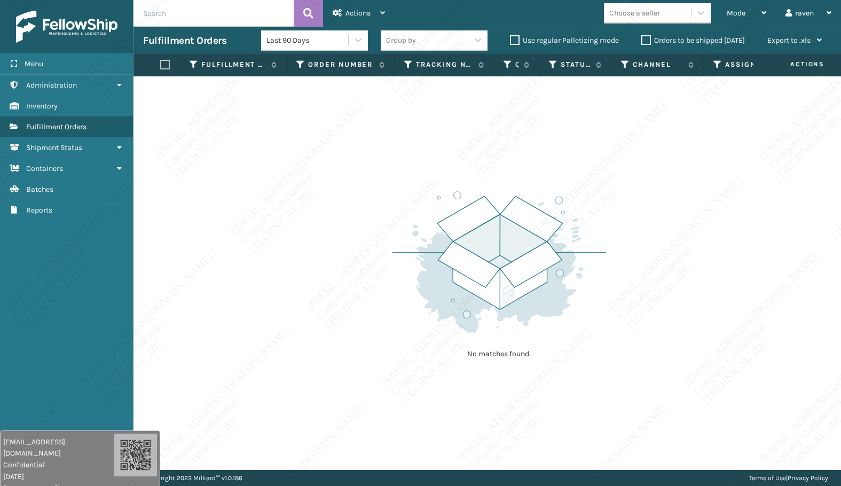
click at [323, 267] on div "No matches found." at bounding box center [488, 273] width 708 height 394
click at [294, 261] on div "No matches found." at bounding box center [488, 273] width 708 height 394
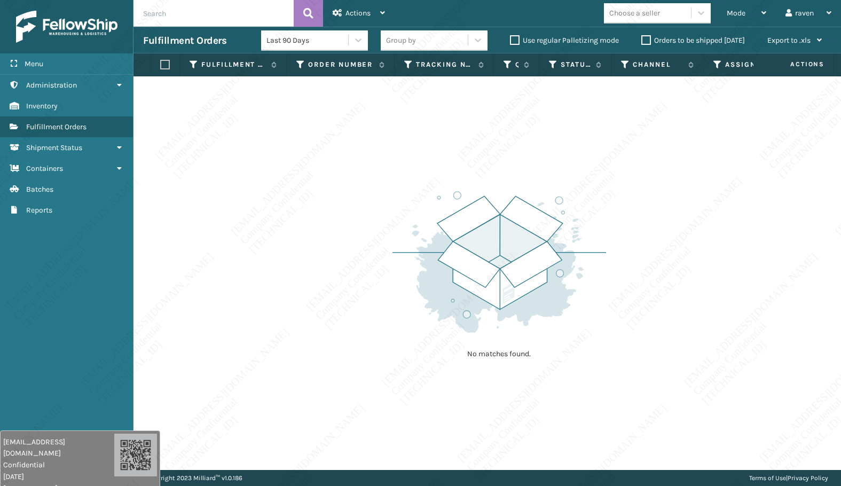
click at [292, 262] on div "No matches found." at bounding box center [488, 273] width 708 height 394
click at [290, 261] on div "No matches found." at bounding box center [488, 273] width 708 height 394
click at [290, 262] on div "No matches found." at bounding box center [488, 273] width 708 height 394
click at [289, 262] on div "No matches found." at bounding box center [488, 273] width 708 height 394
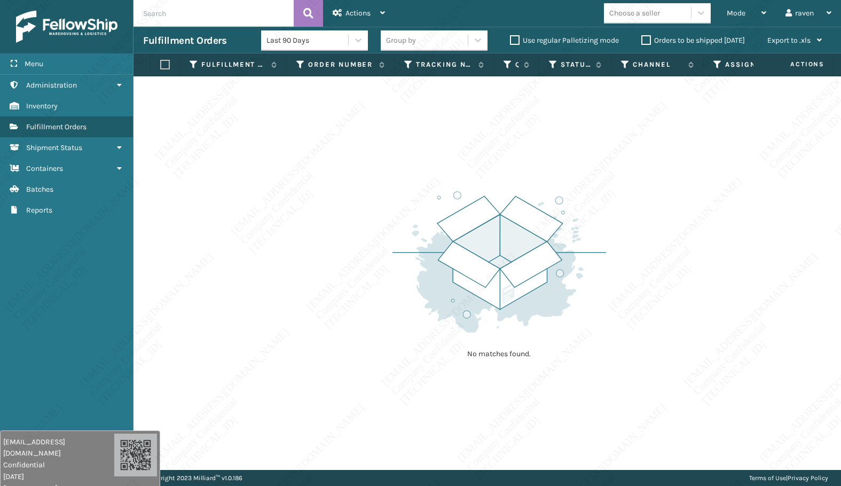
click at [289, 262] on div "No matches found." at bounding box center [488, 273] width 708 height 394
click at [290, 263] on div "No matches found." at bounding box center [488, 273] width 708 height 394
click at [290, 264] on div "No matches found." at bounding box center [488, 273] width 708 height 394
click at [289, 264] on div "No matches found." at bounding box center [488, 273] width 708 height 394
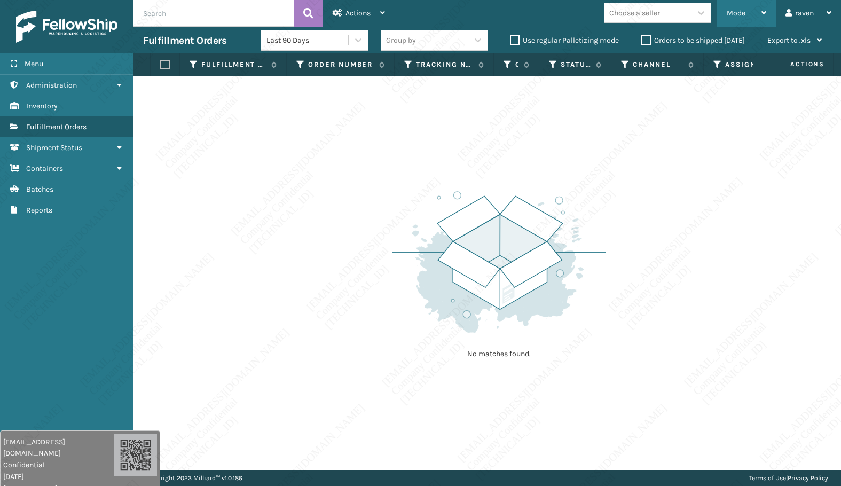
click at [739, 14] on span "Mode" at bounding box center [736, 13] width 19 height 9
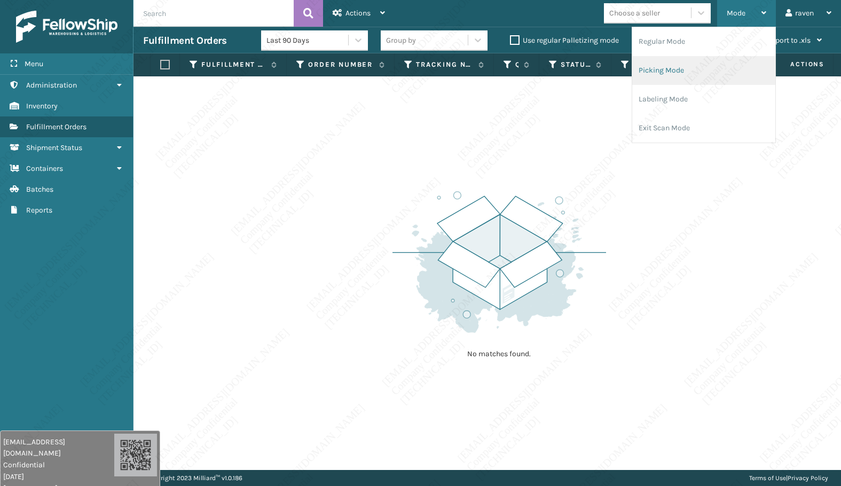
click at [705, 65] on li "Picking Mode" at bounding box center [704, 70] width 143 height 29
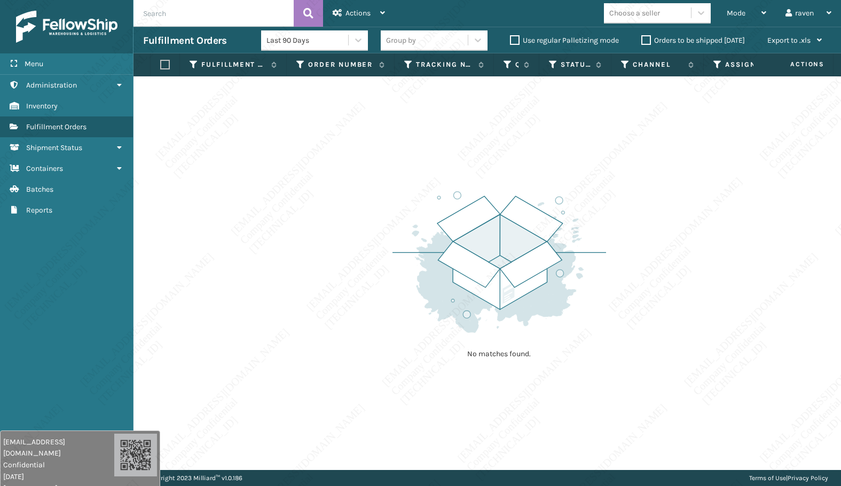
click at [608, 236] on div "No matches found." at bounding box center [488, 273] width 708 height 394
click at [63, 202] on link "Reports" at bounding box center [66, 210] width 133 height 21
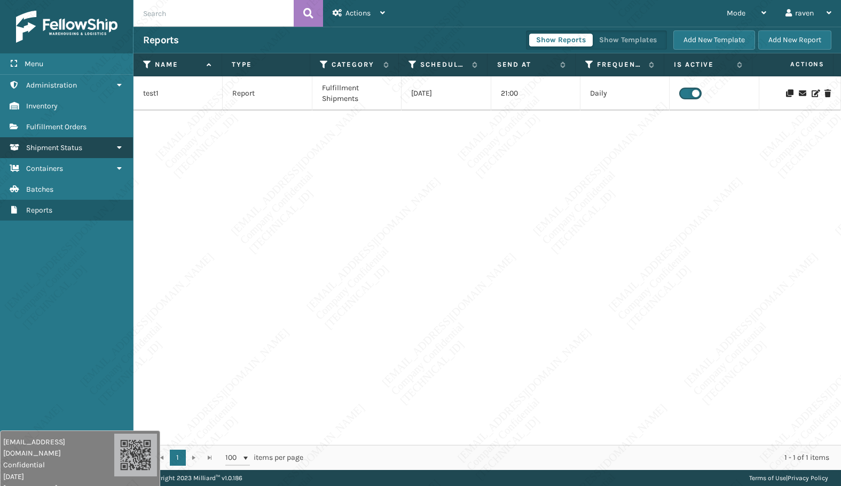
click at [72, 149] on span "Shipment Status" at bounding box center [54, 147] width 56 height 9
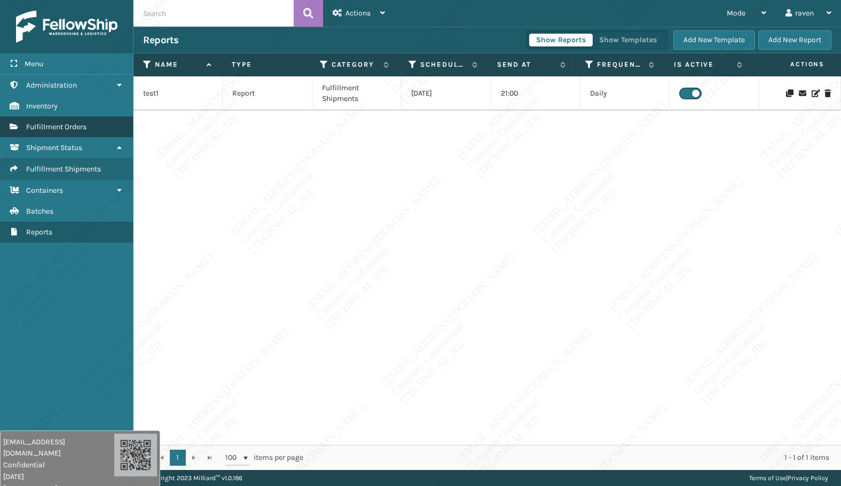
click at [68, 129] on span "Fulfillment Orders" at bounding box center [56, 126] width 60 height 9
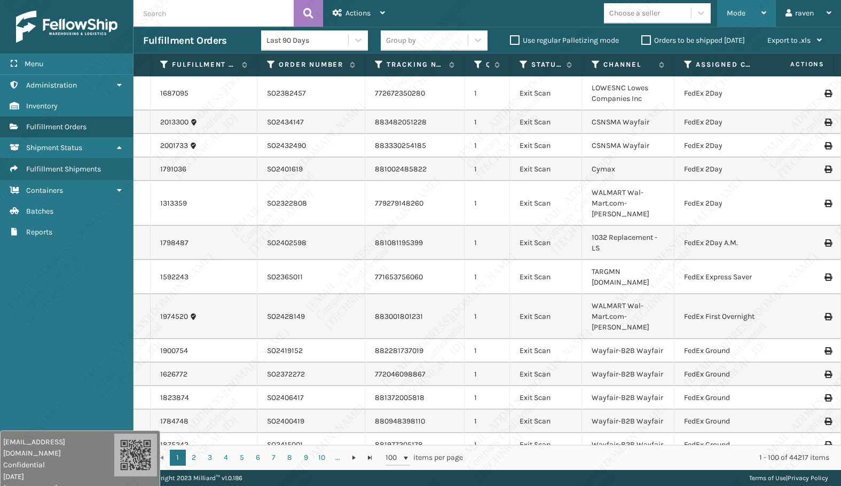
click at [730, 14] on span "Mode" at bounding box center [736, 13] width 19 height 9
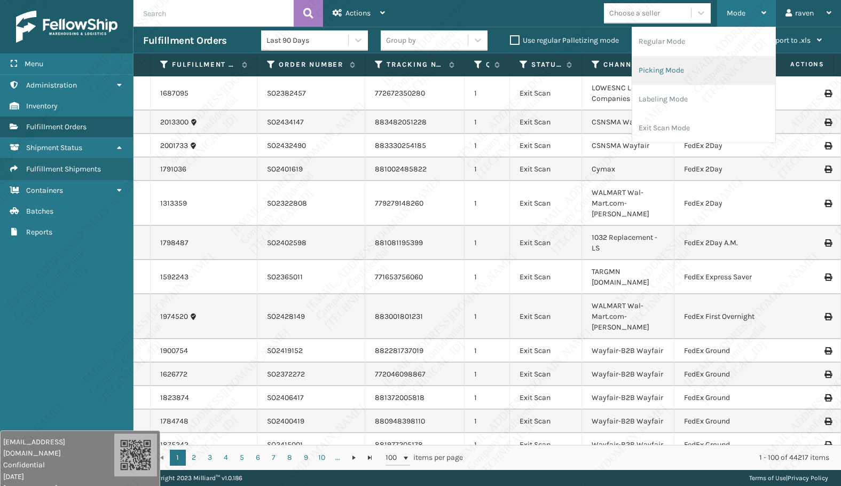
click at [716, 76] on li "Picking Mode" at bounding box center [704, 70] width 143 height 29
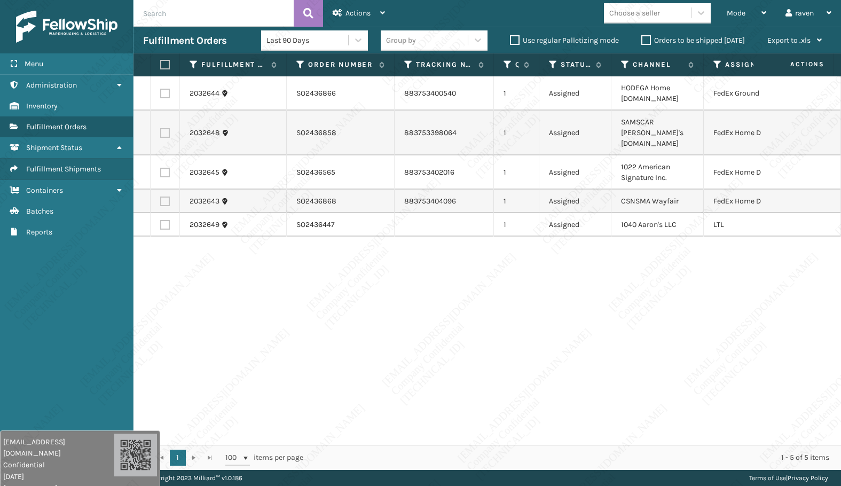
click at [669, 230] on div "2032644 SO2436866 883753400540 1 Assigned HODEGA Home Depot.com FedEx Ground 20…" at bounding box center [488, 260] width 708 height 369
drag, startPoint x: 573, startPoint y: 217, endPoint x: 604, endPoint y: 173, distance: 53.4
click at [162, 129] on label at bounding box center [165, 133] width 10 height 10
click at [161, 129] on input "checkbox" at bounding box center [160, 131] width 1 height 7
checkbox input "true"
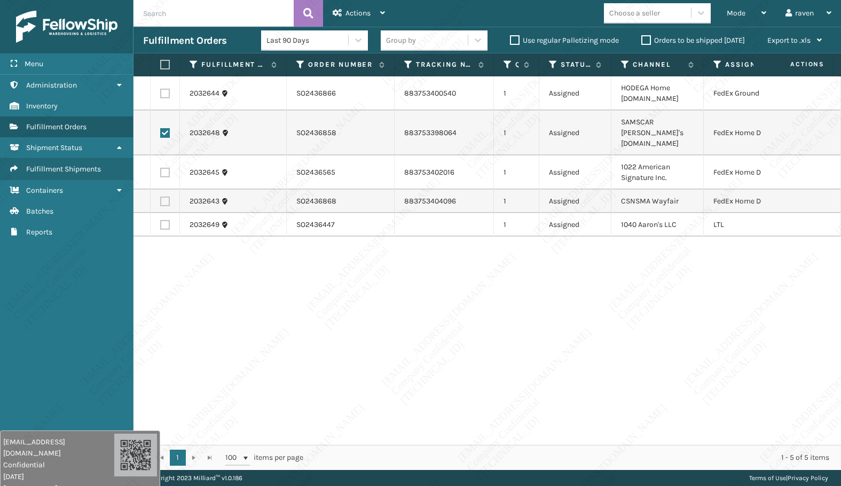
click at [159, 161] on td at bounding box center [165, 172] width 29 height 34
click at [164, 168] on label at bounding box center [165, 173] width 10 height 10
click at [161, 168] on input "checkbox" at bounding box center [160, 171] width 1 height 7
checkbox input "true"
click at [166, 197] on label at bounding box center [165, 202] width 10 height 10
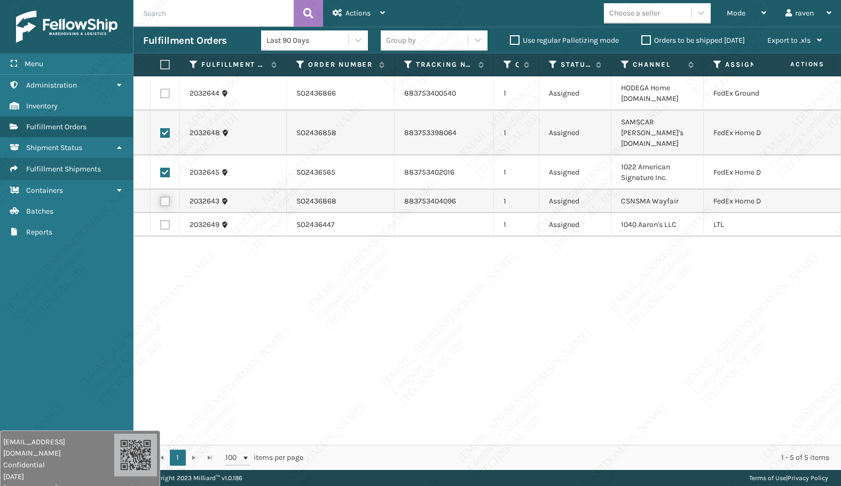
click at [161, 197] on input "checkbox" at bounding box center [160, 200] width 1 height 7
checkbox input "true"
click at [367, 12] on span "Actions" at bounding box center [358, 13] width 25 height 9
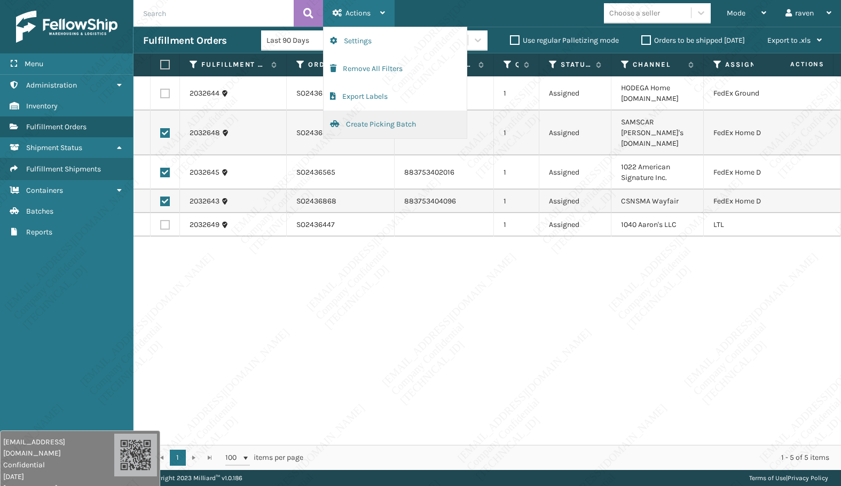
click at [364, 126] on button "Create Picking Batch" at bounding box center [395, 125] width 143 height 28
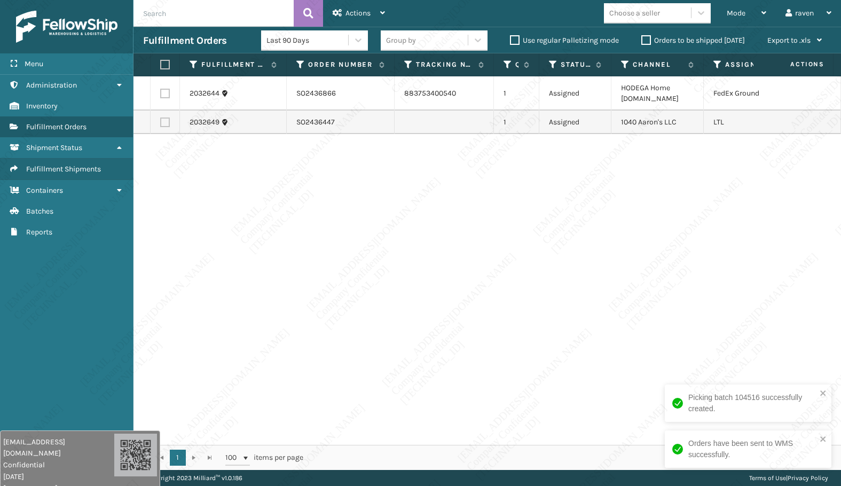
click at [410, 237] on div "2032644 SO2436866 883753400540 1 Assigned HODEGA Home Depot.com FedEx Ground 20…" at bounding box center [488, 260] width 708 height 369
click at [607, 237] on div "2032644 SO2436866 883753400540 1 Assigned HODEGA Home Depot.com FedEx Ground 20…" at bounding box center [488, 260] width 708 height 369
click at [165, 90] on label at bounding box center [165, 94] width 10 height 10
click at [161, 90] on input "checkbox" at bounding box center [160, 92] width 1 height 7
checkbox input "true"
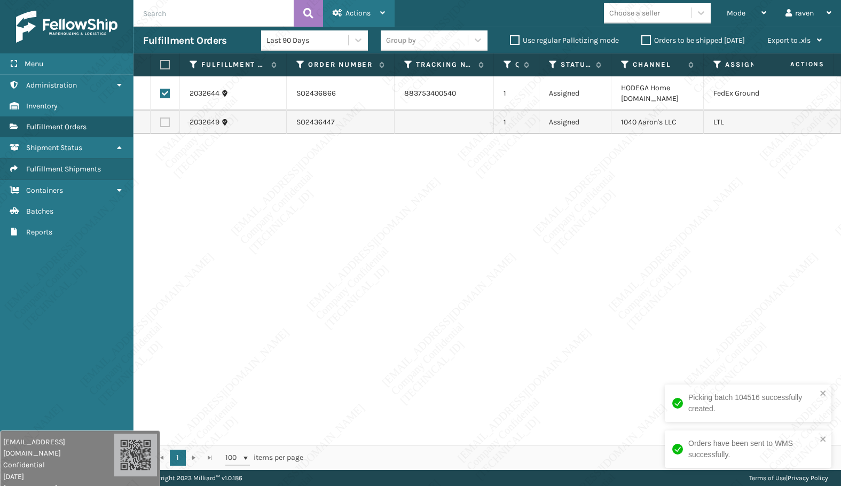
click at [357, 2] on div "Actions" at bounding box center [359, 13] width 52 height 27
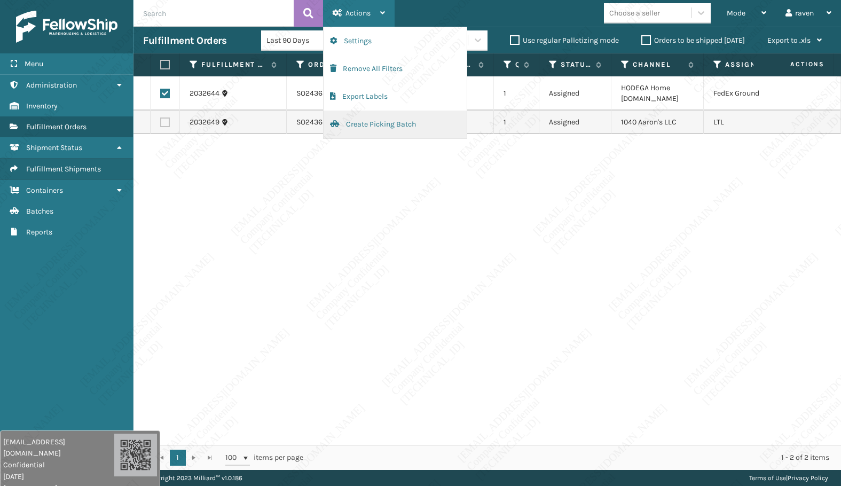
click at [360, 120] on button "Create Picking Batch" at bounding box center [395, 125] width 143 height 28
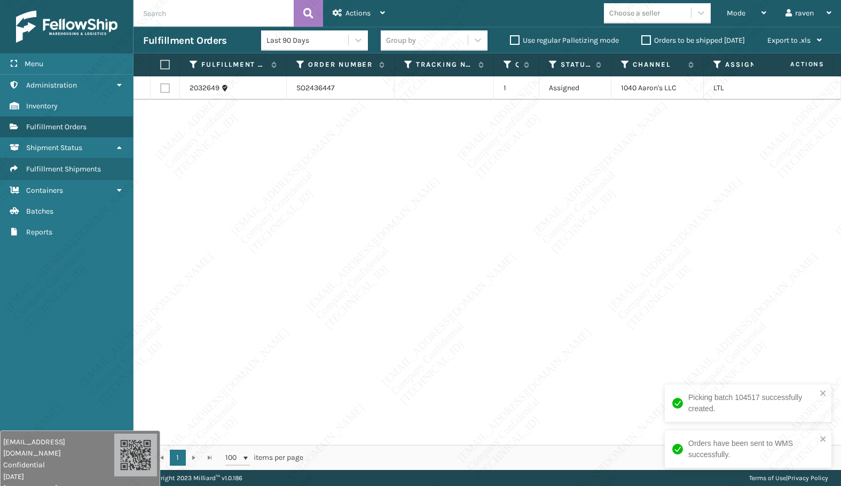
click at [477, 162] on div "2032649 SO2436447 1 Assigned 1040 Aaron's LLC LTL" at bounding box center [488, 260] width 708 height 369
click at [165, 67] on label at bounding box center [163, 65] width 6 height 10
click at [161, 67] on input "checkbox" at bounding box center [160, 64] width 1 height 7
checkbox input "true"
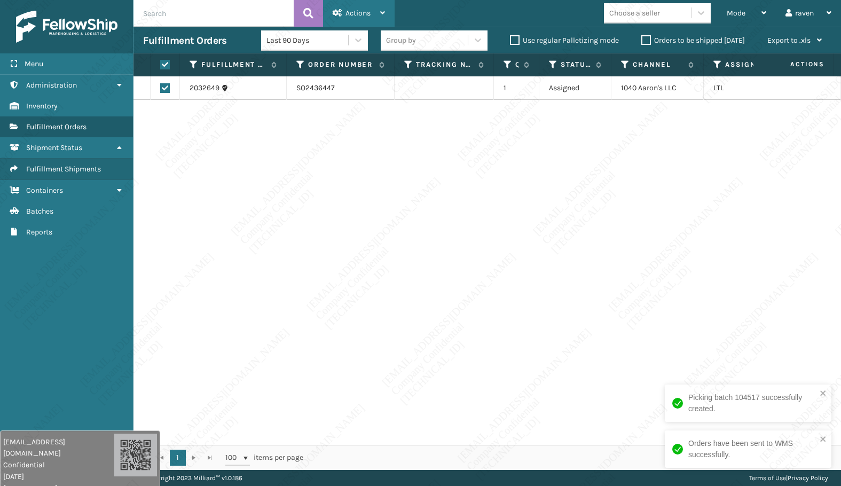
click at [372, 11] on div "Actions" at bounding box center [359, 13] width 52 height 27
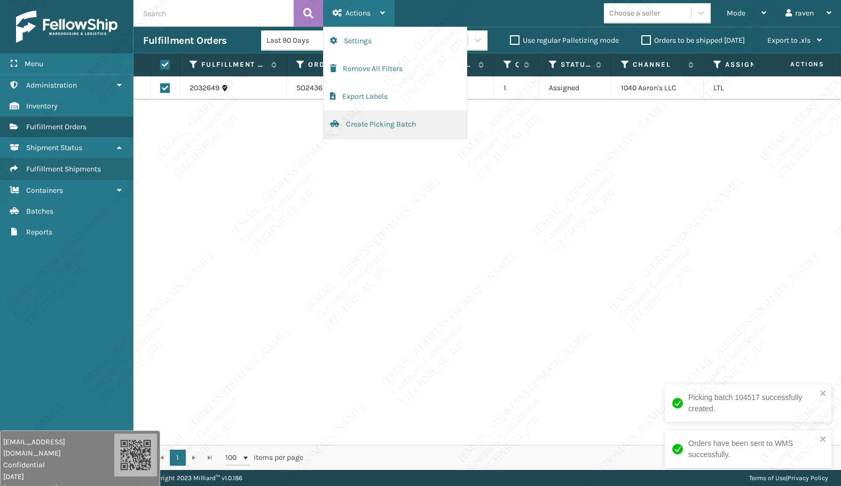
click at [372, 130] on button "Create Picking Batch" at bounding box center [395, 125] width 143 height 28
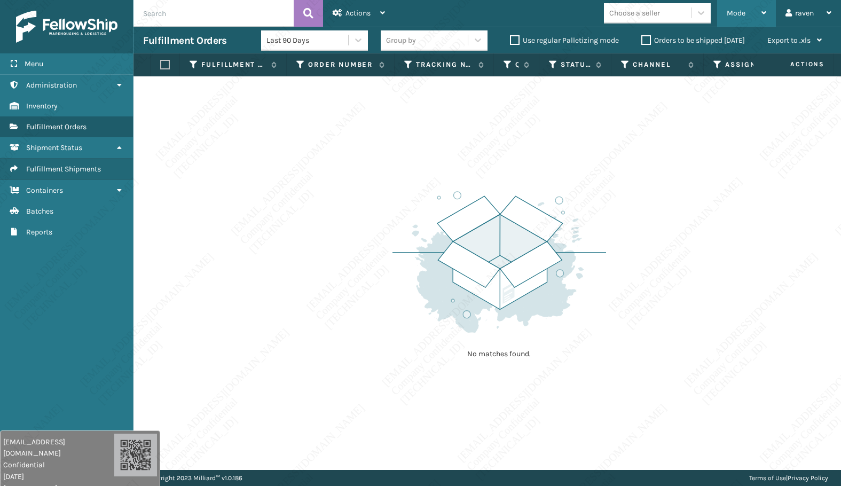
click at [738, 14] on span "Mode" at bounding box center [736, 13] width 19 height 9
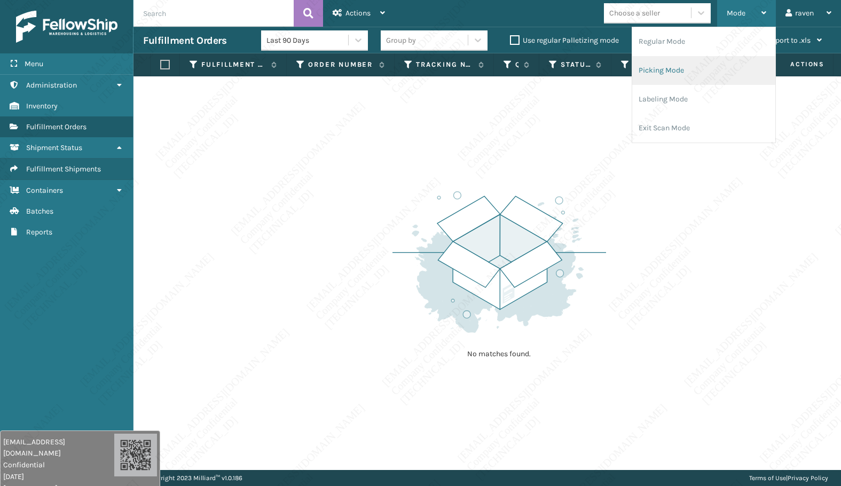
click at [684, 70] on li "Picking Mode" at bounding box center [704, 70] width 143 height 29
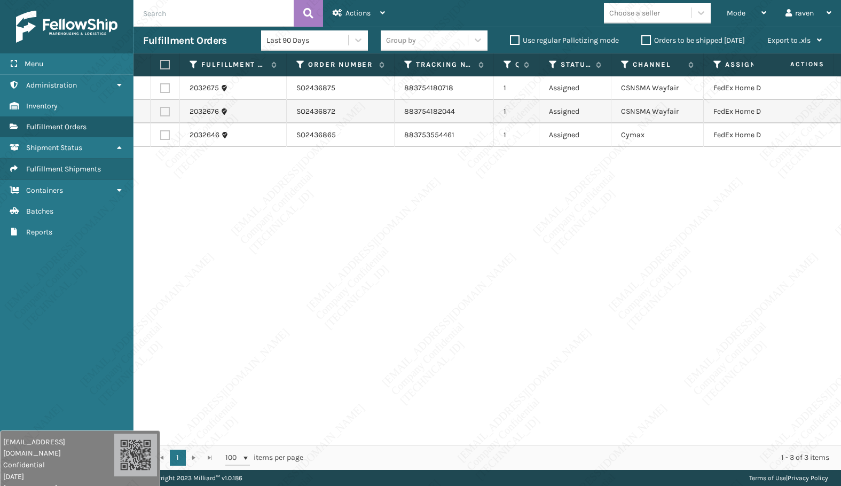
click at [164, 67] on label at bounding box center [163, 65] width 6 height 10
click at [161, 67] on input "checkbox" at bounding box center [160, 64] width 1 height 7
checkbox input "true"
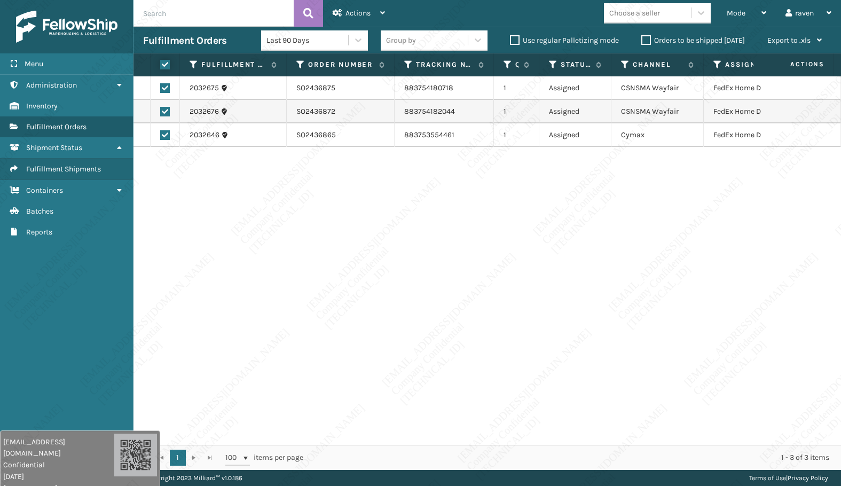
checkbox input "true"
click at [349, 20] on div "Actions" at bounding box center [359, 13] width 52 height 27
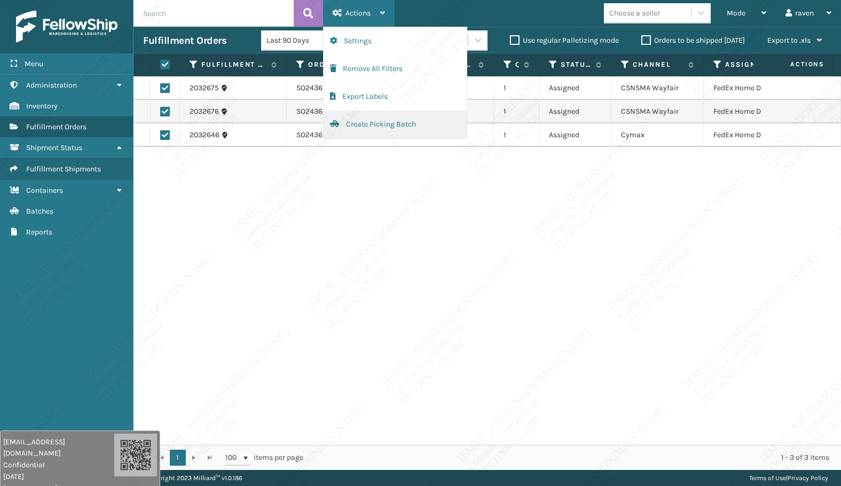
click at [362, 120] on button "Create Picking Batch" at bounding box center [395, 125] width 143 height 28
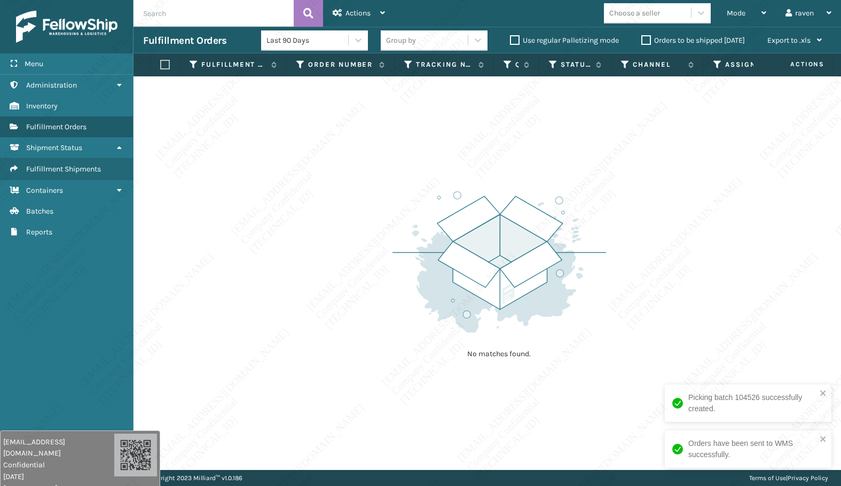
click at [645, 178] on div "No matches found." at bounding box center [488, 273] width 708 height 394
click at [728, 14] on span "Mode" at bounding box center [736, 13] width 19 height 9
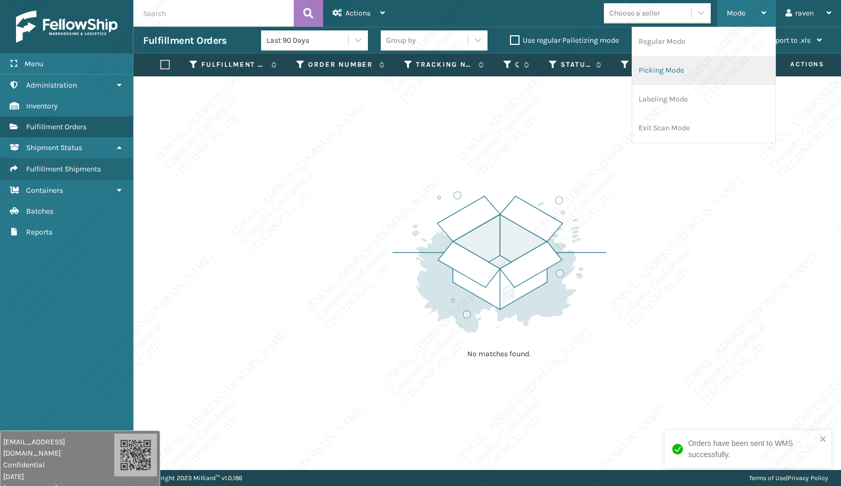
click at [695, 64] on li "Picking Mode" at bounding box center [704, 70] width 143 height 29
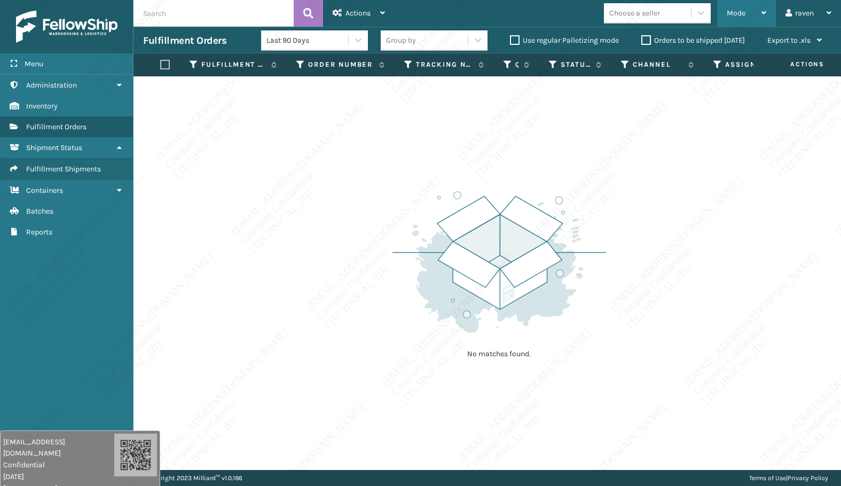
click at [723, 15] on div "Mode Regular Mode Picking Mode Labeling Mode Exit Scan Mode" at bounding box center [746, 13] width 59 height 27
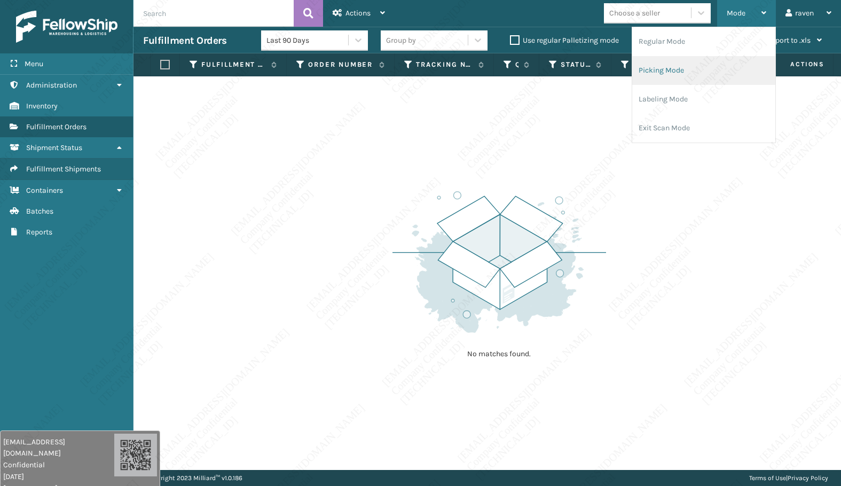
click at [694, 77] on li "Picking Mode" at bounding box center [704, 70] width 143 height 29
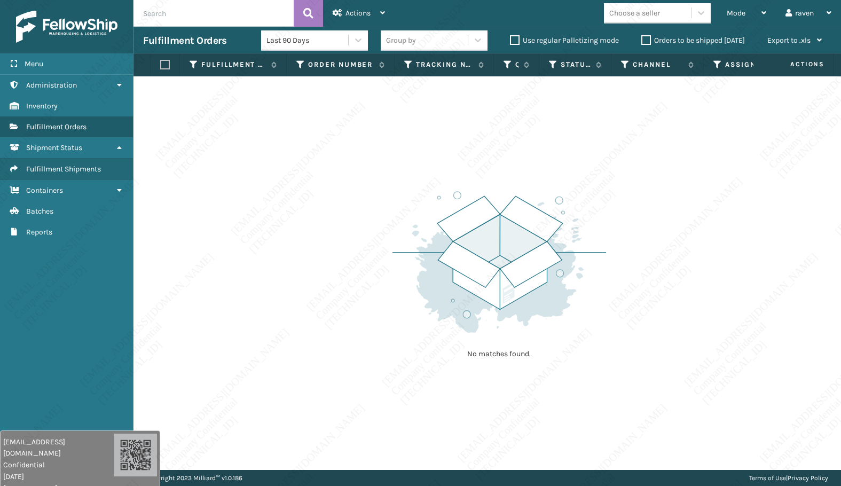
click at [544, 248] on img at bounding box center [500, 262] width 214 height 148
click at [470, 314] on img at bounding box center [500, 262] width 214 height 148
click at [187, 270] on div "No matches found." at bounding box center [488, 273] width 708 height 394
click at [749, 11] on div "Mode" at bounding box center [747, 13] width 40 height 27
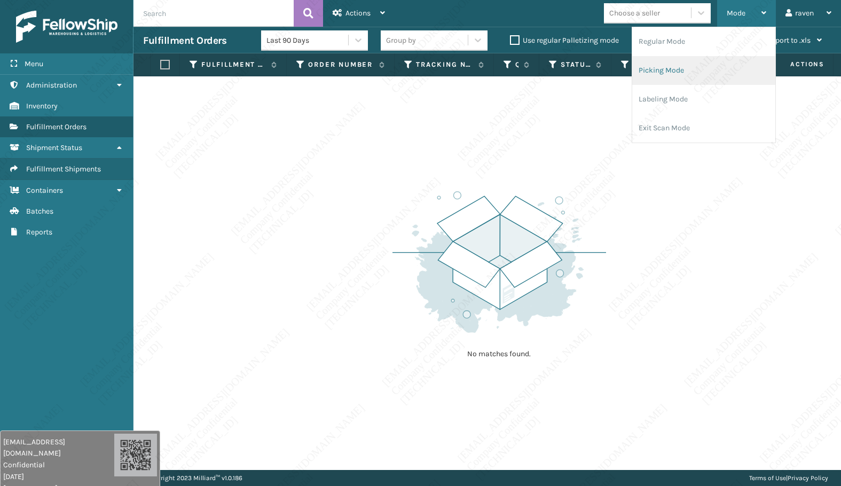
click at [655, 69] on li "Picking Mode" at bounding box center [704, 70] width 143 height 29
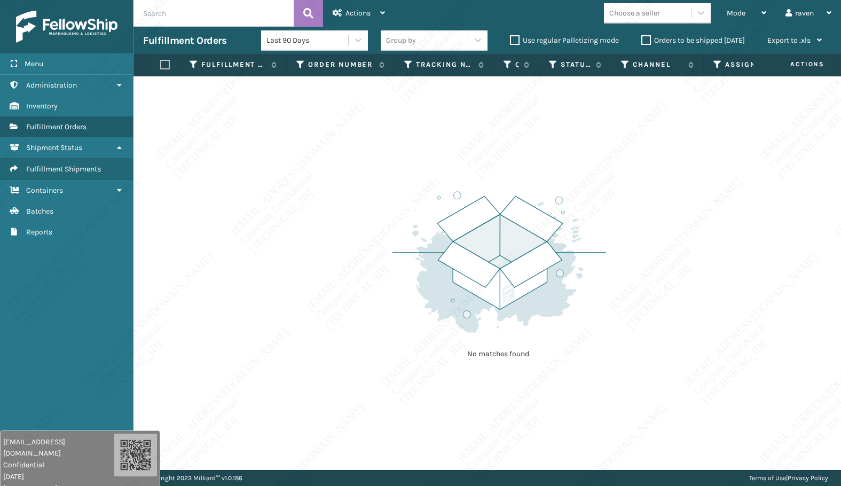
click at [608, 217] on div "No matches found." at bounding box center [488, 273] width 708 height 394
click at [573, 185] on div "No matches found." at bounding box center [500, 273] width 214 height 197
click at [435, 137] on div "No matches found." at bounding box center [488, 273] width 708 height 394
click at [752, 13] on div "Mode" at bounding box center [747, 13] width 40 height 27
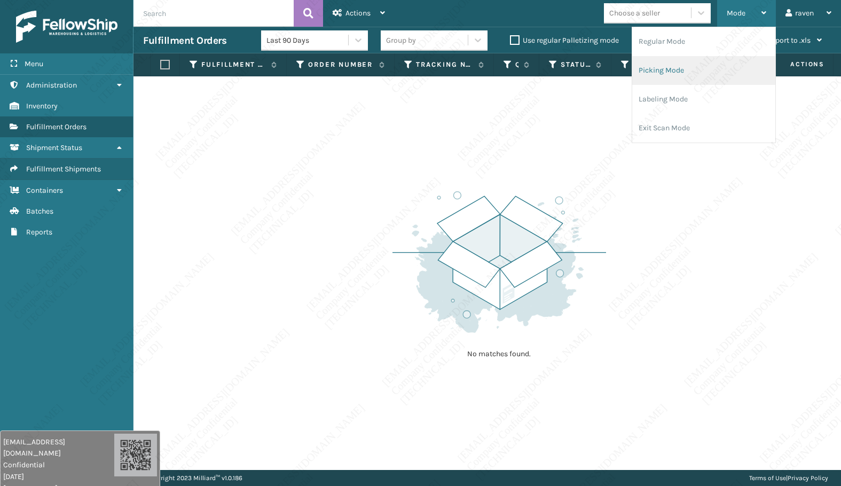
click at [681, 66] on li "Picking Mode" at bounding box center [704, 70] width 143 height 29
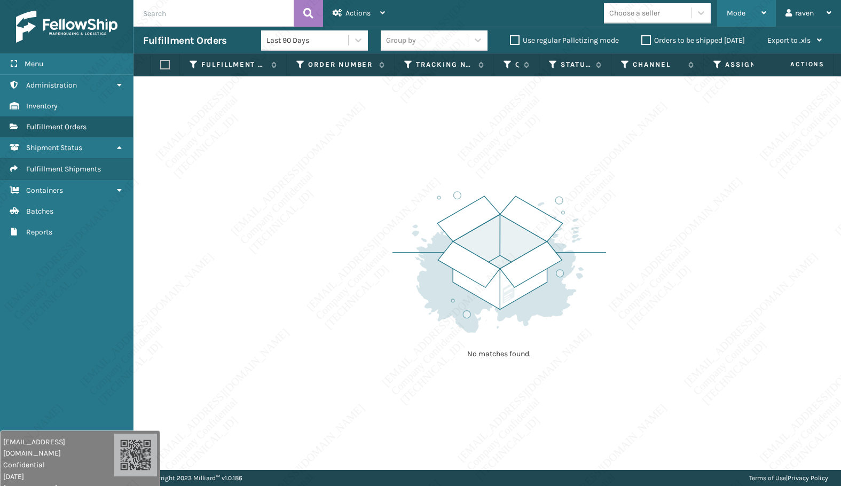
click at [744, 12] on span "Mode" at bounding box center [736, 13] width 19 height 9
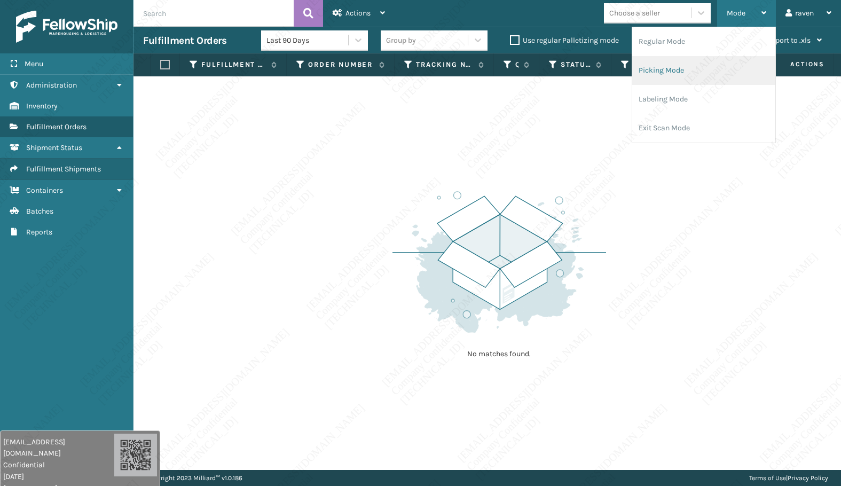
click at [698, 72] on li "Picking Mode" at bounding box center [704, 70] width 143 height 29
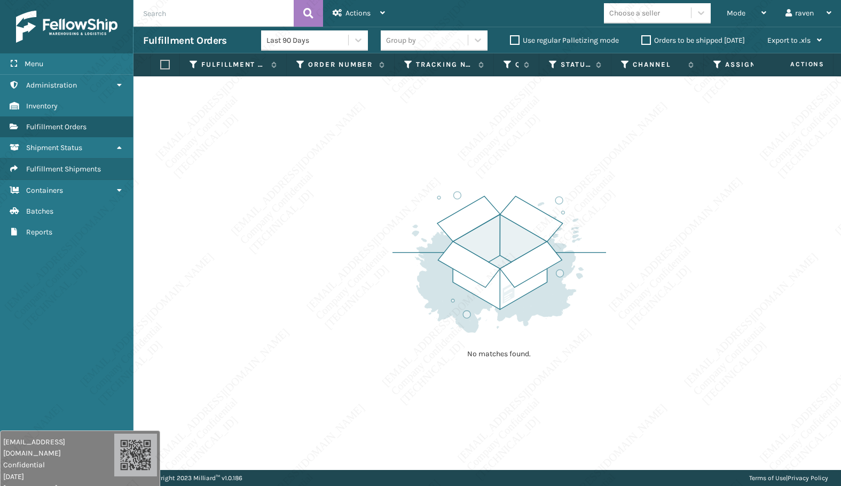
click at [651, 238] on div "No matches found." at bounding box center [488, 273] width 708 height 394
click at [348, 238] on div "No matches found." at bounding box center [488, 273] width 708 height 394
click at [772, 267] on div "No matches found." at bounding box center [488, 273] width 708 height 394
click at [341, 172] on div "No matches found." at bounding box center [488, 273] width 708 height 394
drag, startPoint x: 373, startPoint y: 264, endPoint x: 176, endPoint y: 1, distance: 329.4
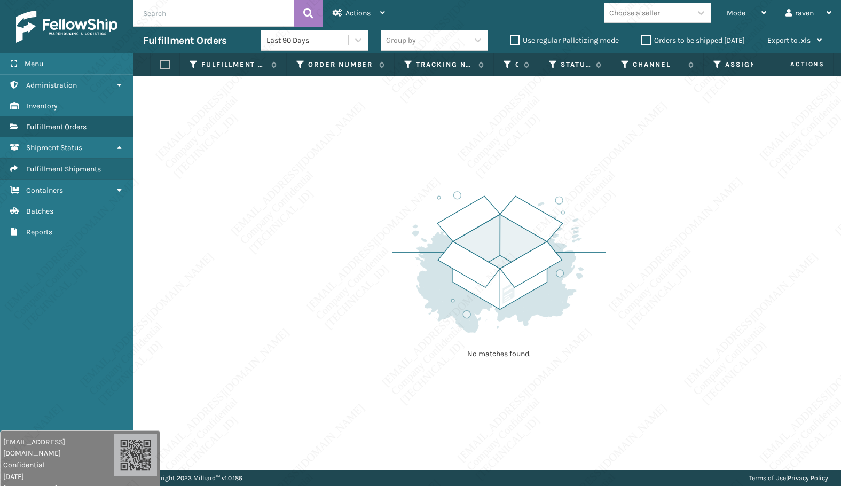
click at [373, 260] on div "No matches found." at bounding box center [488, 273] width 708 height 394
click at [747, 17] on div "Mode" at bounding box center [747, 13] width 40 height 27
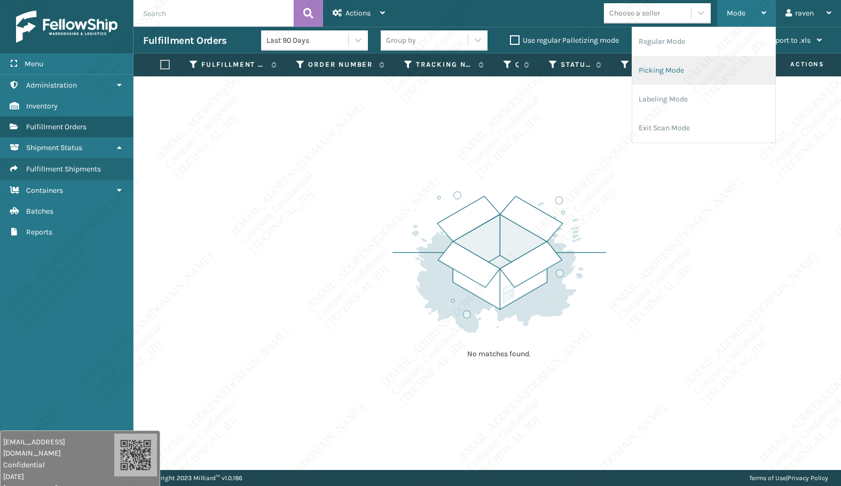
click at [695, 65] on li "Picking Mode" at bounding box center [704, 70] width 143 height 29
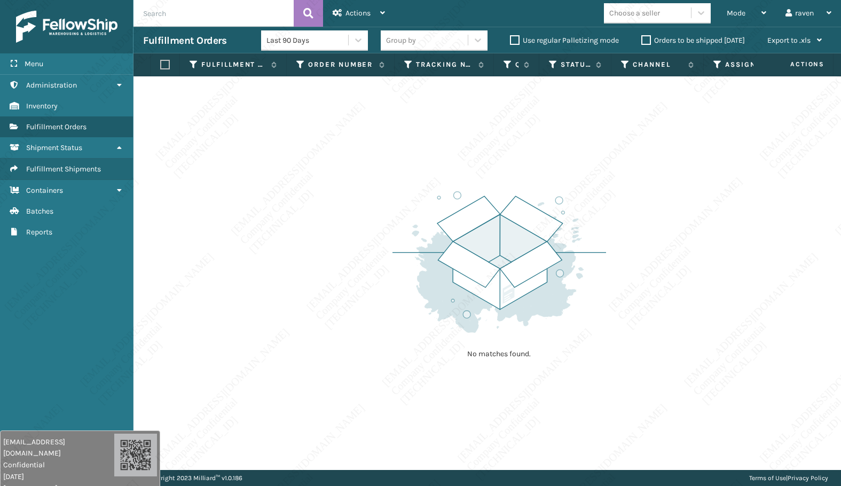
drag, startPoint x: 322, startPoint y: 234, endPoint x: 305, endPoint y: 214, distance: 26.2
click at [323, 218] on div "No matches found." at bounding box center [488, 273] width 708 height 394
click at [305, 214] on div "No matches found." at bounding box center [488, 273] width 708 height 394
click at [476, 254] on img at bounding box center [500, 262] width 214 height 148
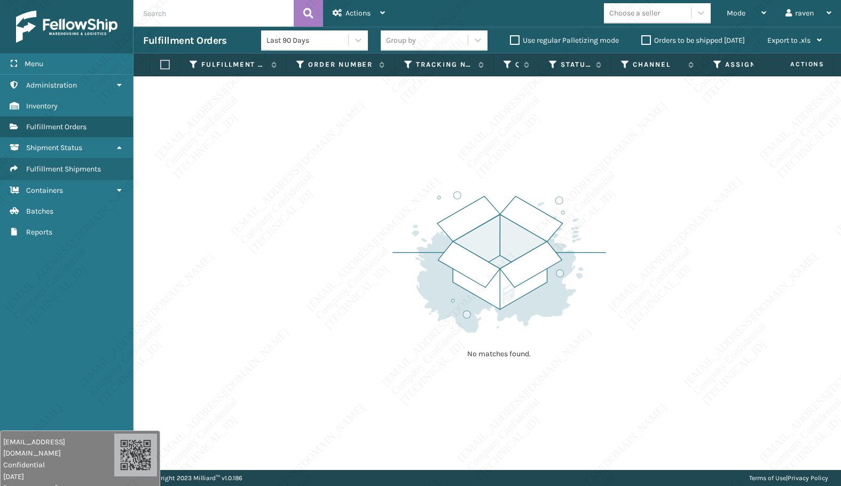
click at [404, 217] on img at bounding box center [500, 262] width 214 height 148
click at [451, 133] on div "No matches found." at bounding box center [488, 273] width 708 height 394
click at [710, 310] on div "No matches found." at bounding box center [488, 273] width 708 height 394
drag, startPoint x: 752, startPoint y: 326, endPoint x: 763, endPoint y: 334, distance: 13.9
click at [763, 334] on div "No matches found." at bounding box center [488, 273] width 708 height 394
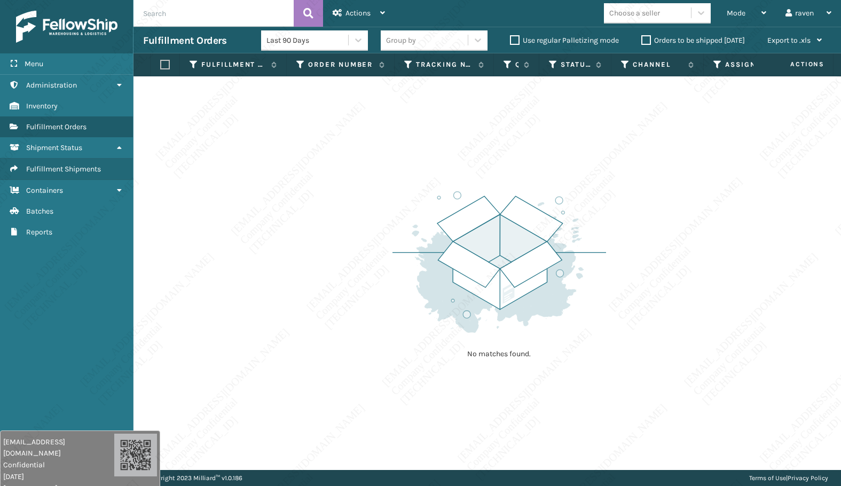
drag, startPoint x: 764, startPoint y: 334, endPoint x: 768, endPoint y: 344, distance: 10.8
click at [768, 344] on div "No matches found." at bounding box center [488, 273] width 708 height 394
click at [738, 22] on div "Mode" at bounding box center [747, 13] width 40 height 27
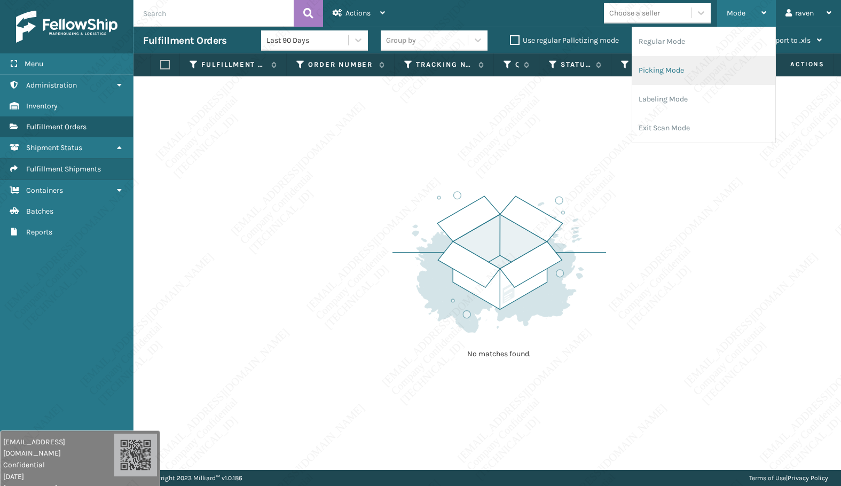
click at [696, 66] on li "Picking Mode" at bounding box center [704, 70] width 143 height 29
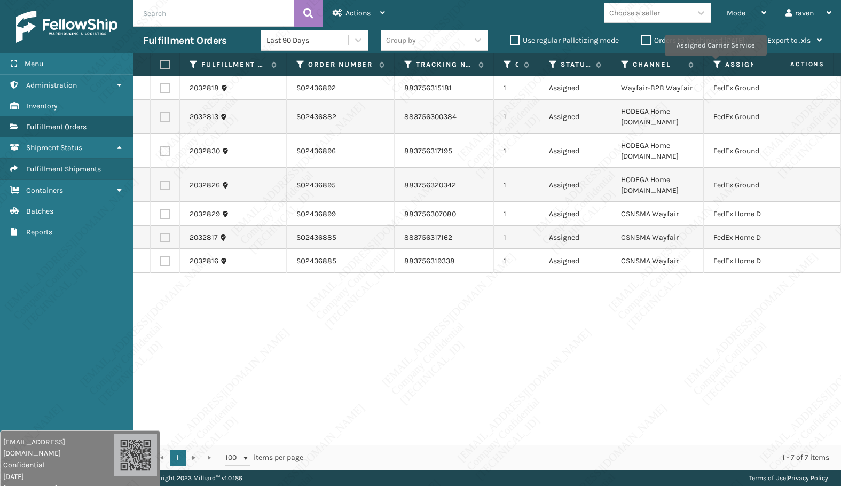
click at [716, 63] on icon at bounding box center [718, 65] width 9 height 10
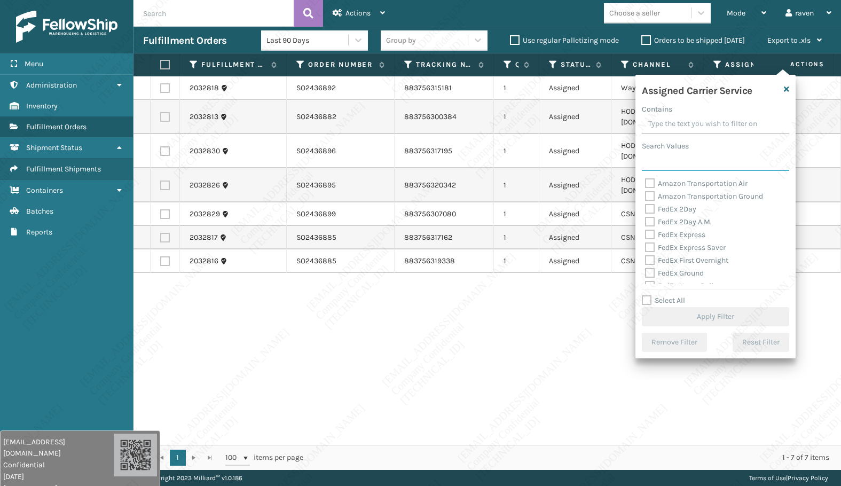
click at [674, 161] on input "Search Values" at bounding box center [715, 161] width 147 height 19
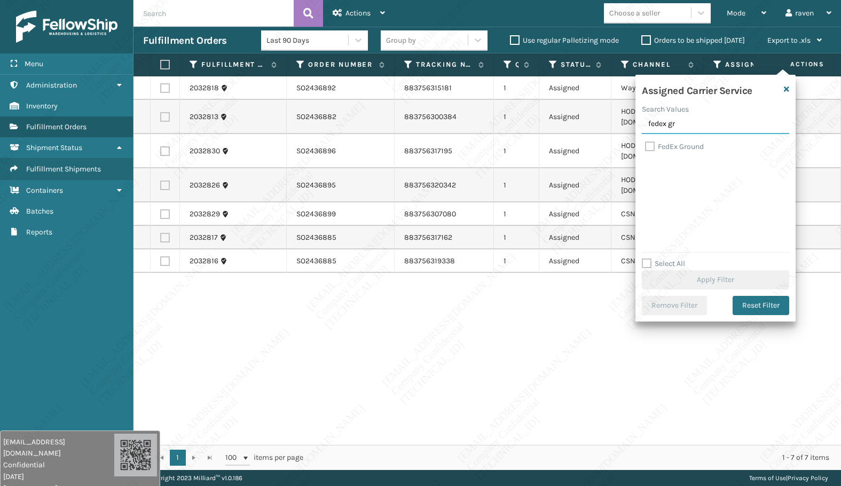
type input "fedex gr"
click at [684, 144] on label "FedEx Ground" at bounding box center [674, 146] width 59 height 9
click at [646, 144] on input "FedEx Ground" at bounding box center [645, 144] width 1 height 7
checkbox input "true"
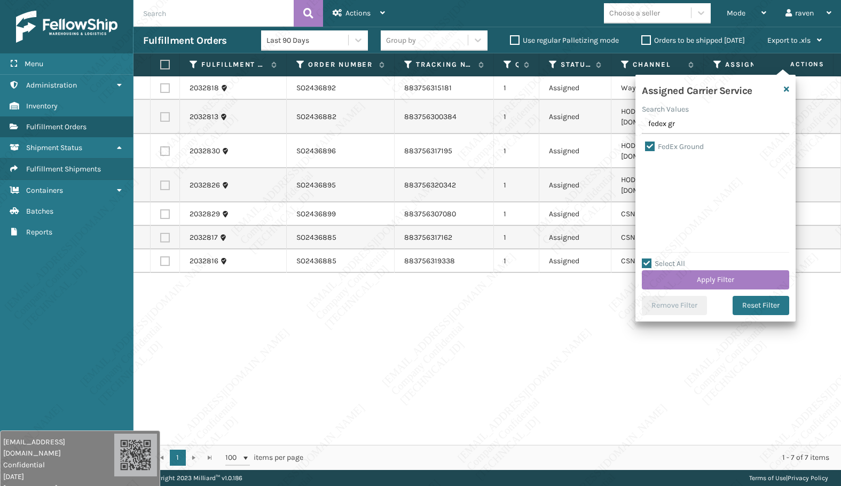
click at [491, 317] on div "2032818 SO2436892 883756315181 1 Assigned Wayfair-B2B Wayfair FedEx Ground 2032…" at bounding box center [488, 260] width 708 height 369
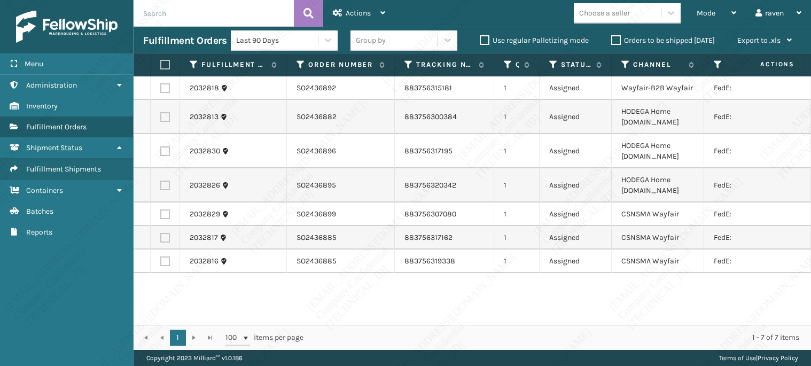
click at [217, 17] on input "text" at bounding box center [214, 13] width 160 height 27
paste input "37908653"
type input "37908653"
click at [699, 7] on div "Mode" at bounding box center [717, 13] width 40 height 27
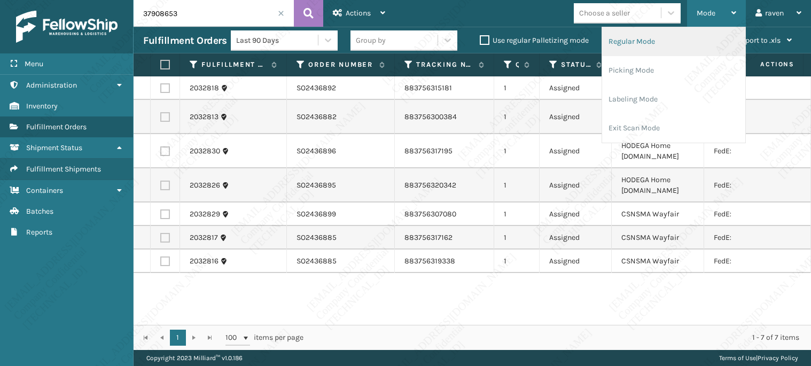
click at [705, 39] on li "Regular Mode" at bounding box center [673, 41] width 143 height 29
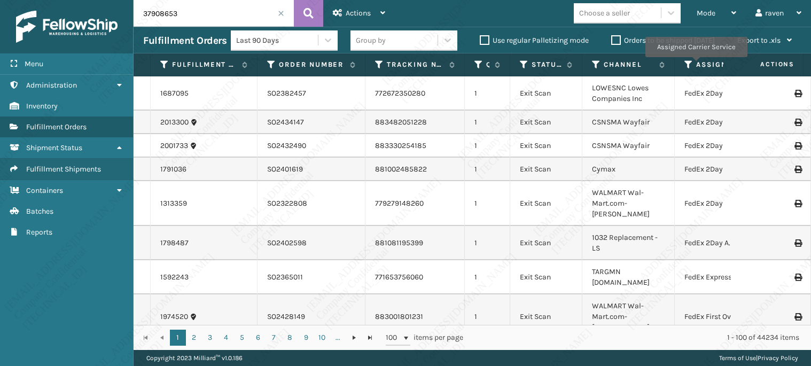
click at [188, 6] on input "37908653" at bounding box center [214, 13] width 160 height 27
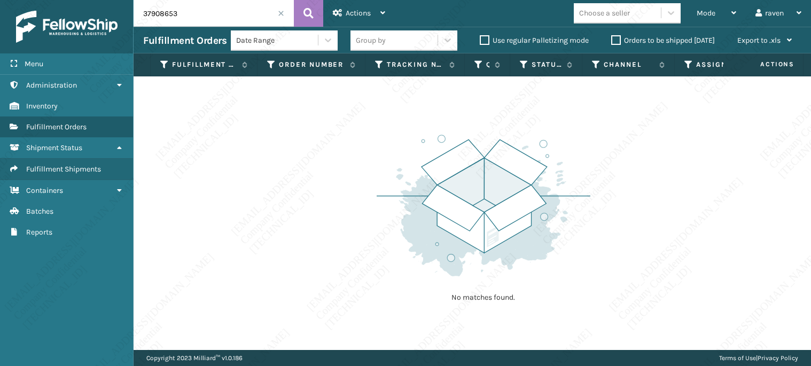
click at [284, 16] on span at bounding box center [281, 13] width 6 height 6
